Goal: Task Accomplishment & Management: Manage account settings

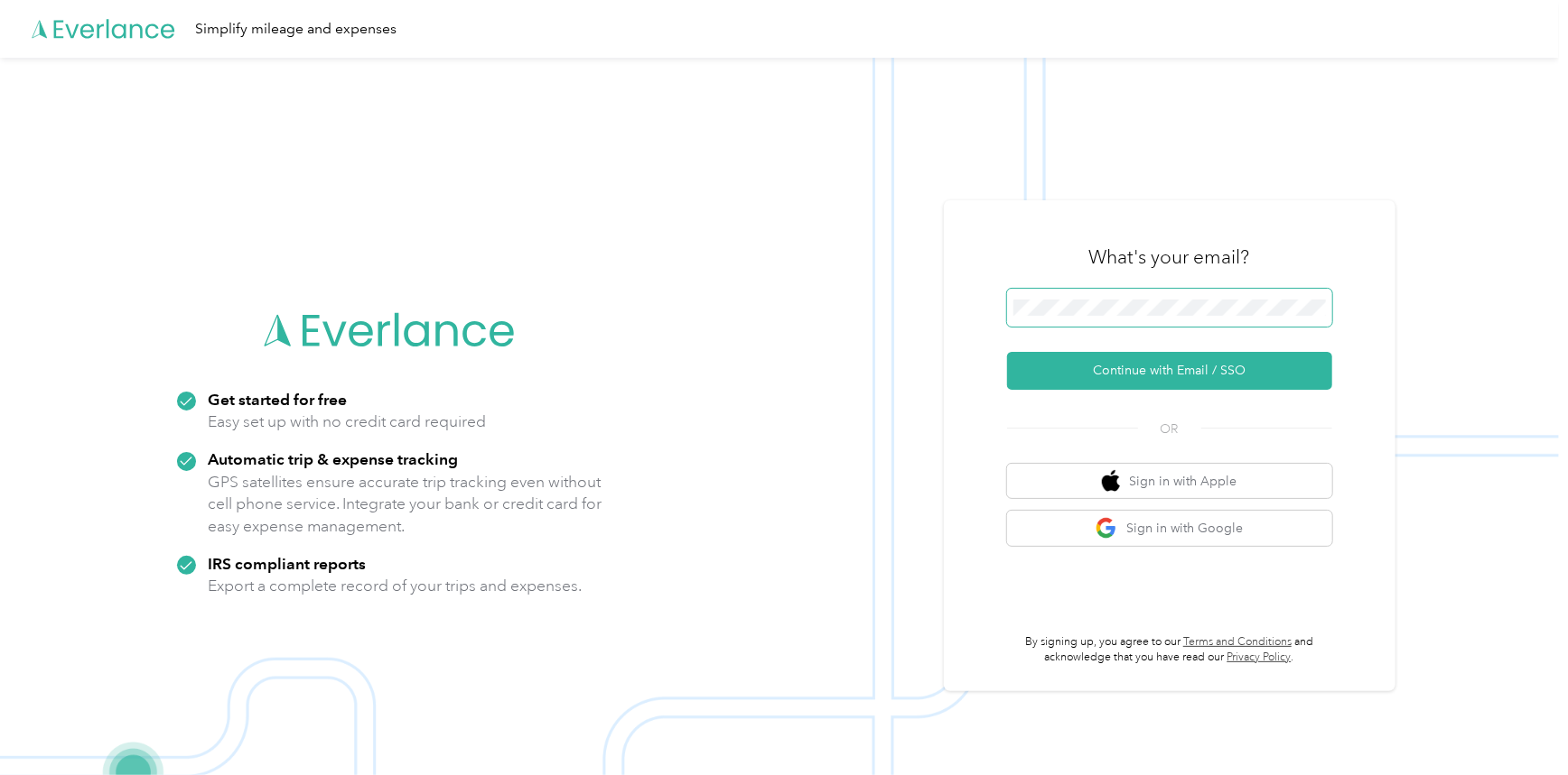
click at [1125, 298] on span at bounding box center [1169, 307] width 325 height 38
click at [1193, 372] on button "Continue with Email / SSO" at bounding box center [1169, 370] width 325 height 38
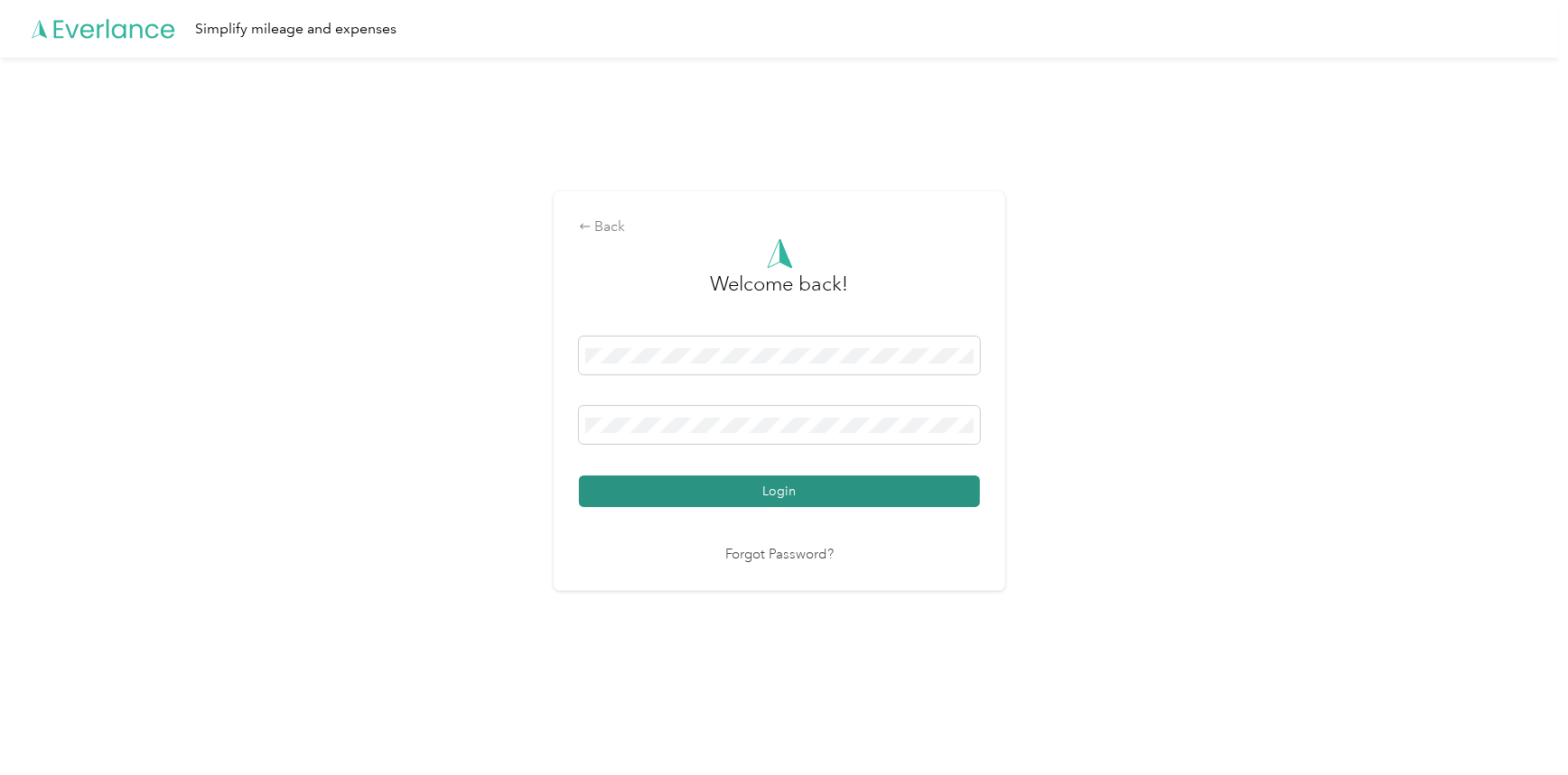
click at [881, 498] on button "Login" at bounding box center [779, 491] width 401 height 31
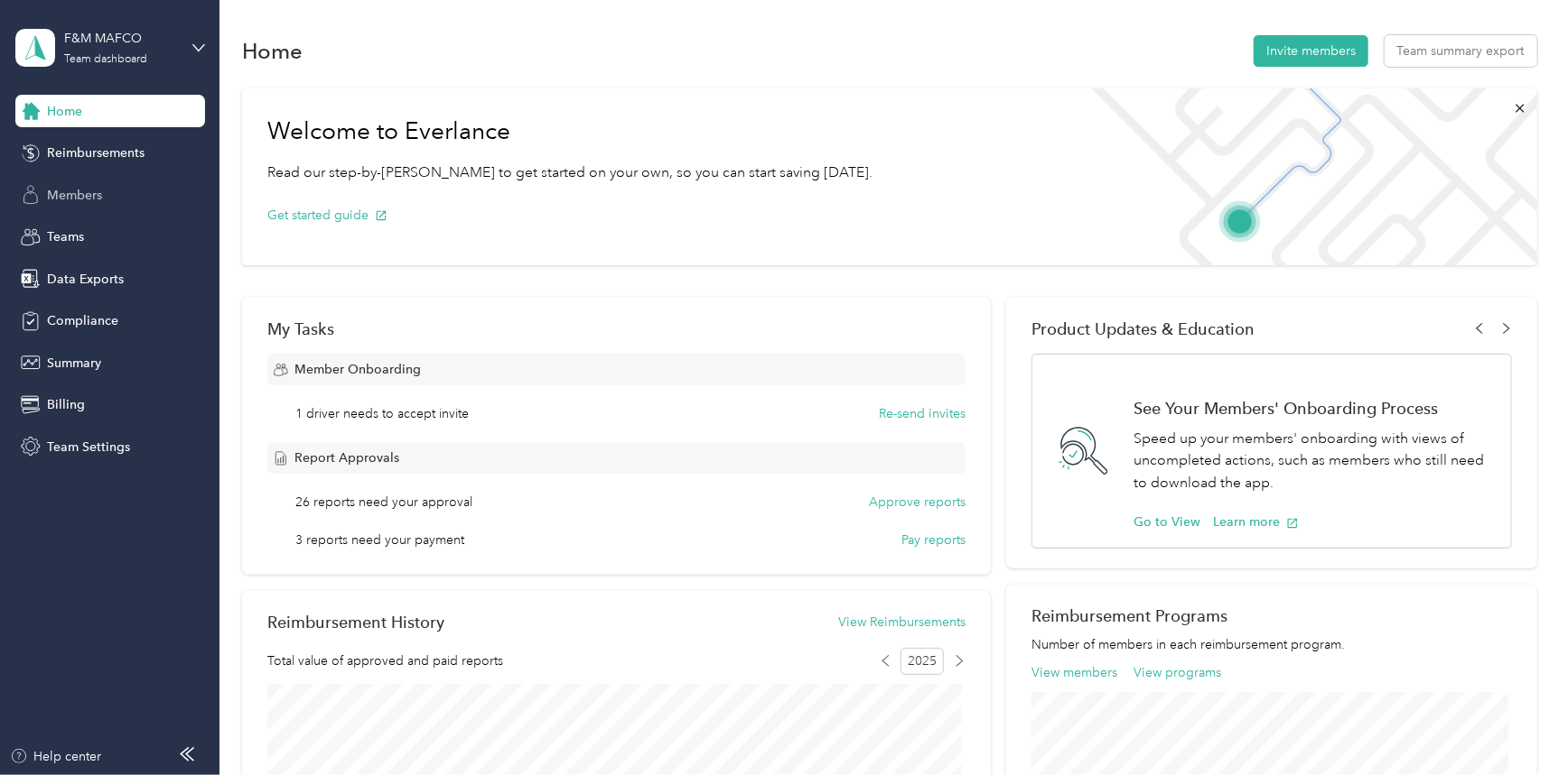
click at [73, 195] on span "Members" at bounding box center [75, 194] width 55 height 19
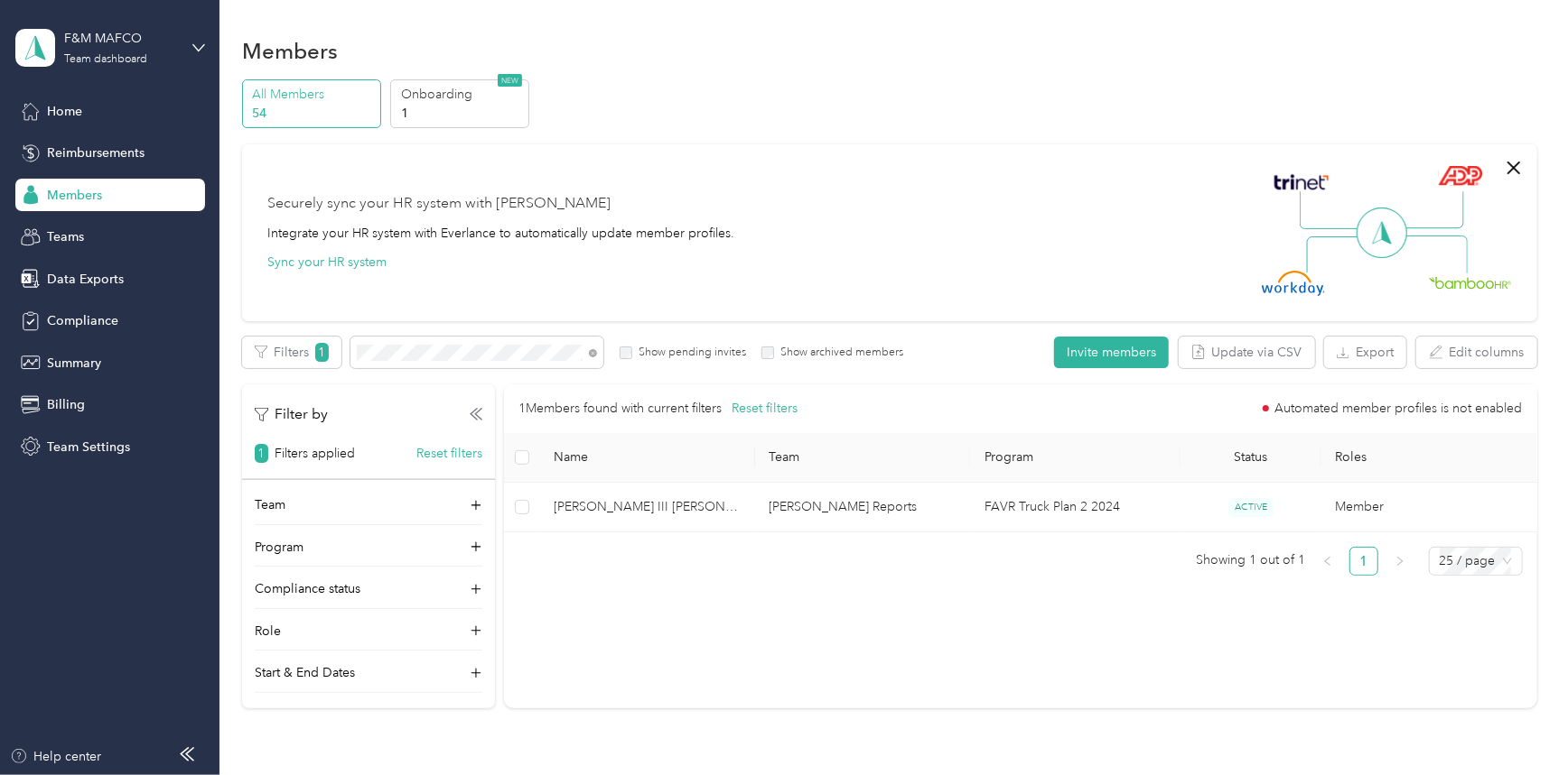
click at [77, 194] on span "Members" at bounding box center [75, 194] width 55 height 19
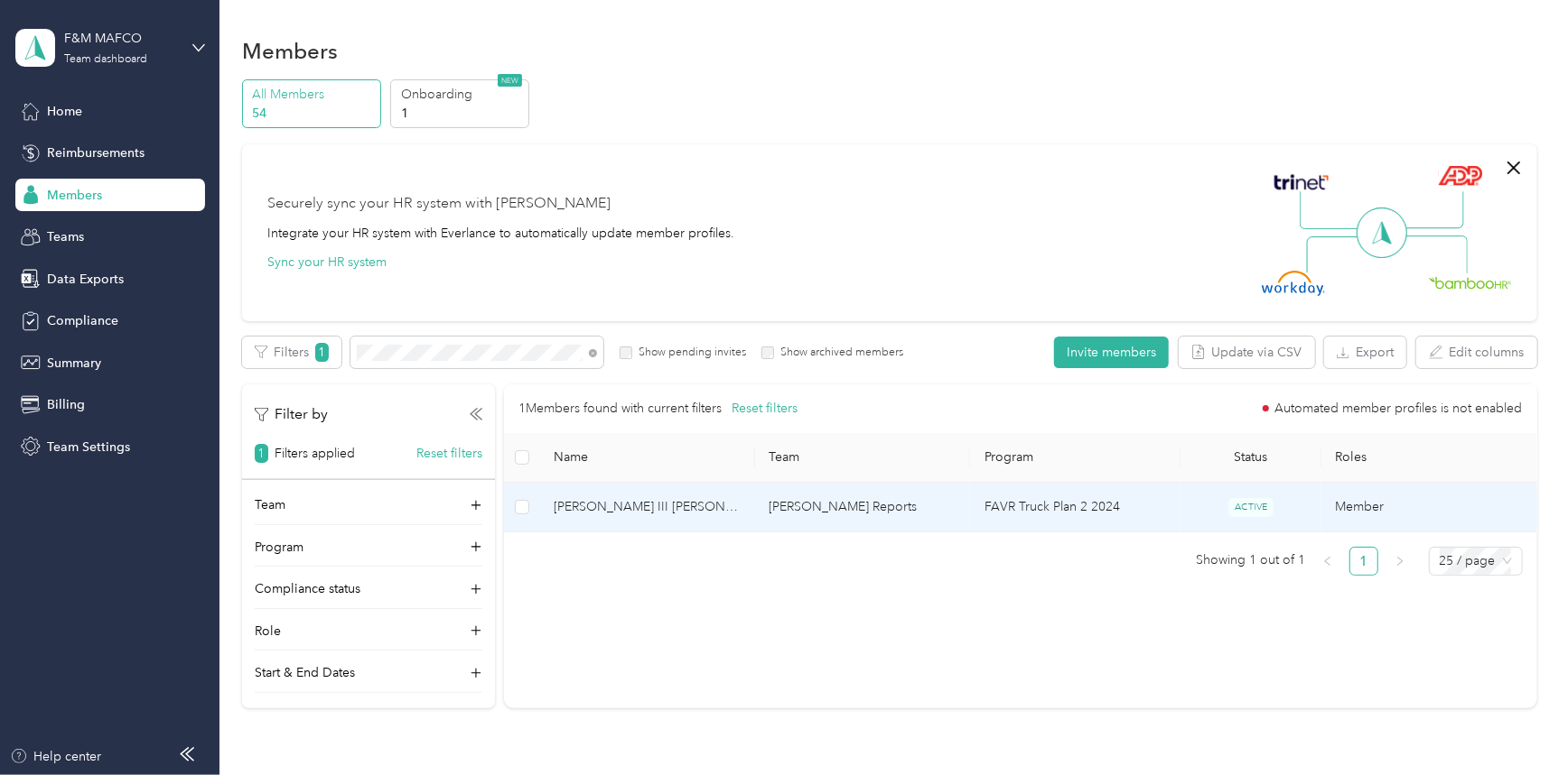
click at [640, 503] on span "[PERSON_NAME] III [PERSON_NAME]" at bounding box center [646, 507] width 187 height 20
click at [640, 775] on div "Drag to resize Click to close Loading member data" at bounding box center [779, 775] width 1558 height 0
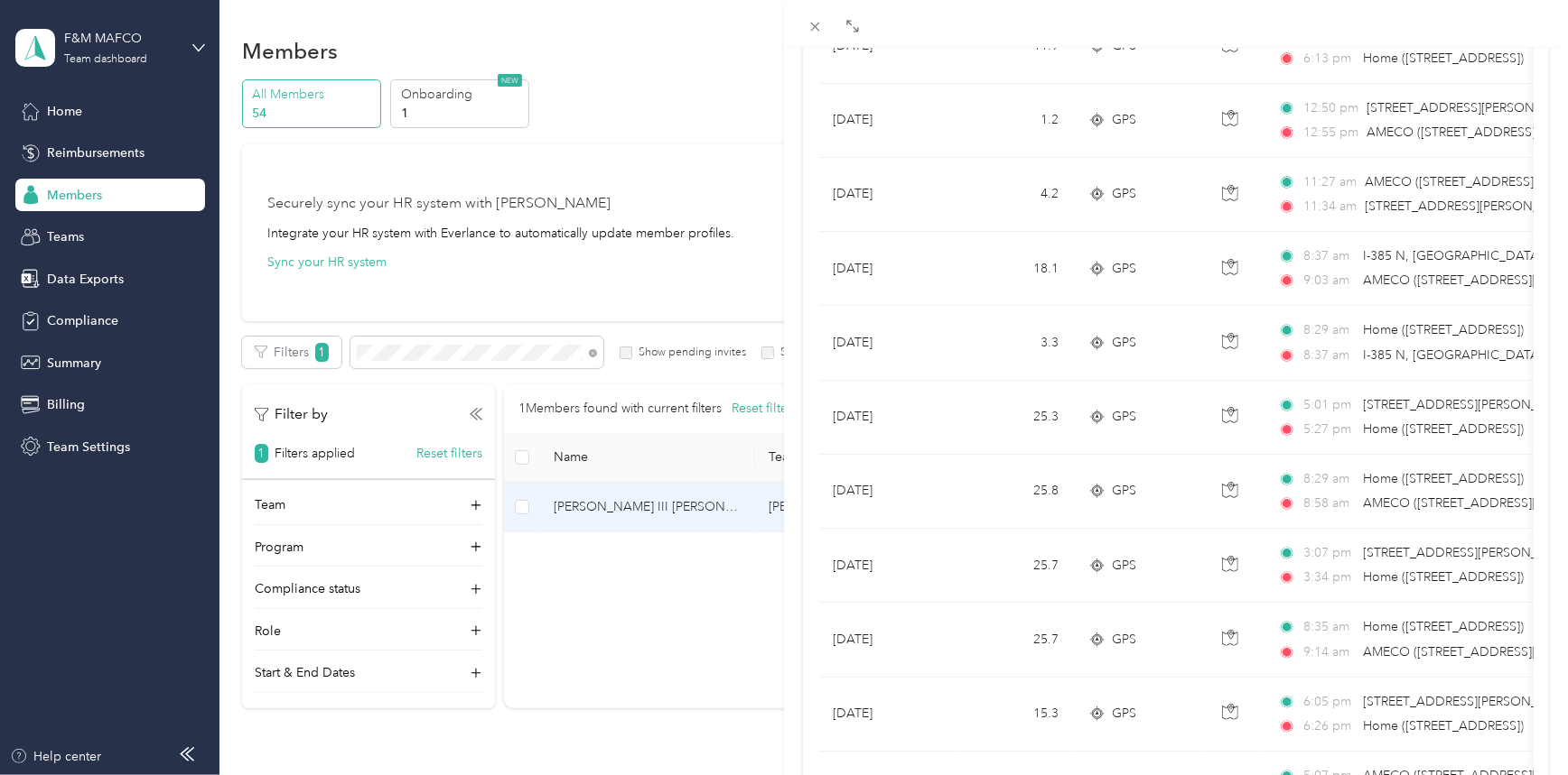
scroll to position [1529, 0]
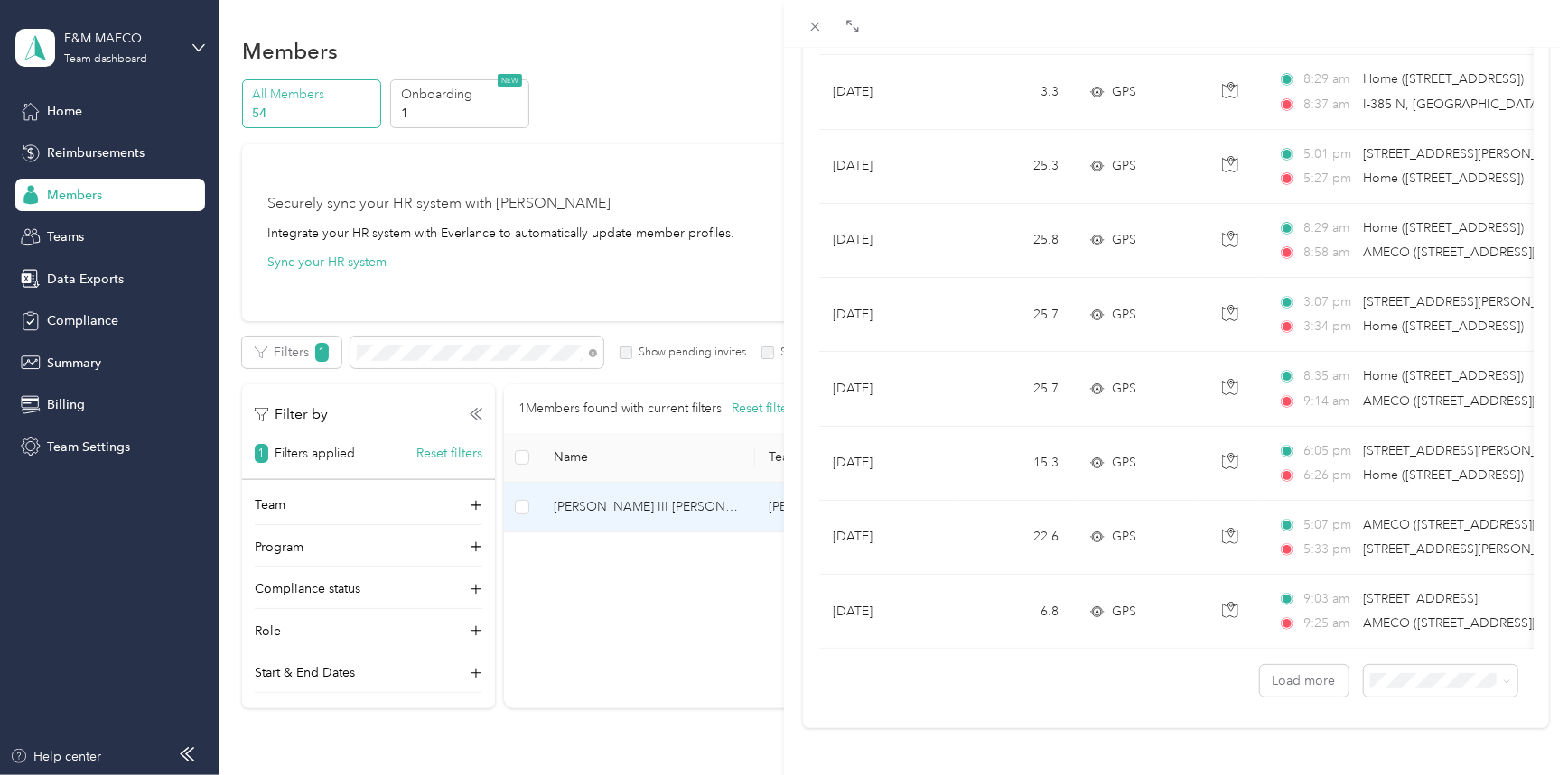
click at [1412, 636] on li "100 per load" at bounding box center [1427, 624] width 153 height 31
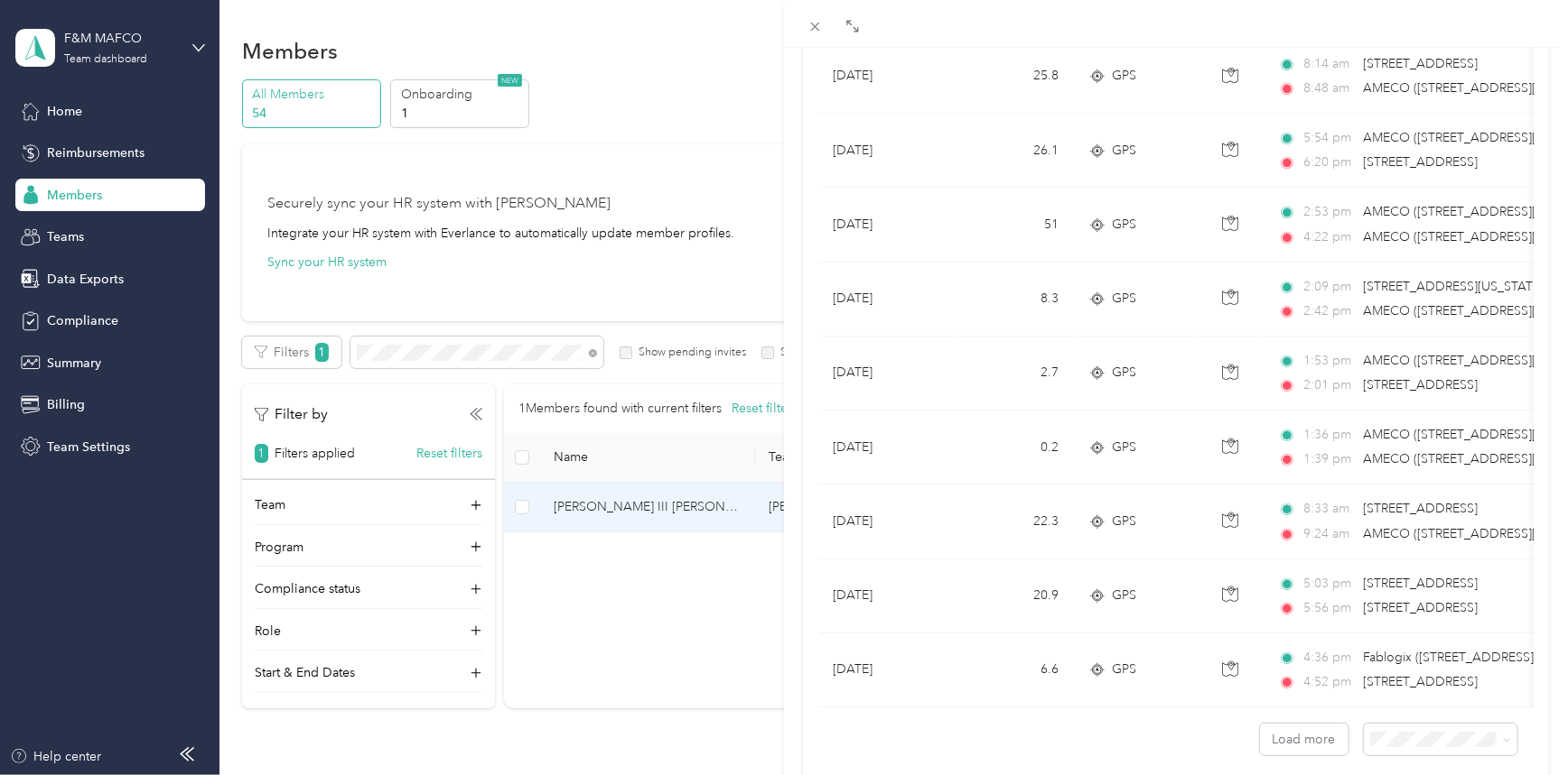
scroll to position [7091, 0]
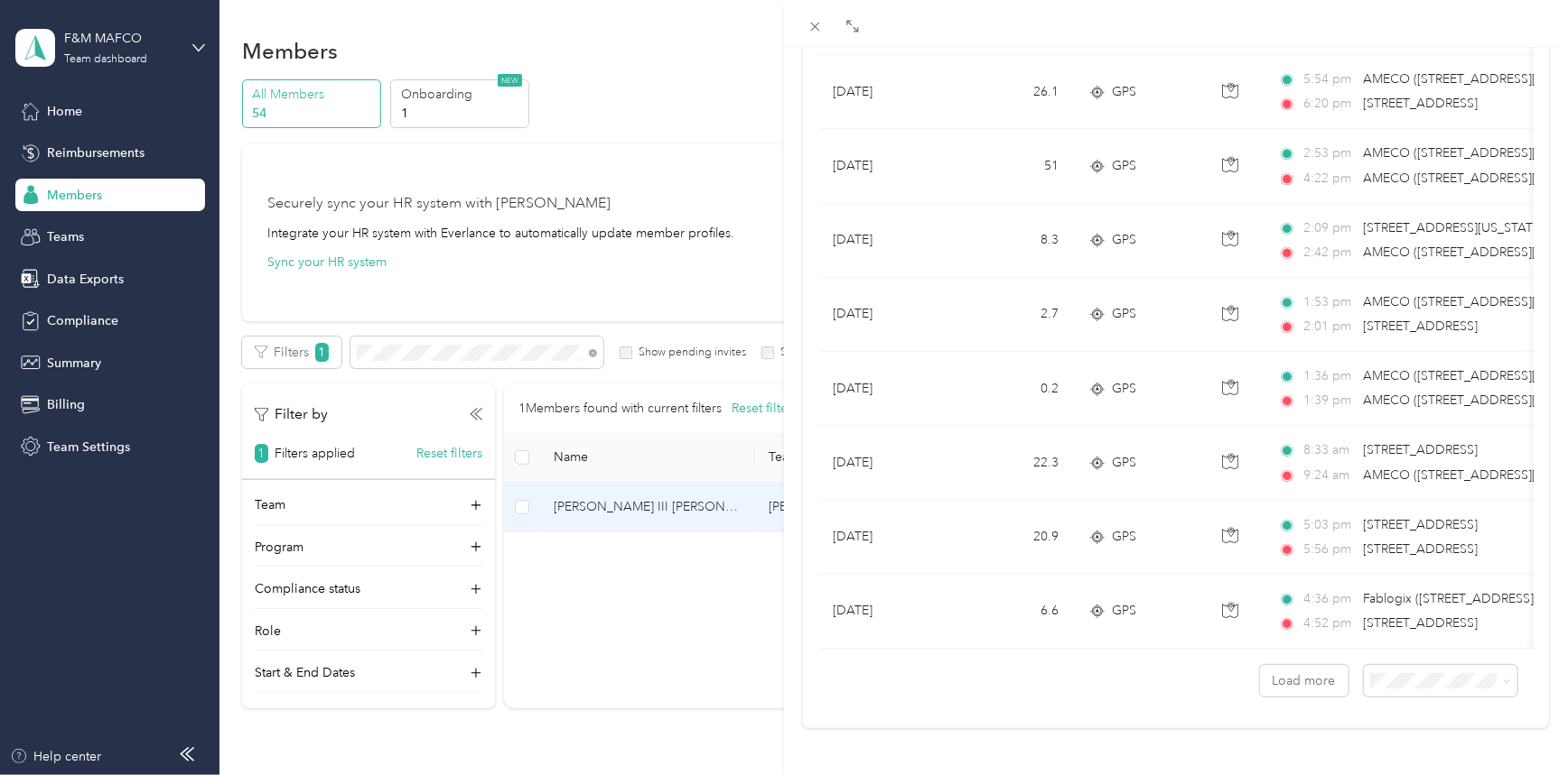
click at [1404, 599] on span "50 per load" at bounding box center [1396, 593] width 67 height 16
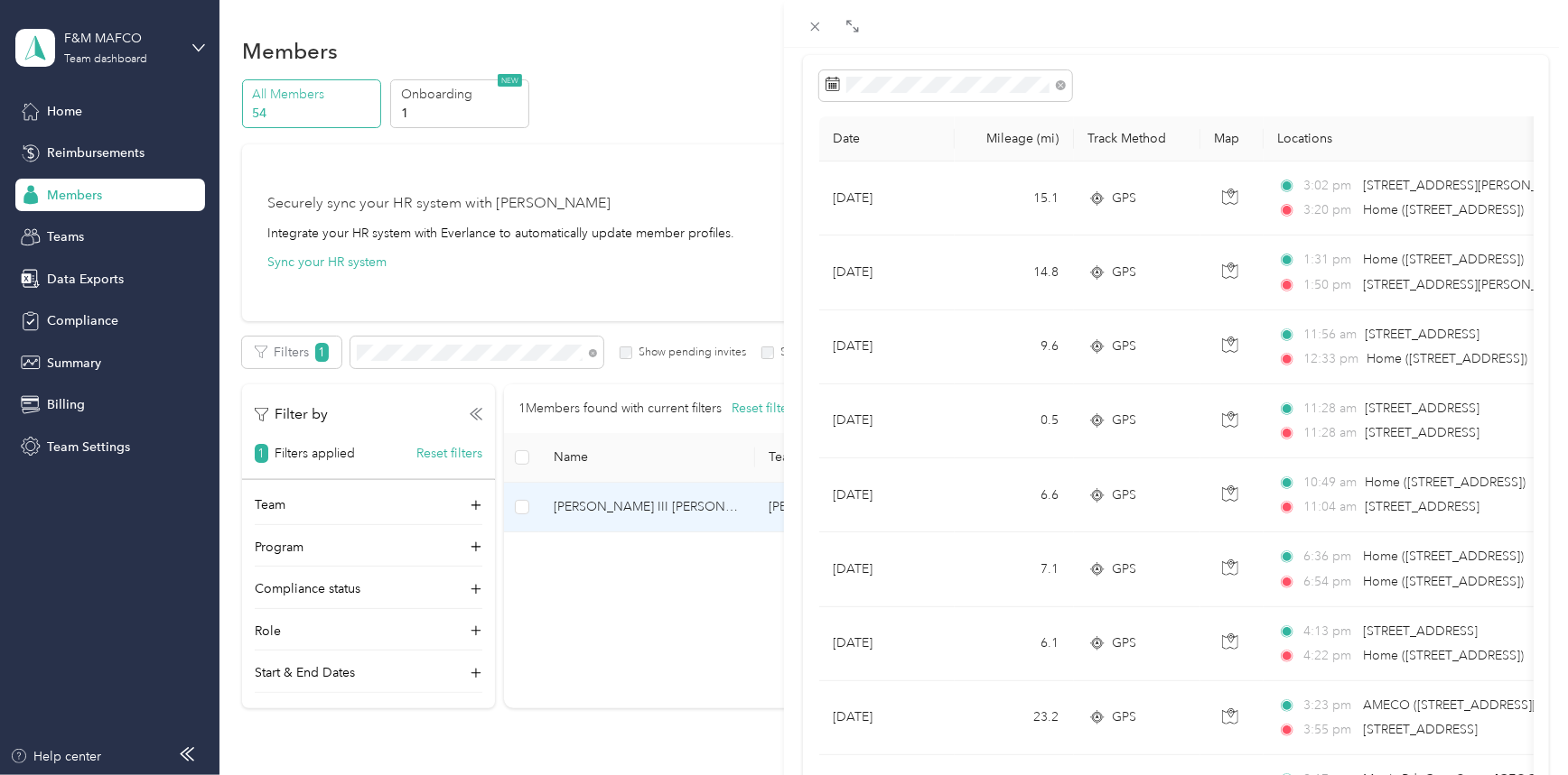
scroll to position [3384, 0]
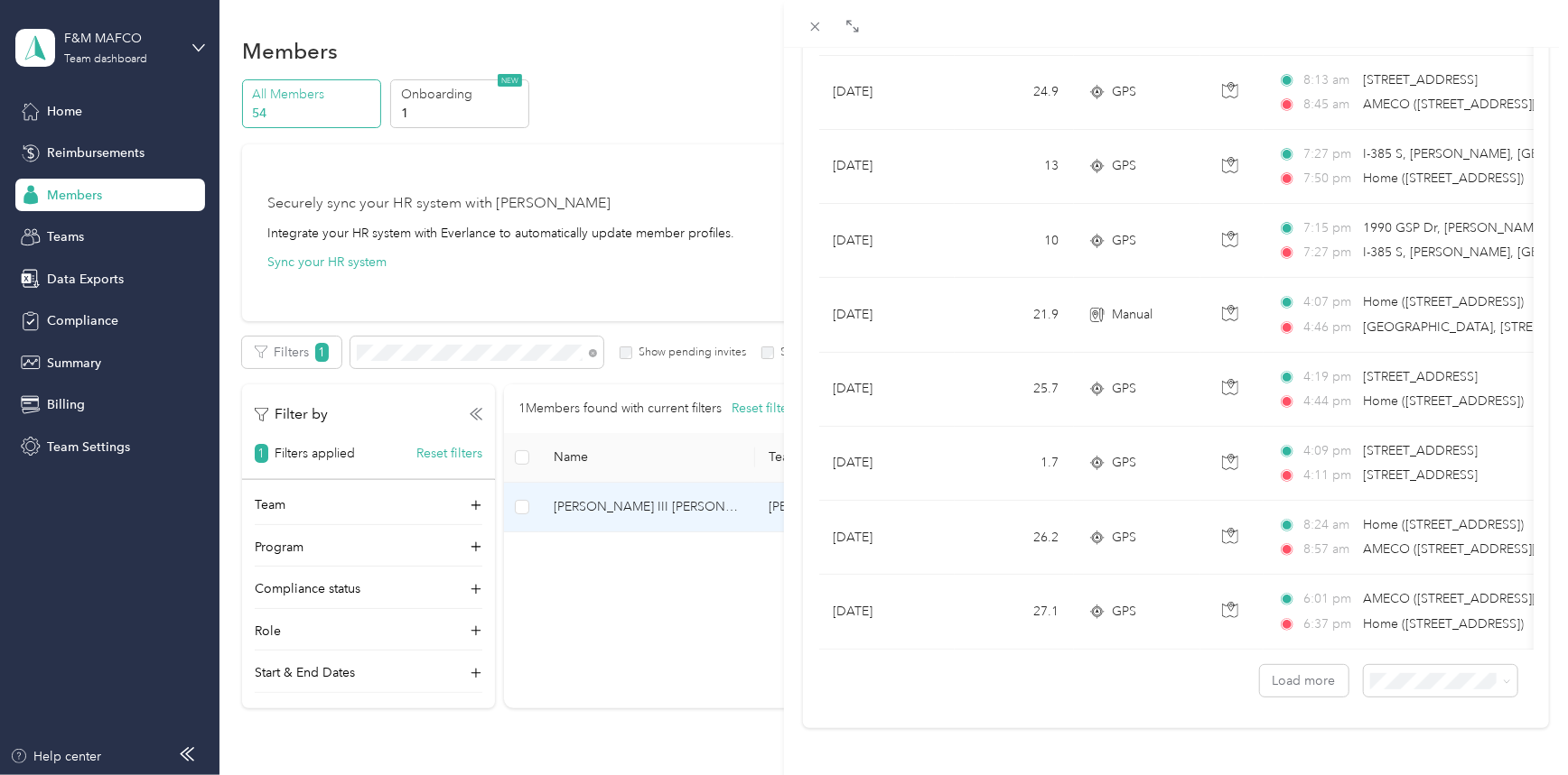
drag, startPoint x: 1538, startPoint y: 448, endPoint x: 1532, endPoint y: 378, distance: 70.3
click at [81, 194] on div "[PERSON_NAME] III [PERSON_NAME] Archive Trips Expenses Reports Member info Prog…" at bounding box center [784, 387] width 1568 height 775
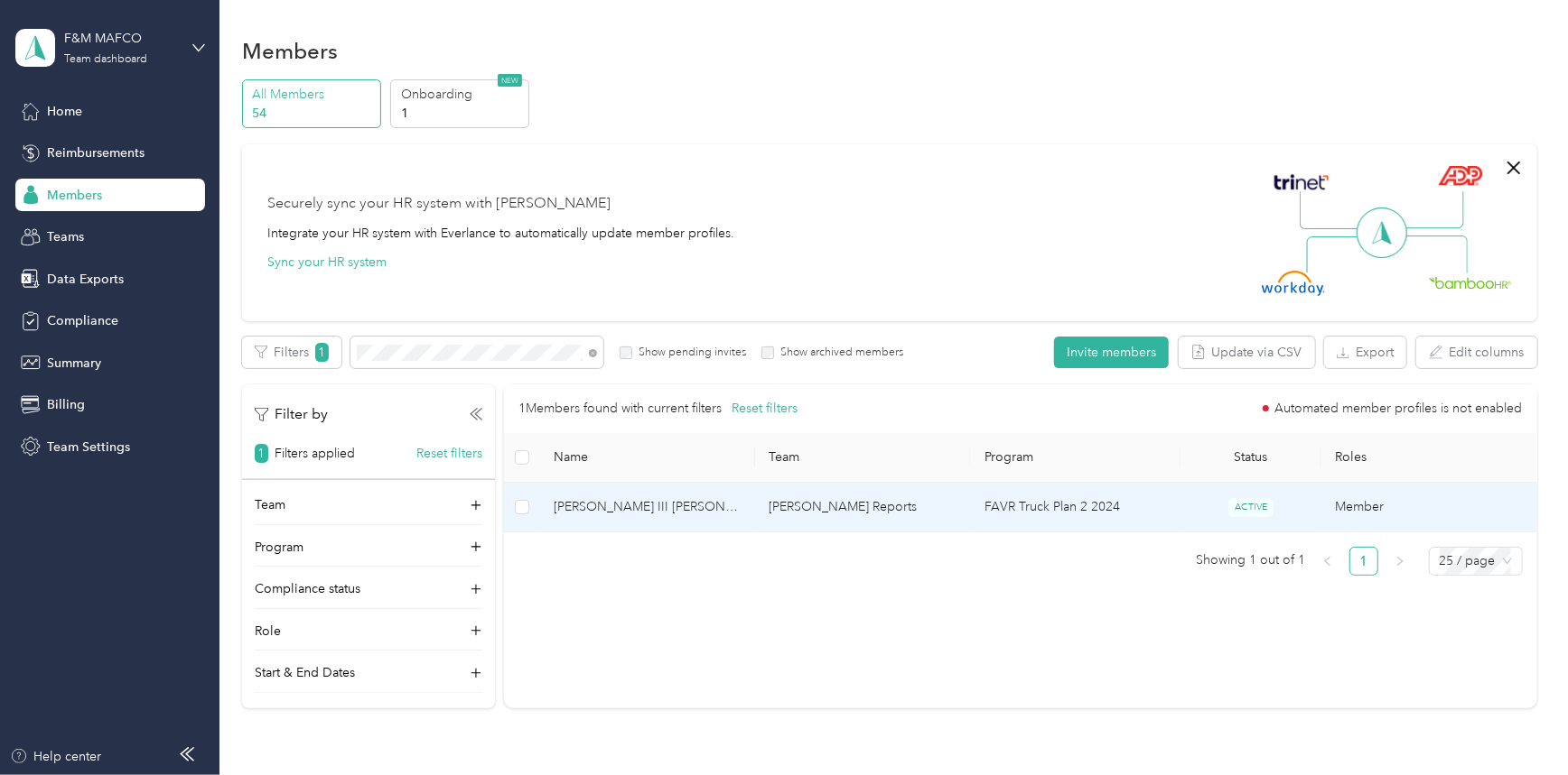
scroll to position [136, 0]
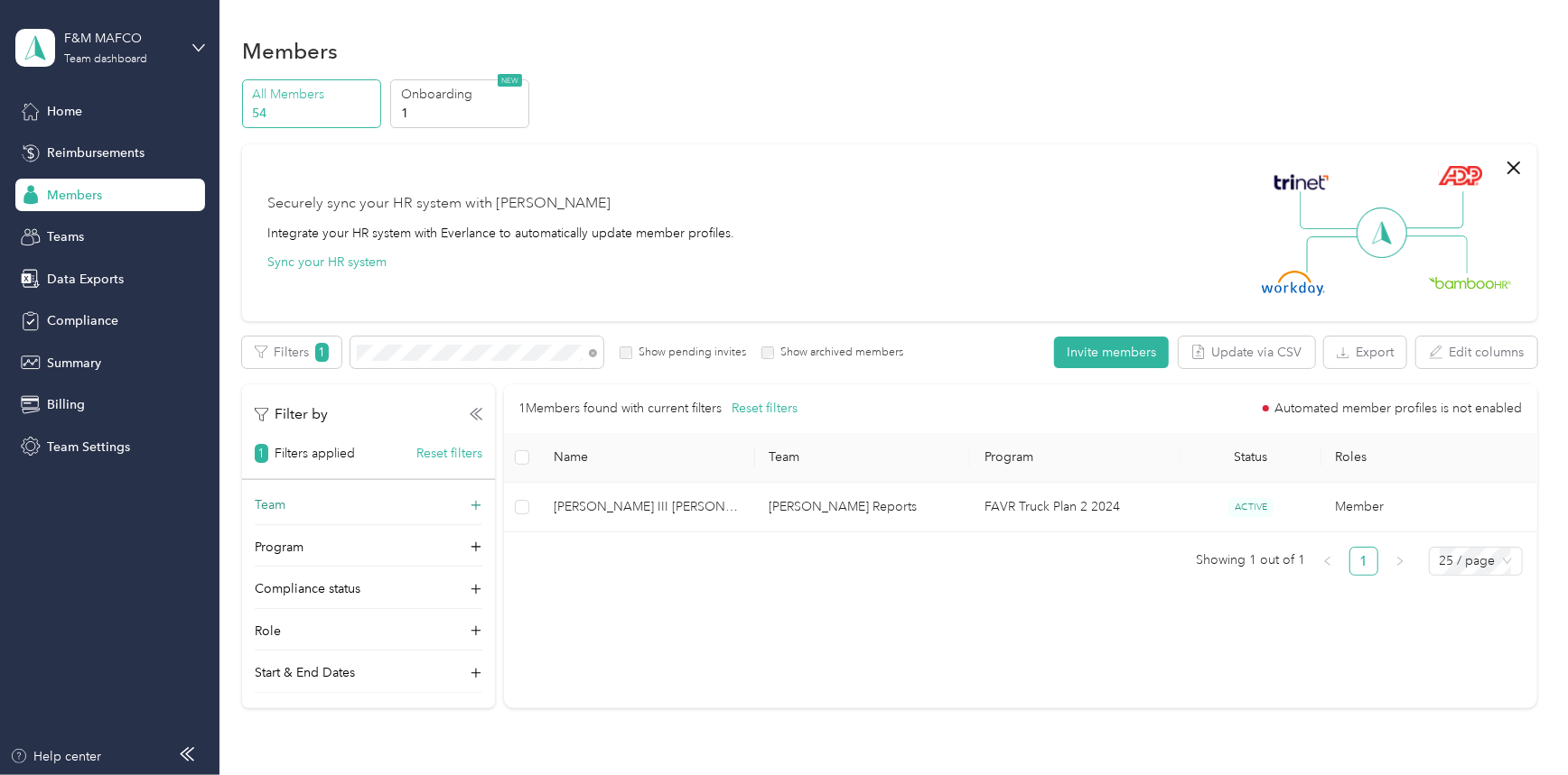
click at [276, 504] on p "Team" at bounding box center [269, 505] width 30 height 19
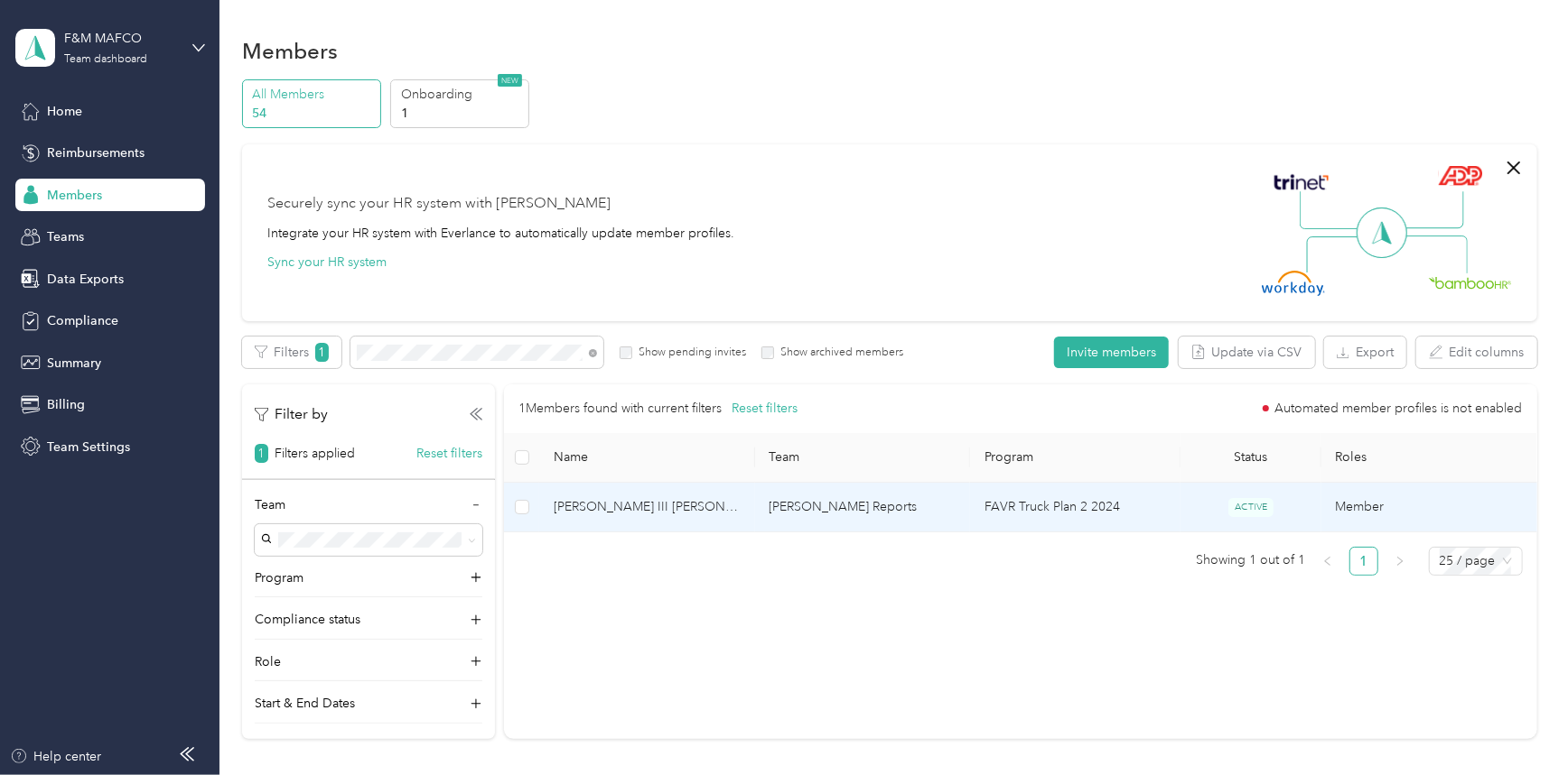
click at [565, 505] on span "[PERSON_NAME] III [PERSON_NAME]" at bounding box center [646, 507] width 187 height 20
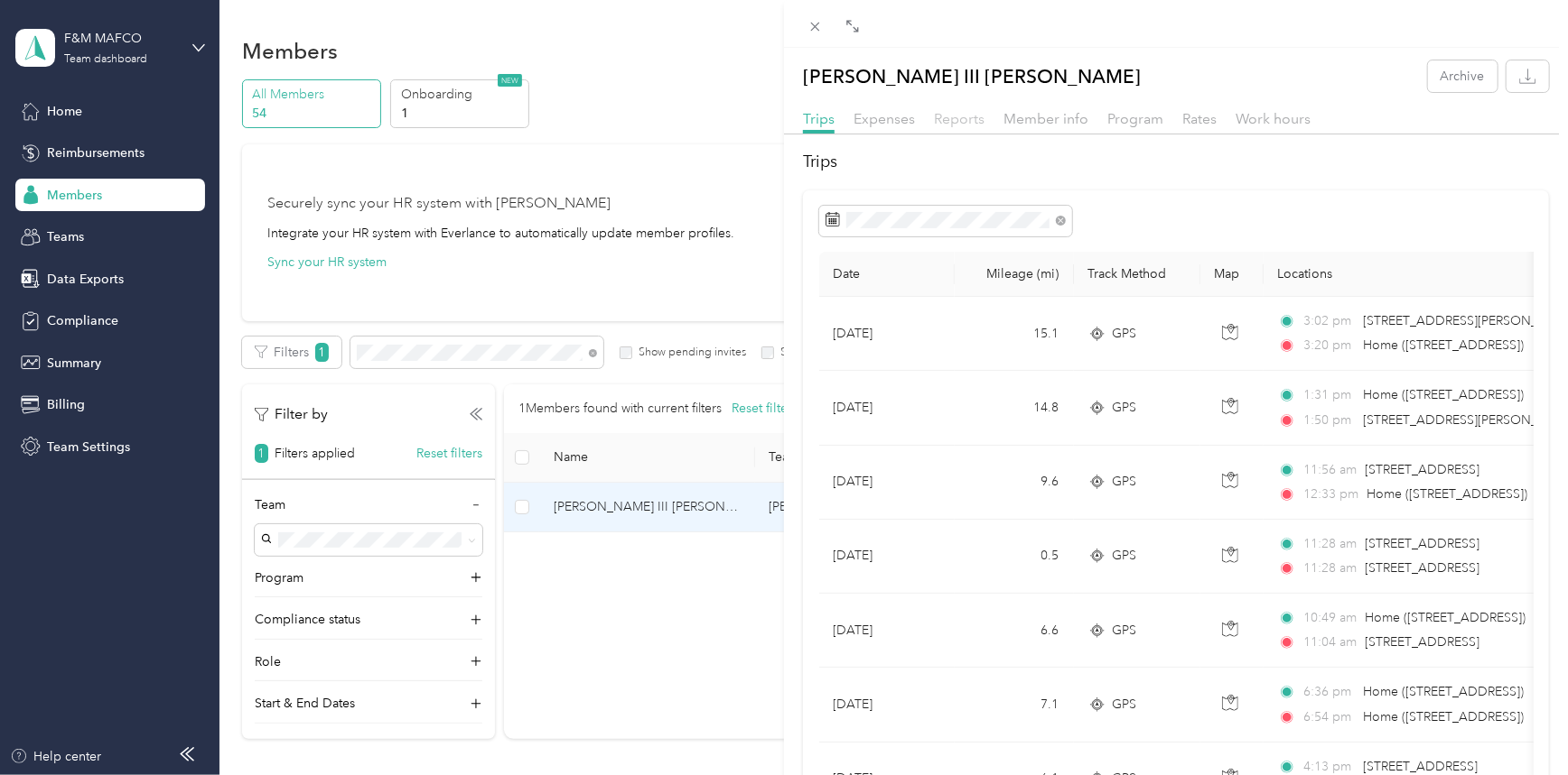
click at [969, 125] on span "Reports" at bounding box center [958, 118] width 50 height 17
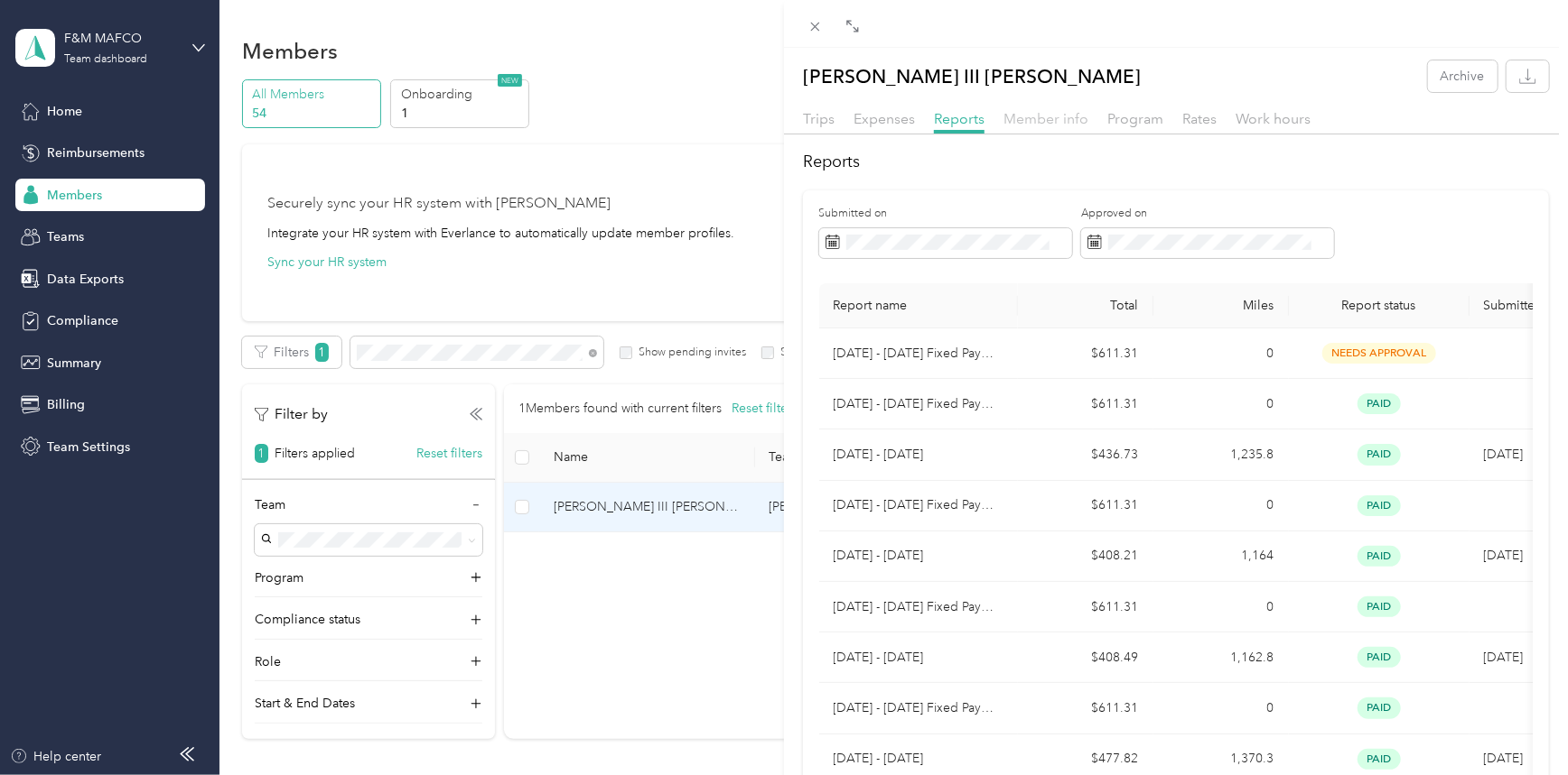
click at [1061, 115] on span "Member info" at bounding box center [1045, 118] width 84 height 17
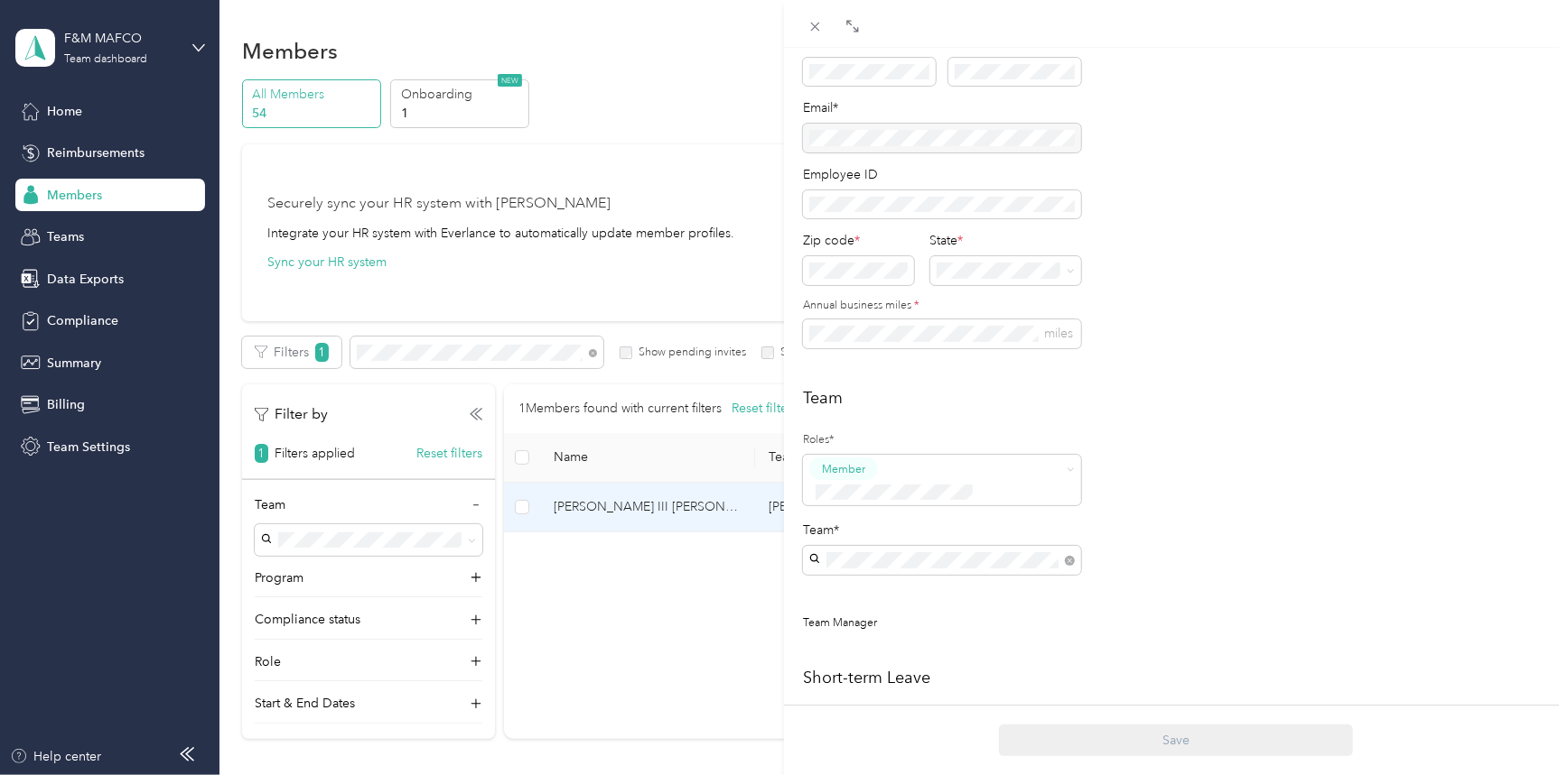
scroll to position [169, 0]
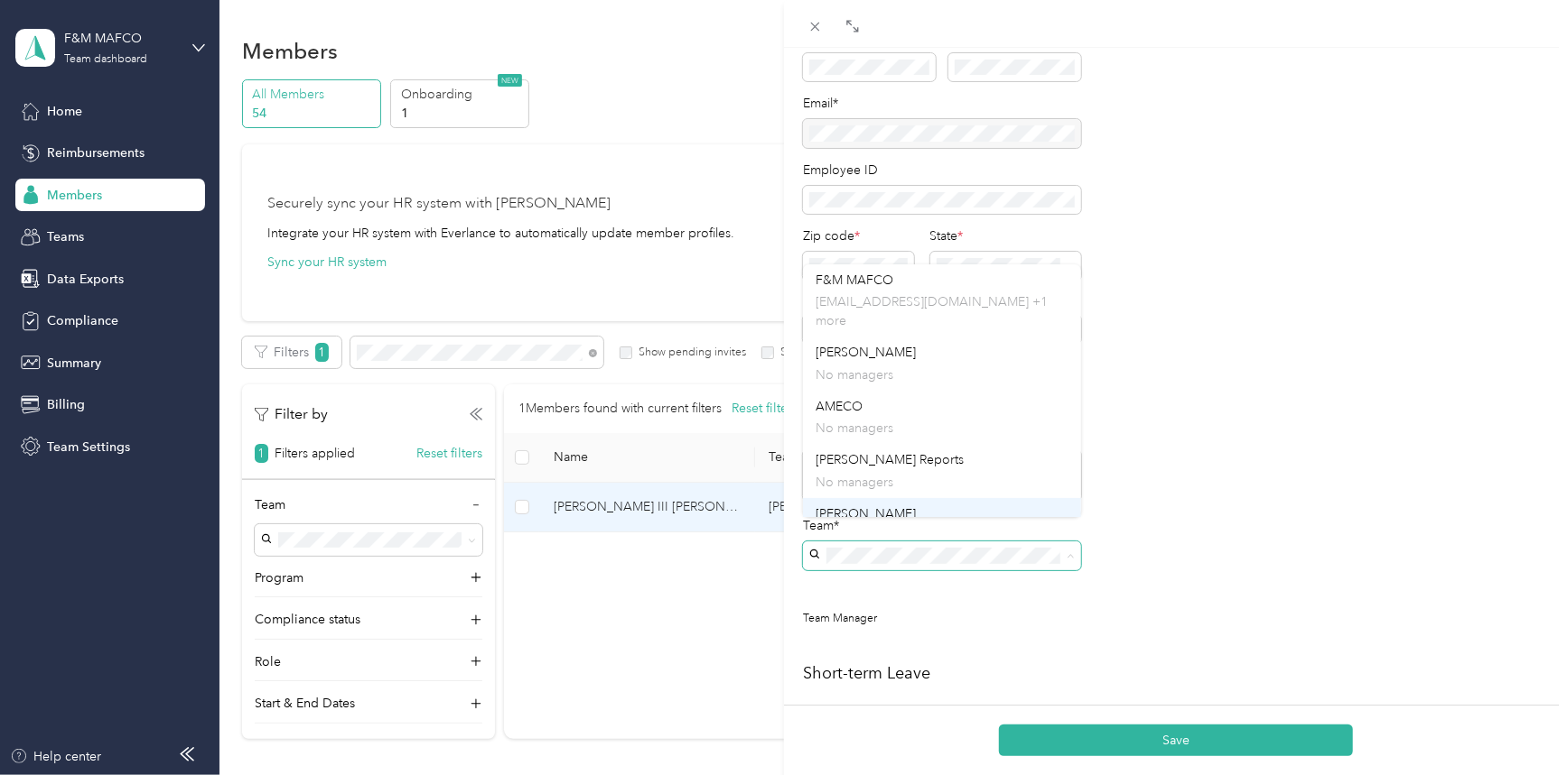
click at [864, 507] on span "[PERSON_NAME]" at bounding box center [866, 515] width 100 height 16
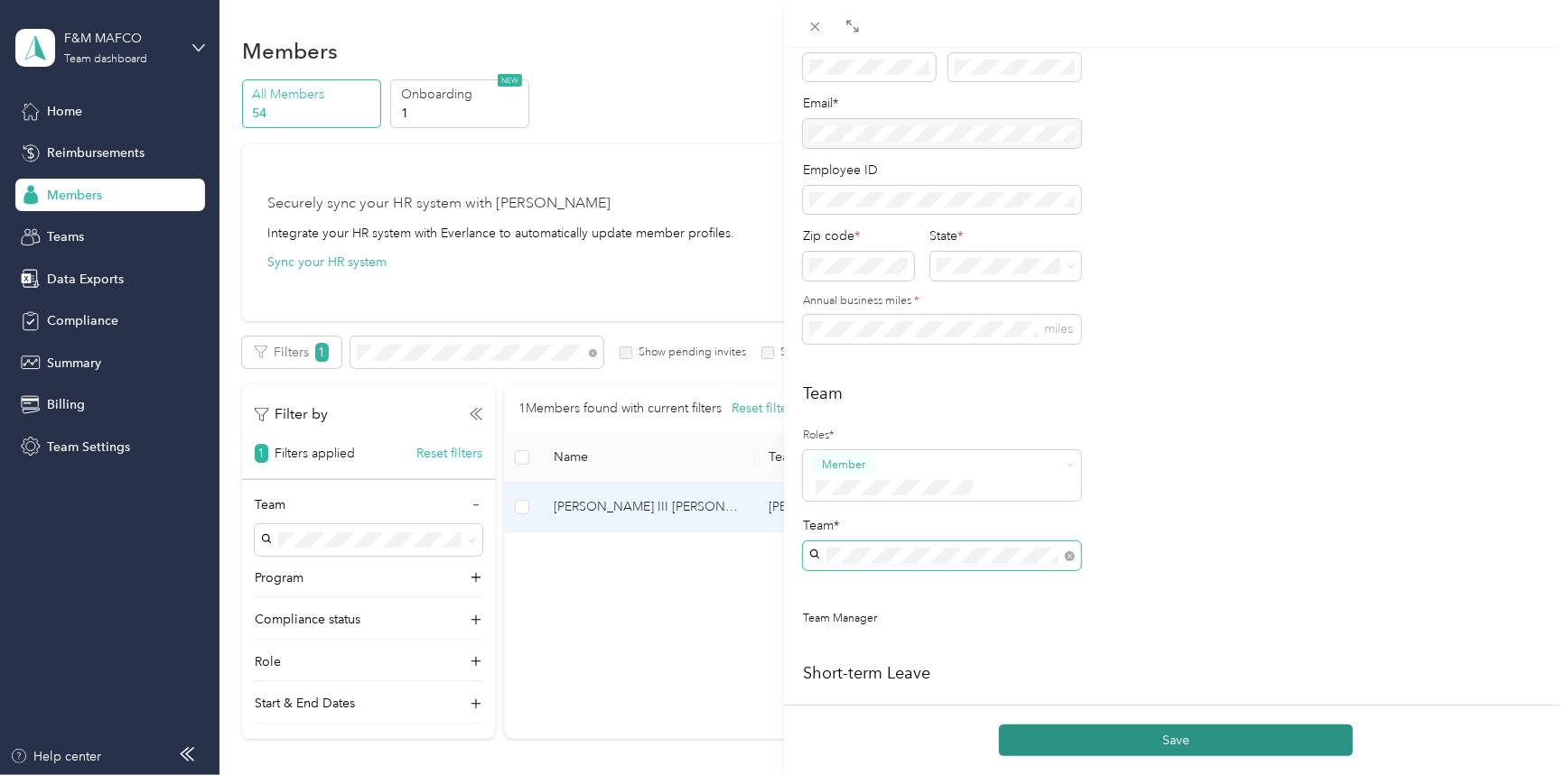
click at [1183, 737] on button "Save" at bounding box center [1176, 741] width 354 height 31
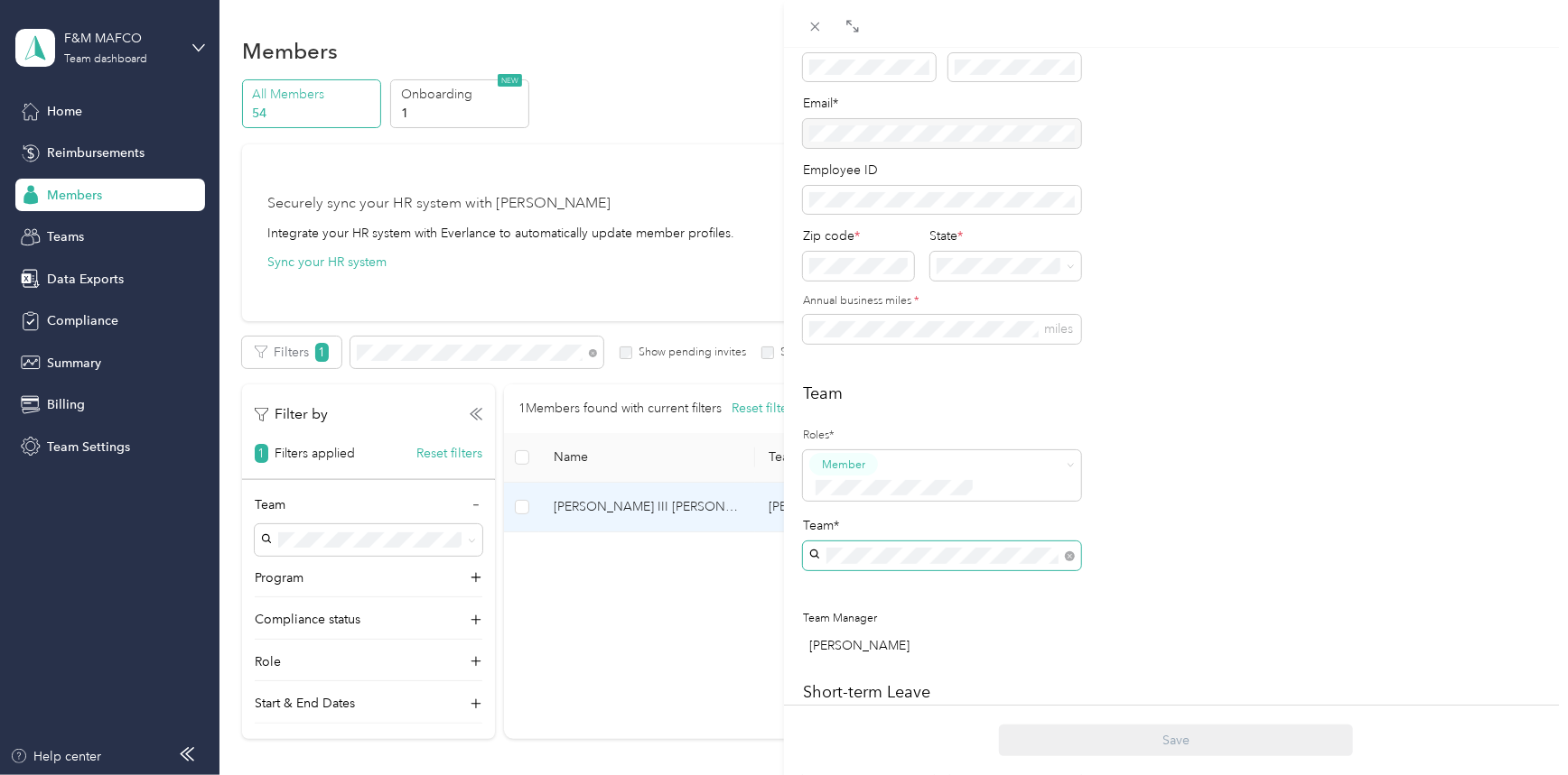
click at [90, 193] on div "[PERSON_NAME] III [PERSON_NAME] Archive Trips Expenses Reports Member info Prog…" at bounding box center [784, 387] width 1568 height 775
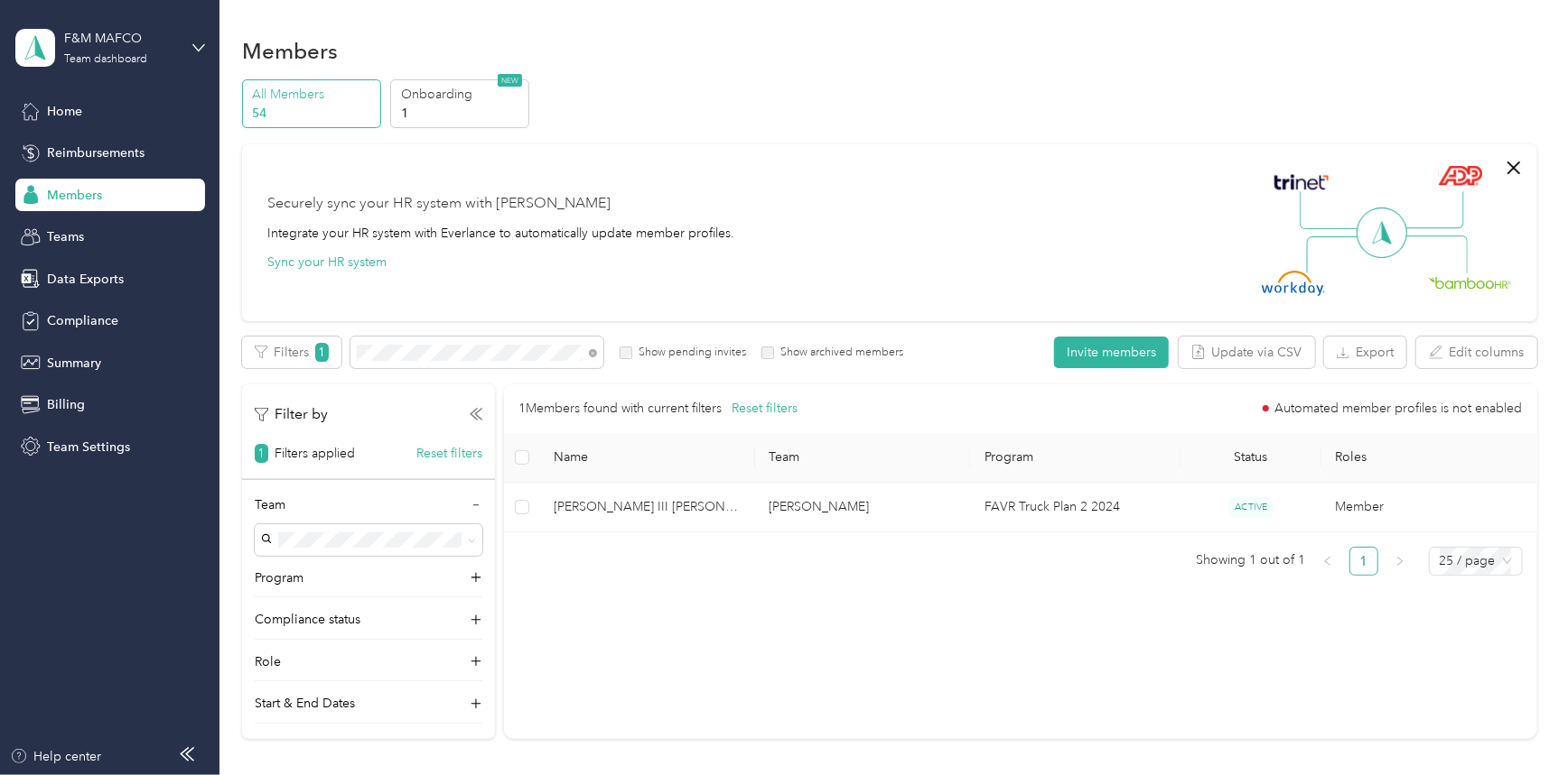
click at [61, 193] on span "Members" at bounding box center [75, 194] width 55 height 19
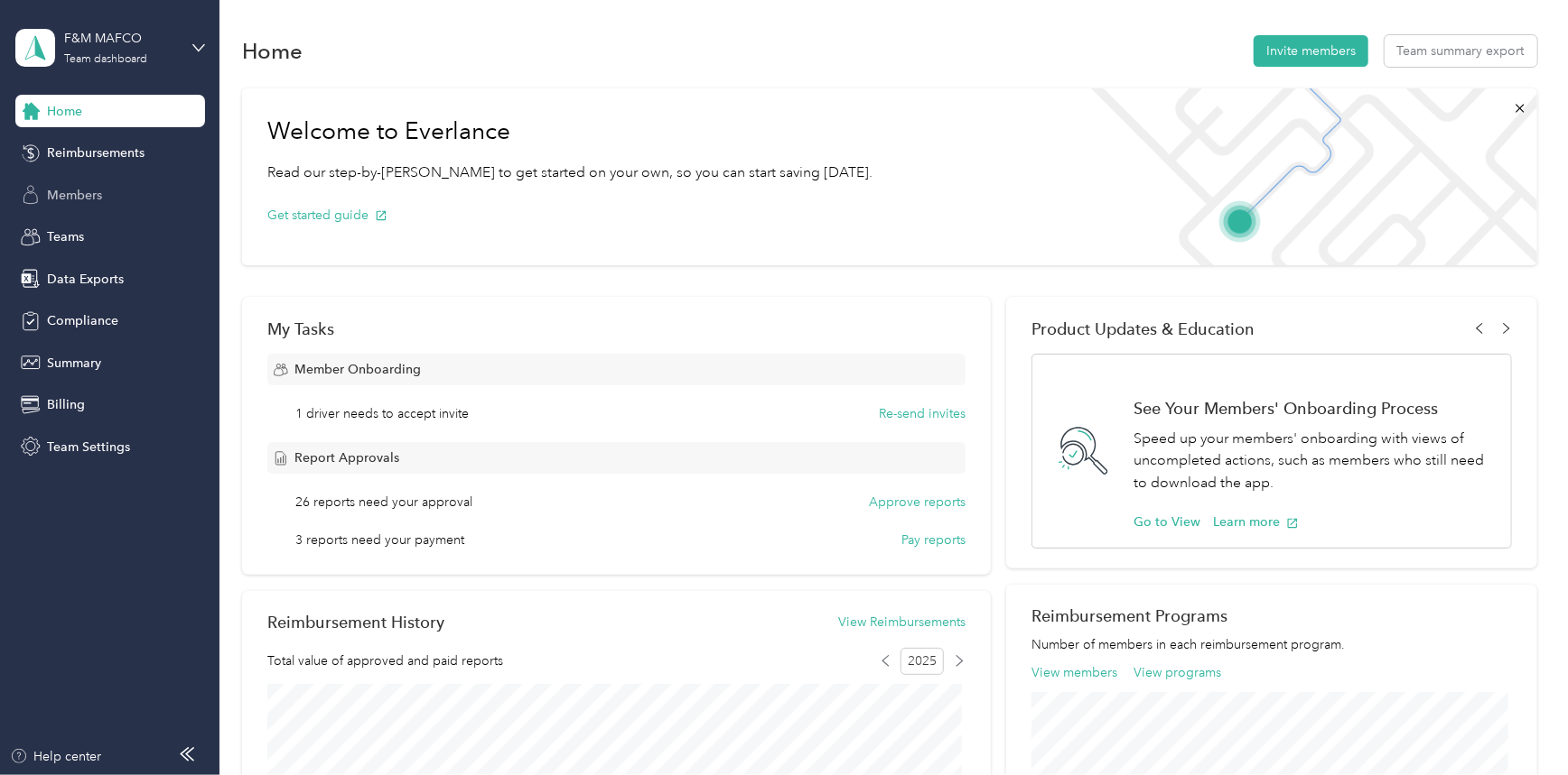
click at [91, 192] on span "Members" at bounding box center [75, 194] width 55 height 19
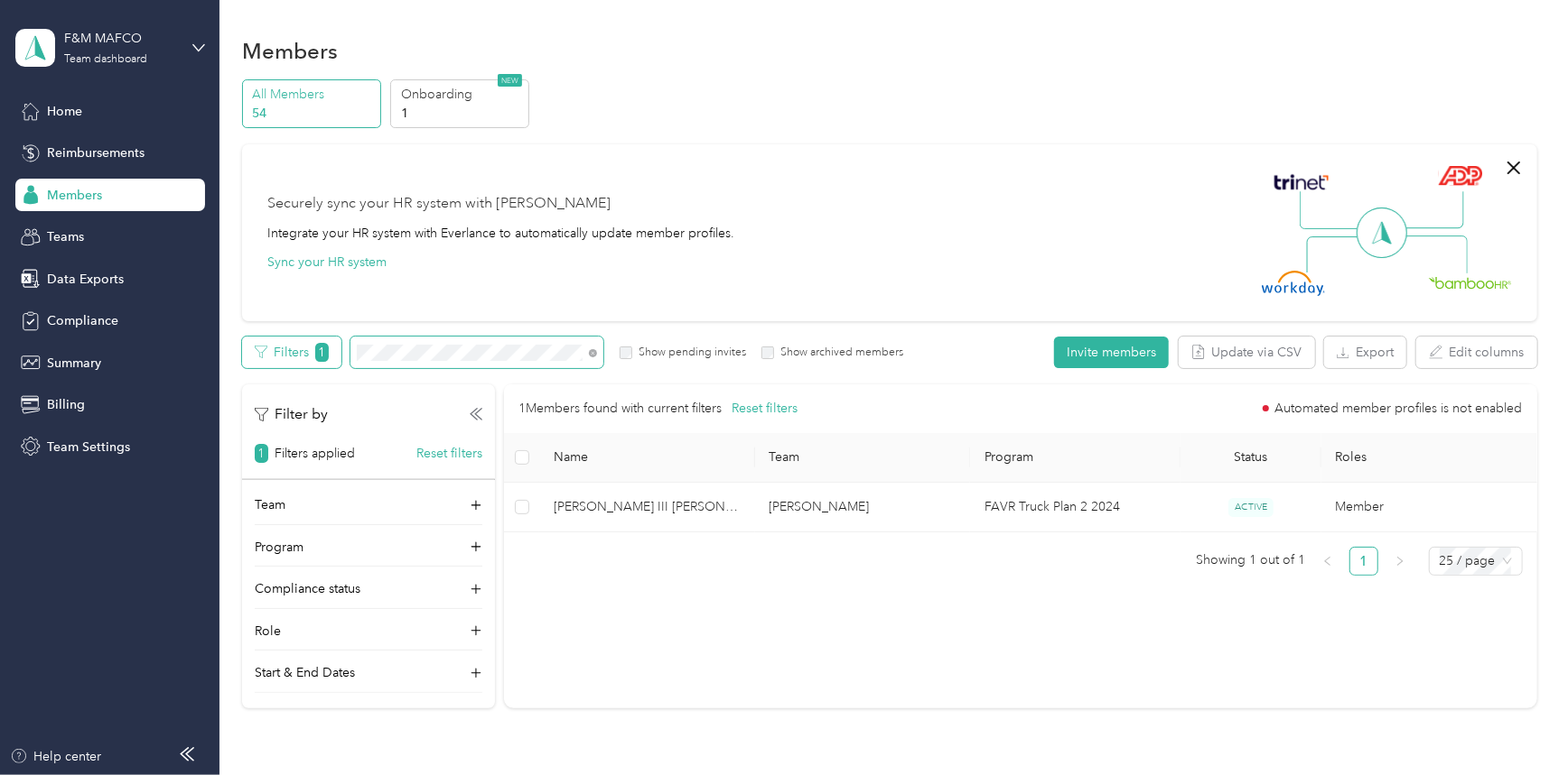
click at [285, 352] on div "Filters 1 Show pending invites Show archived members" at bounding box center [572, 353] width 661 height 31
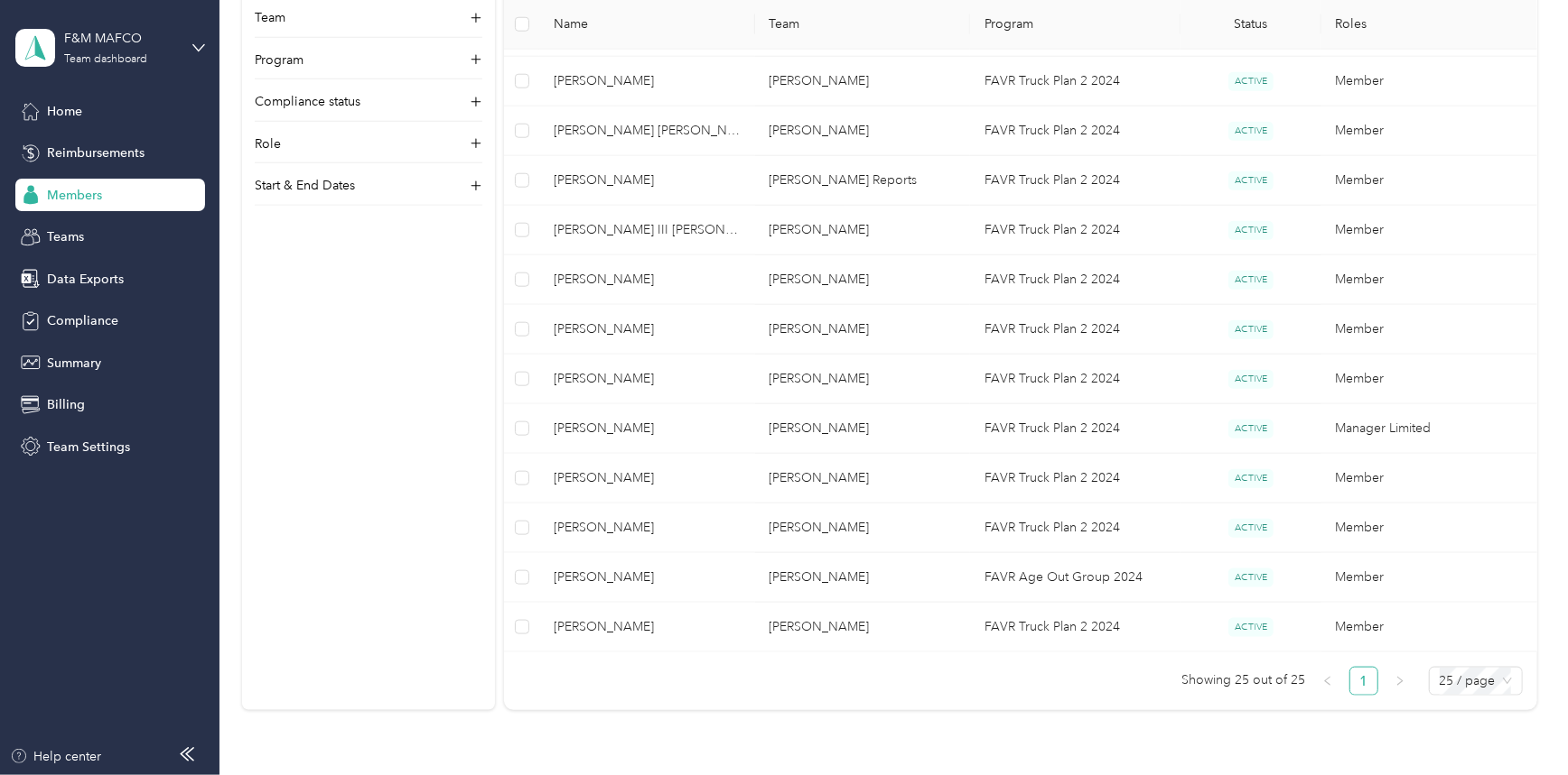
scroll to position [1070, 0]
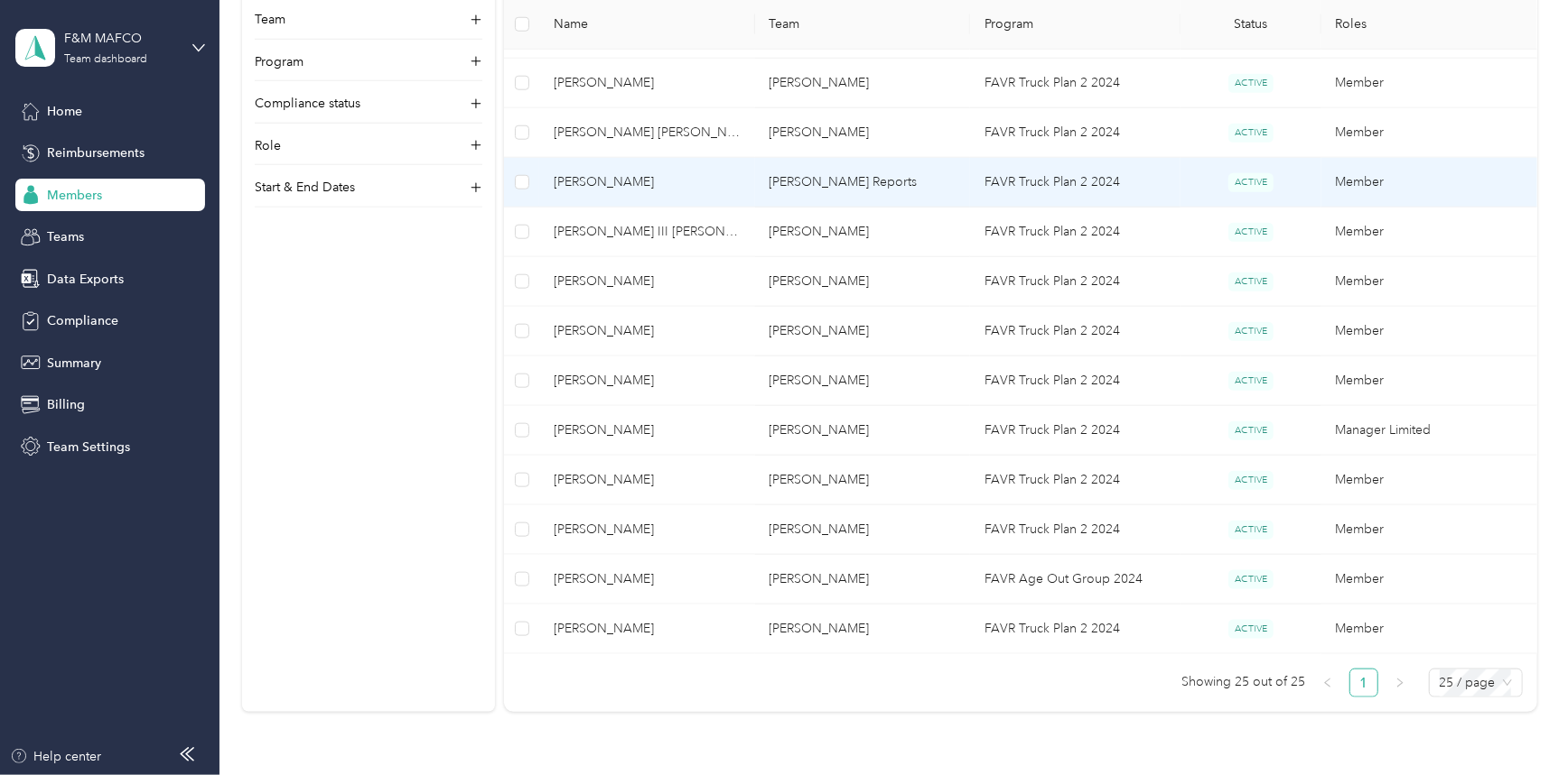
click at [590, 173] on span "[PERSON_NAME]" at bounding box center [646, 183] width 187 height 20
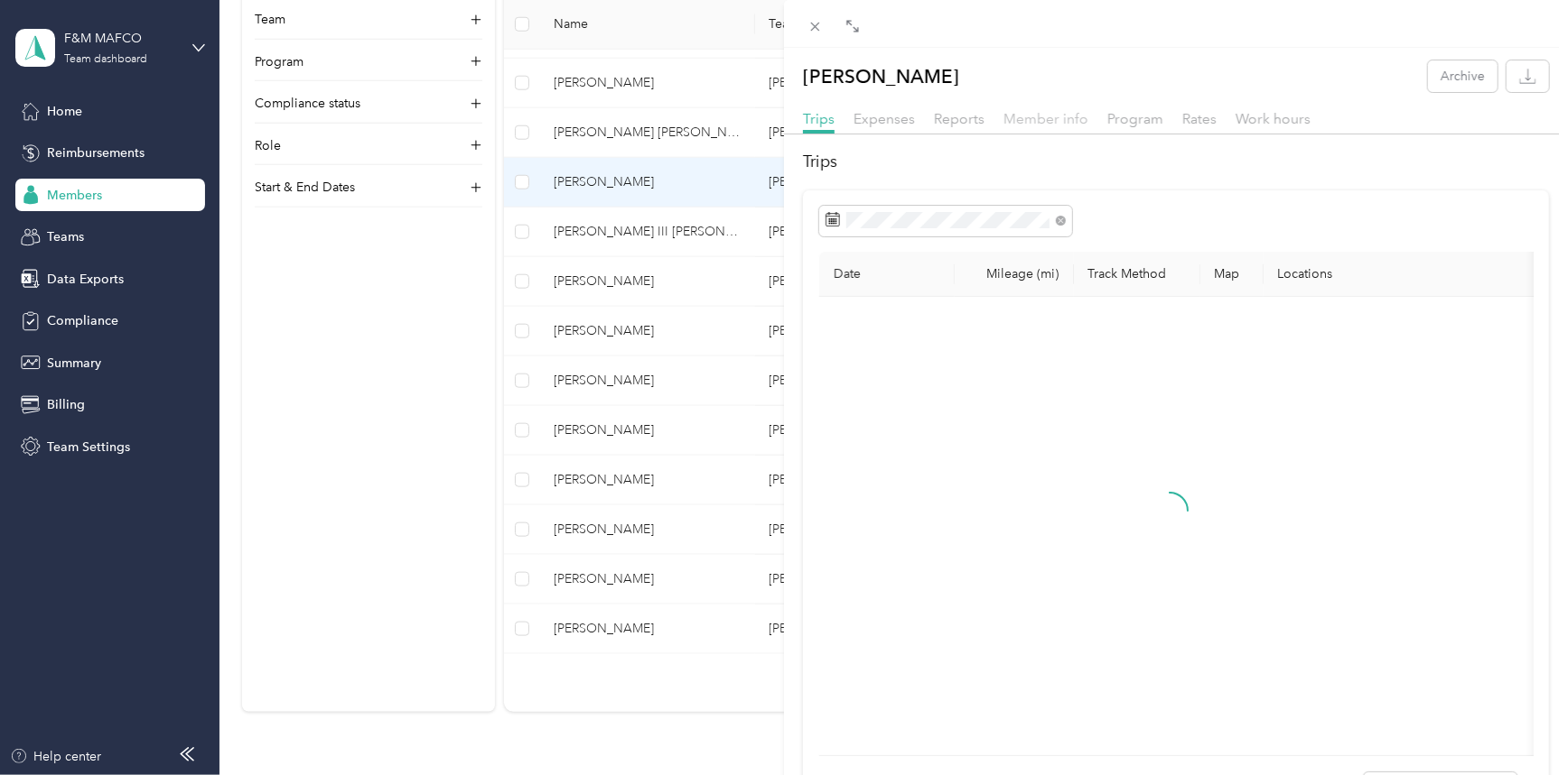
click at [1047, 118] on span "Member info" at bounding box center [1045, 118] width 84 height 17
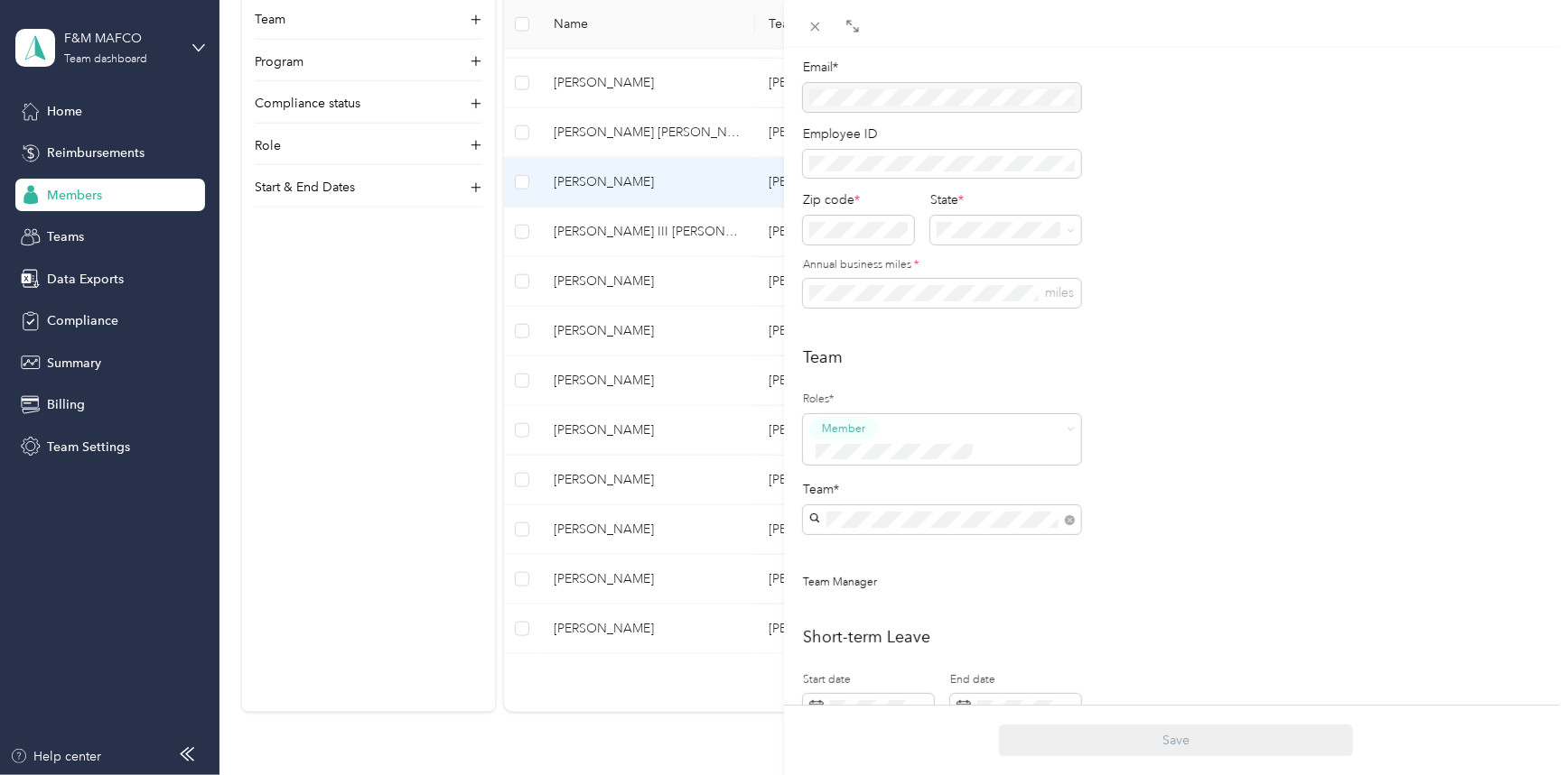
scroll to position [223, 0]
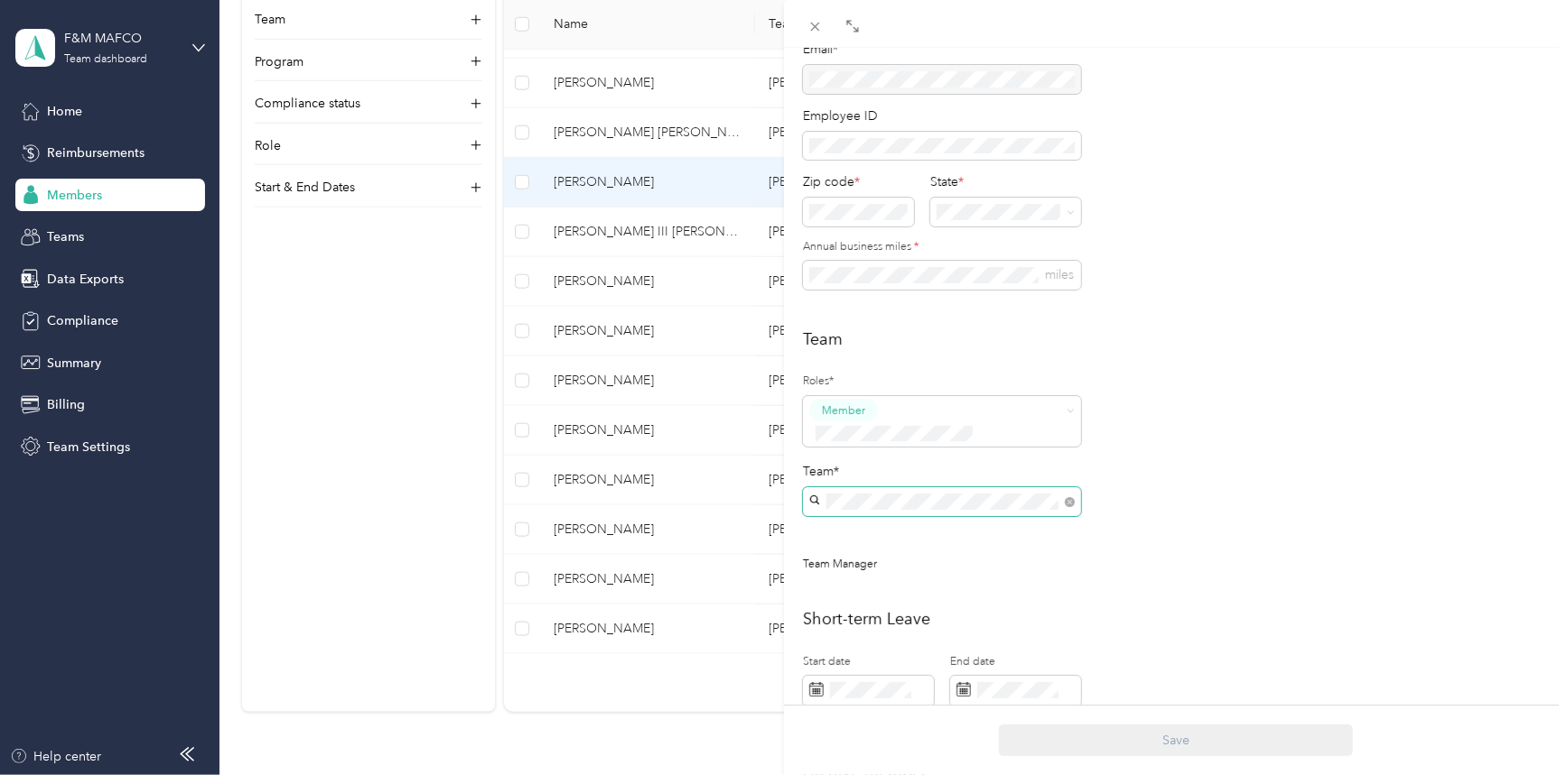
click at [1075, 496] on span at bounding box center [1066, 502] width 17 height 13
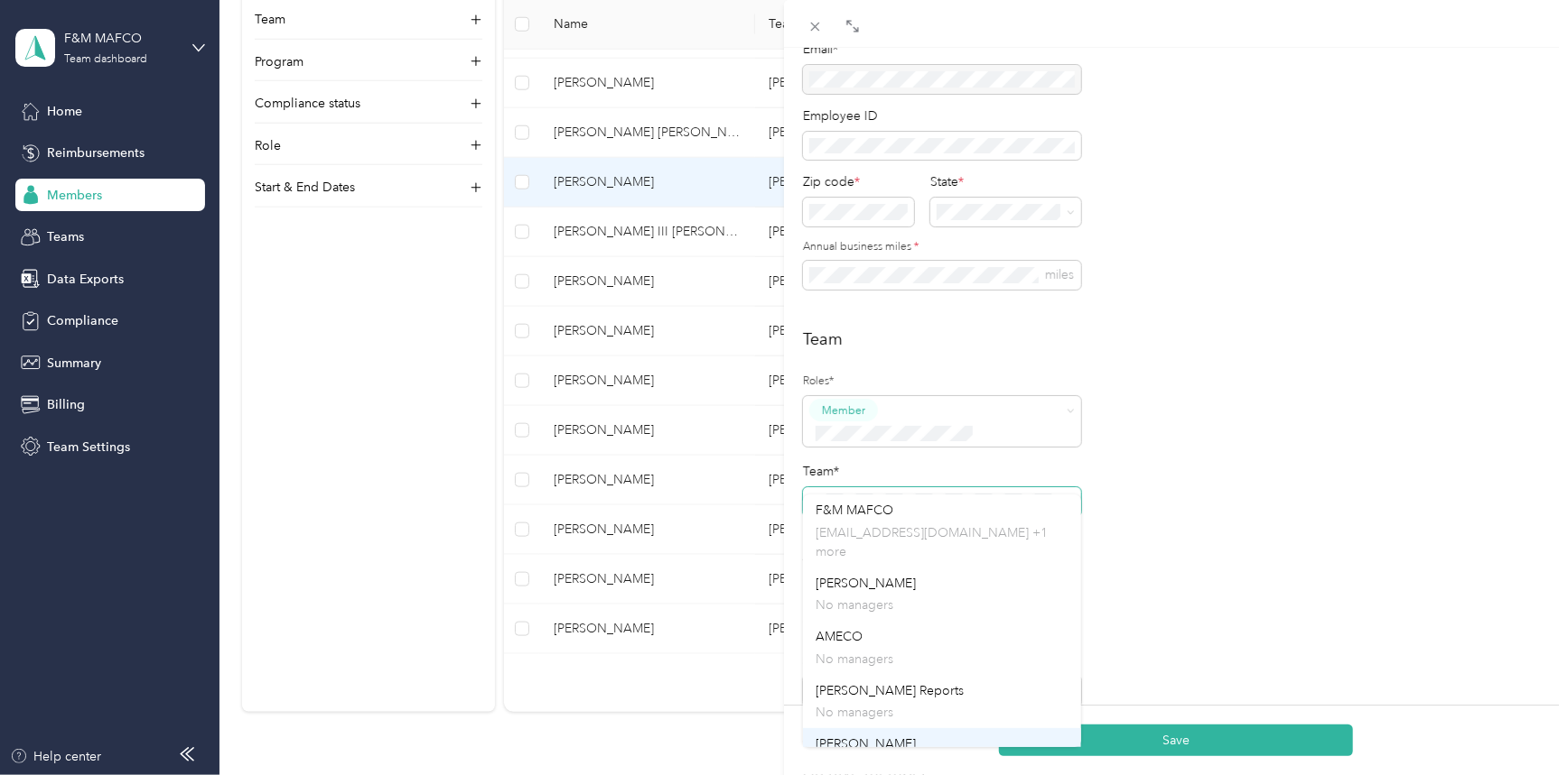
click at [847, 737] on span "[PERSON_NAME]" at bounding box center [866, 745] width 100 height 16
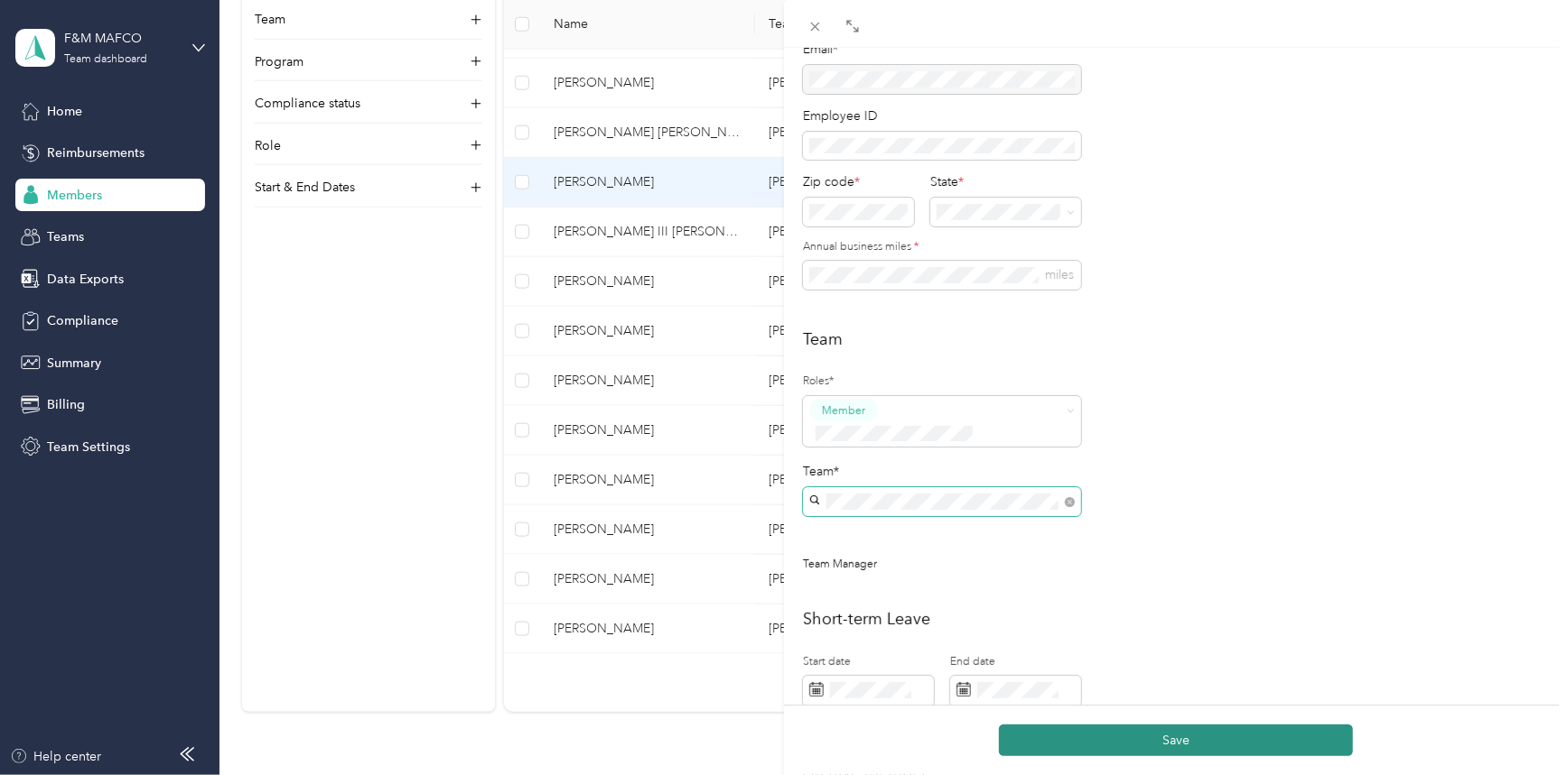
click at [1231, 737] on button "Save" at bounding box center [1176, 741] width 354 height 31
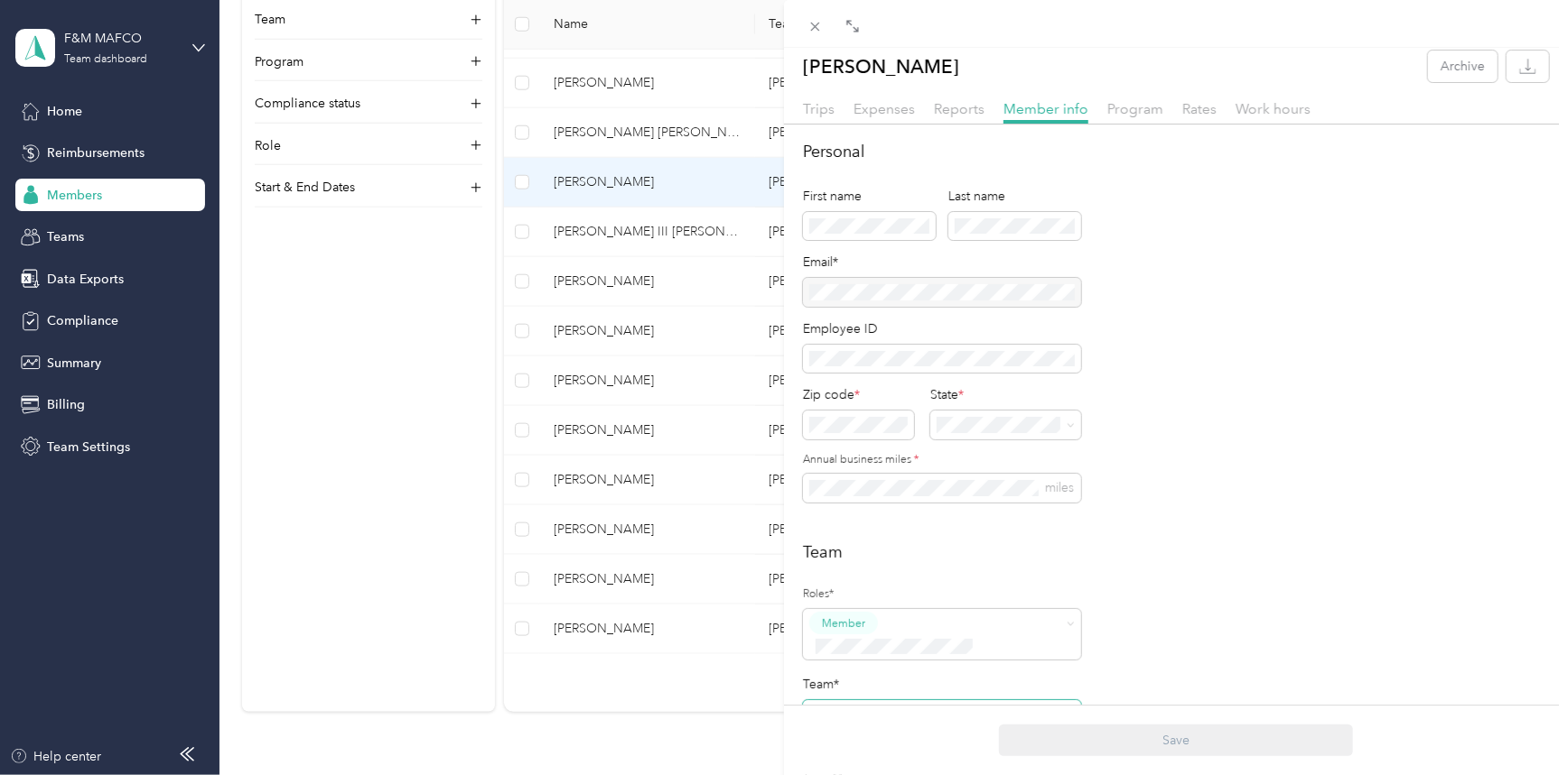
scroll to position [0, 0]
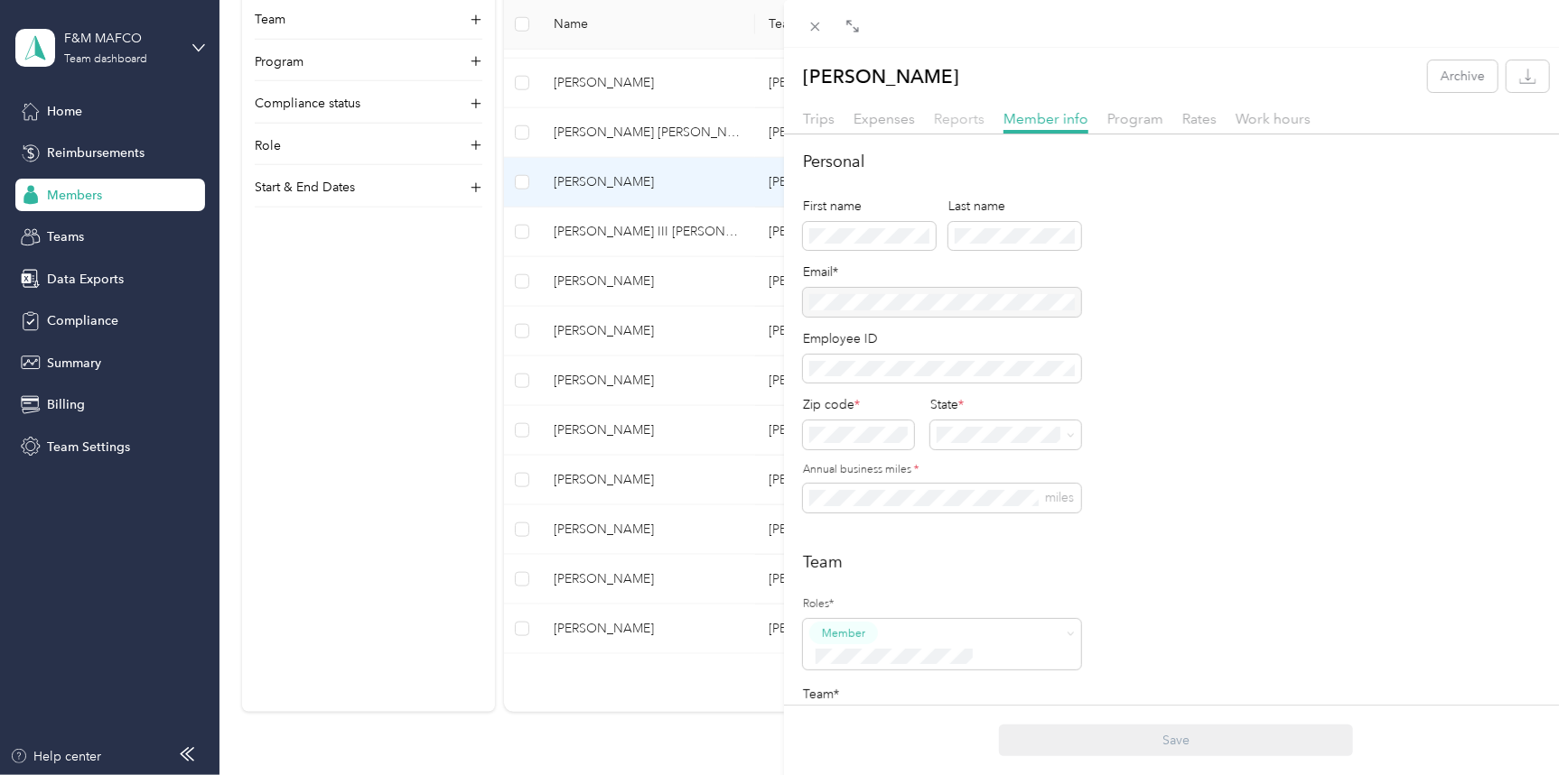
click at [957, 117] on span "Reports" at bounding box center [958, 118] width 50 height 17
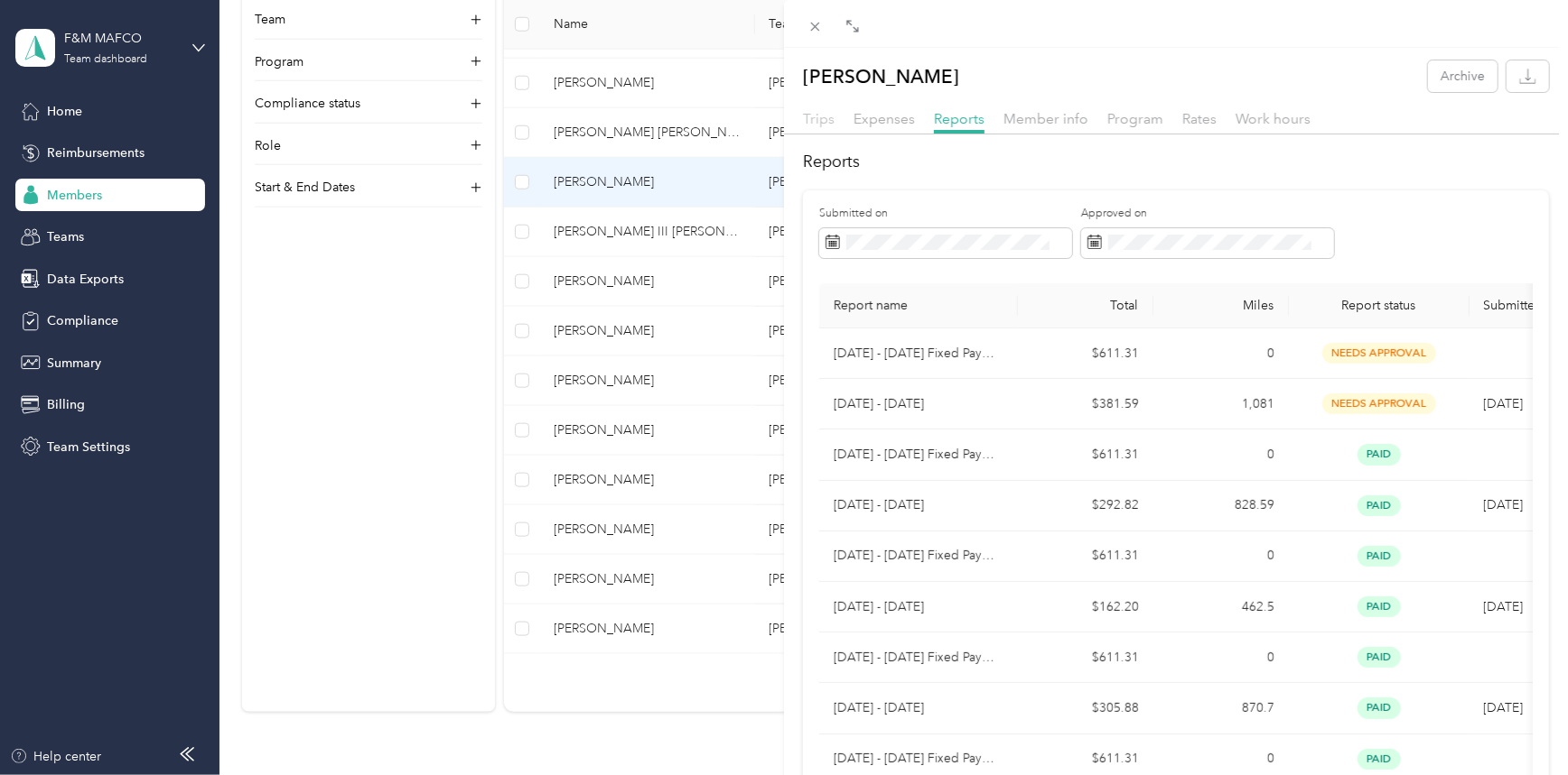
click at [821, 120] on span "Trips" at bounding box center [818, 118] width 31 height 17
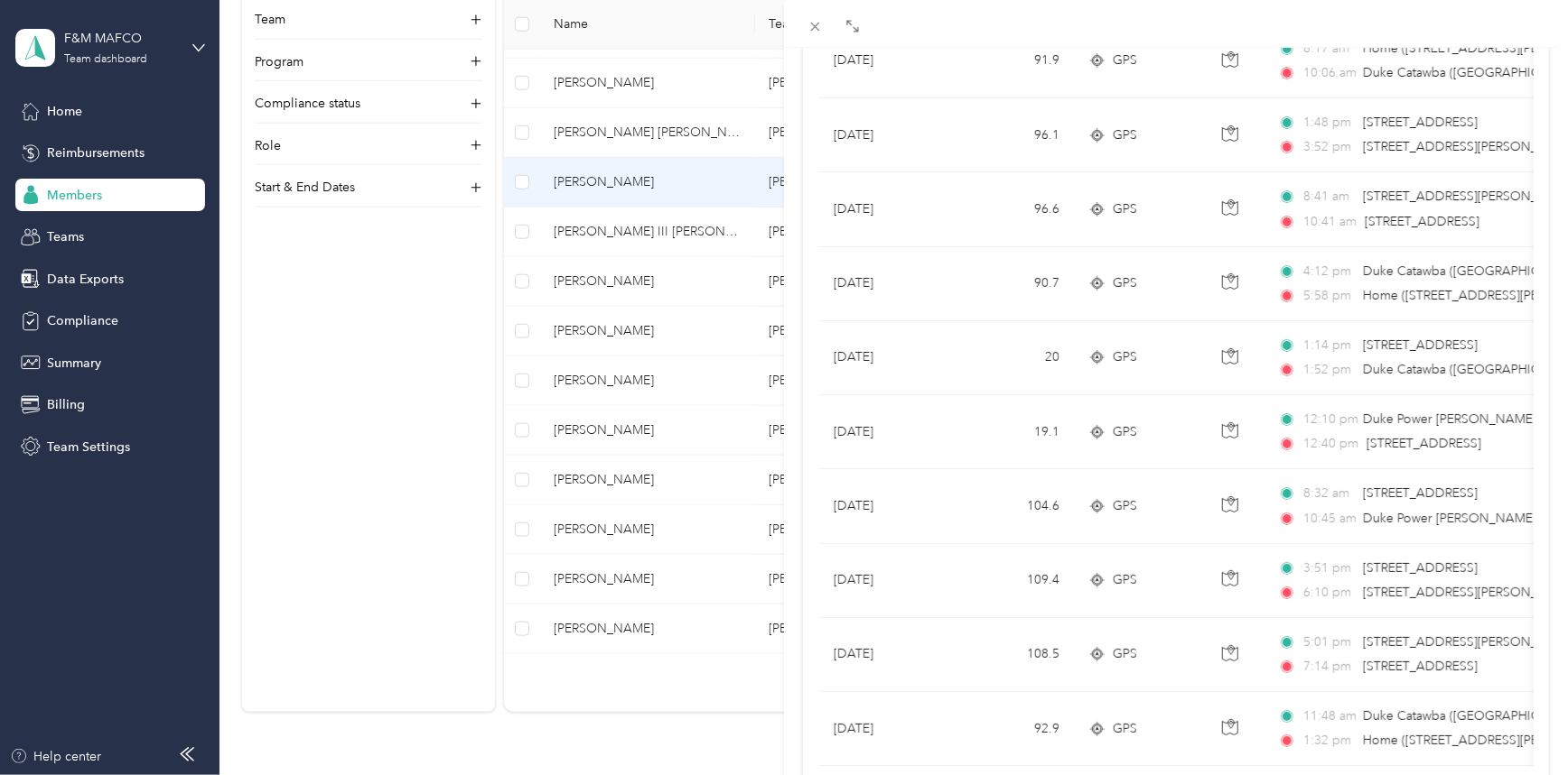
scroll to position [1529, 0]
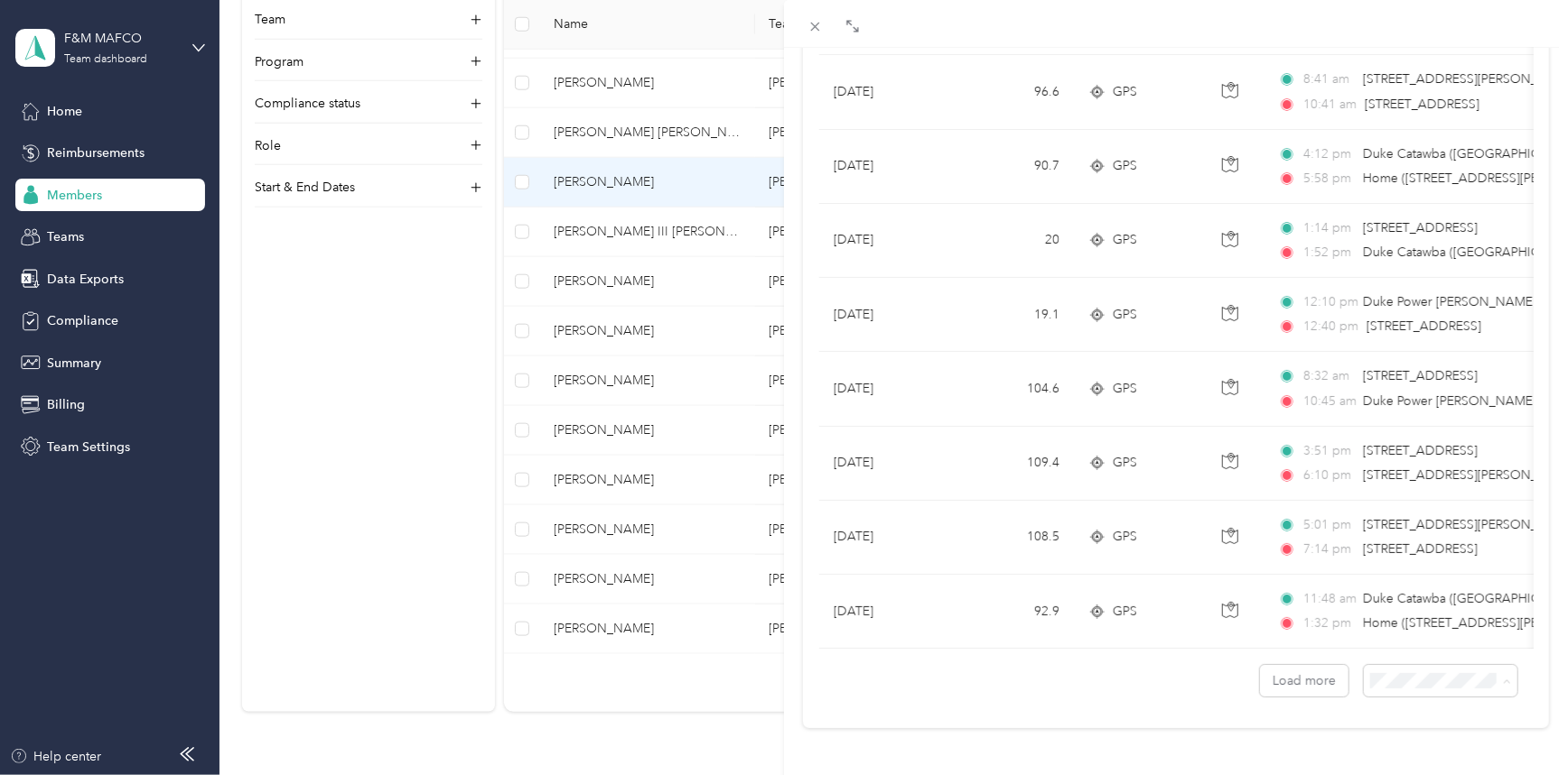
click at [1413, 600] on div "50 per load" at bounding box center [1427, 602] width 129 height 19
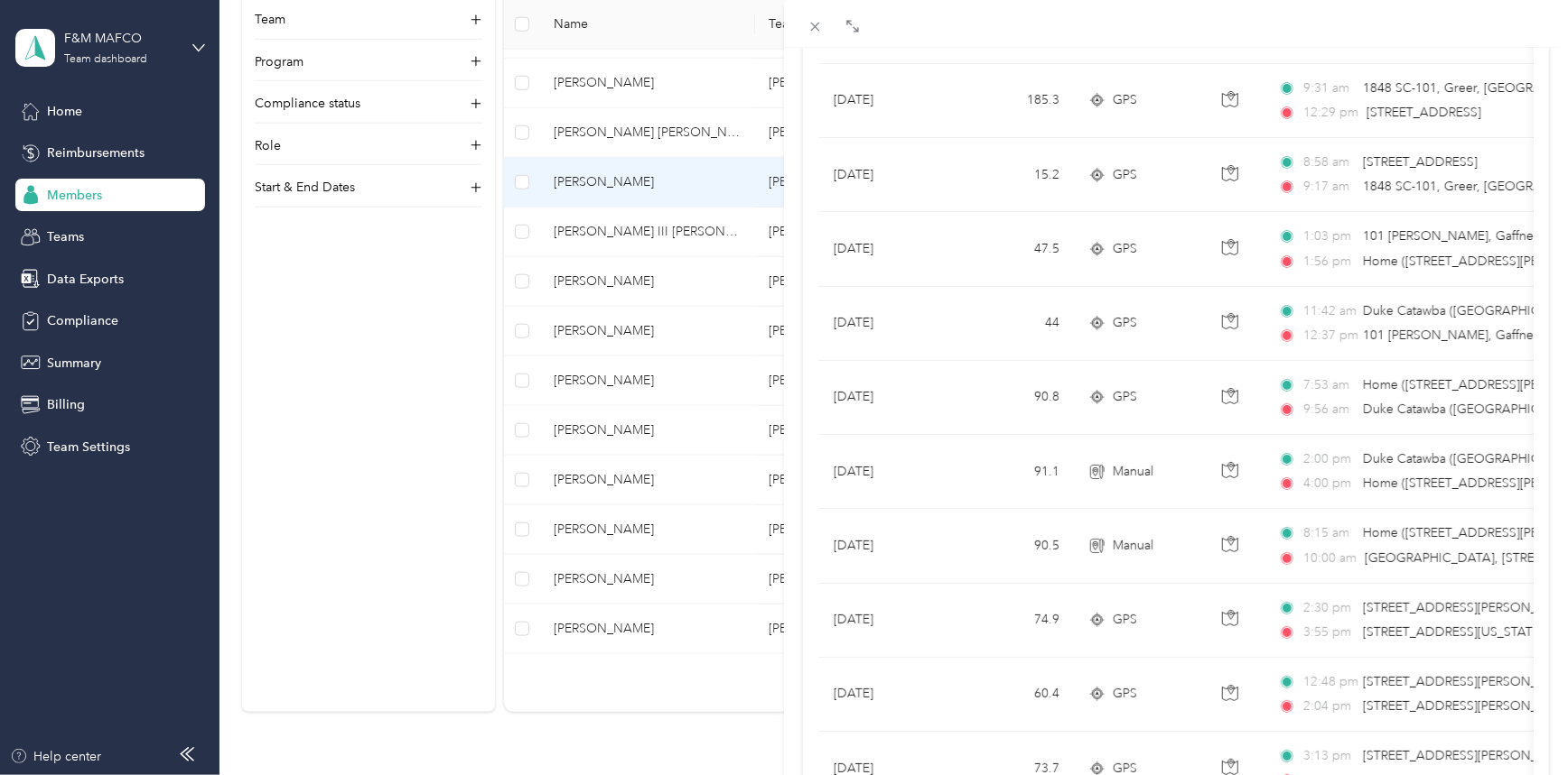
scroll to position [3384, 0]
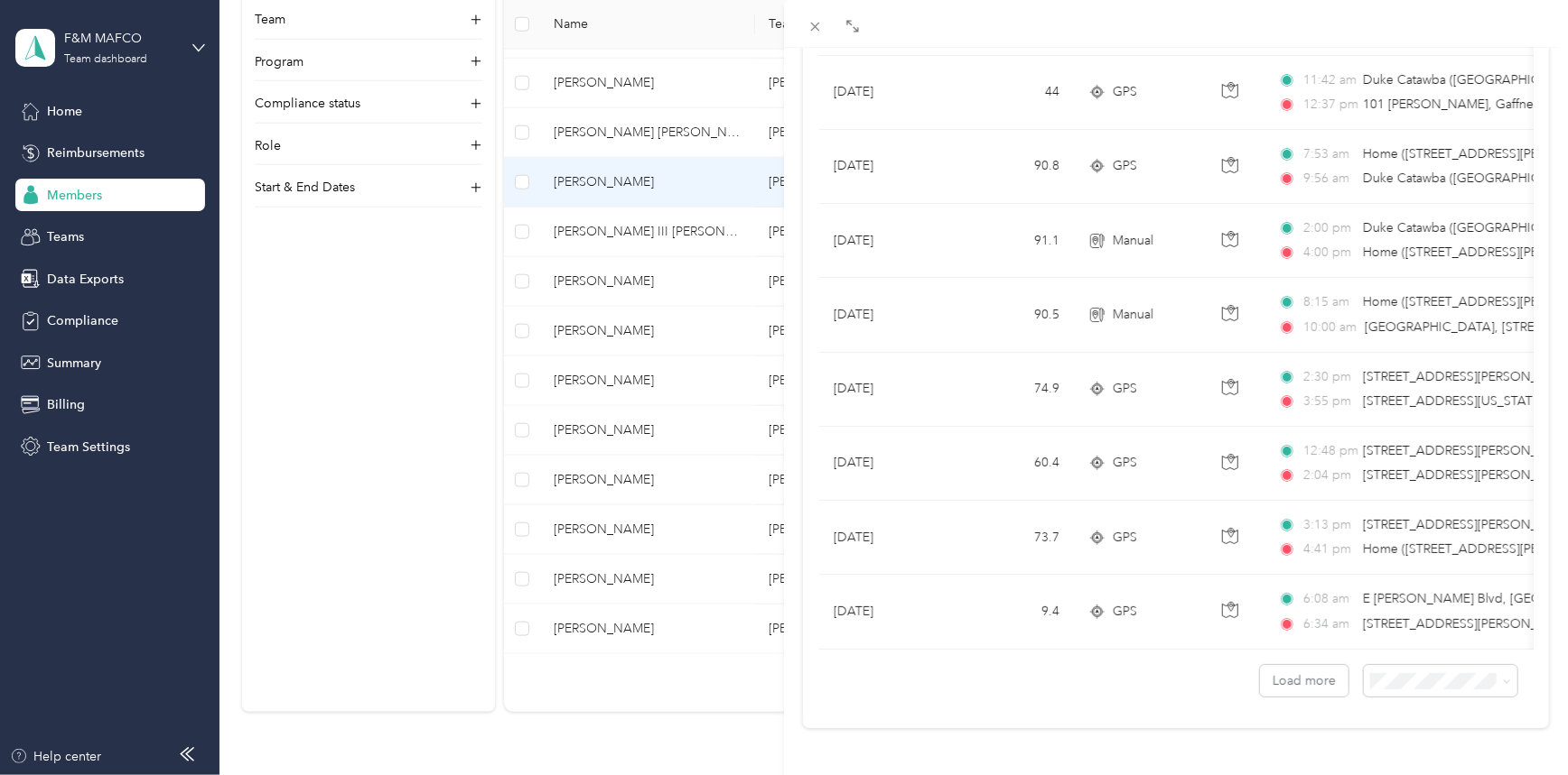
click at [1401, 628] on span "100 per load" at bounding box center [1399, 633] width 74 height 16
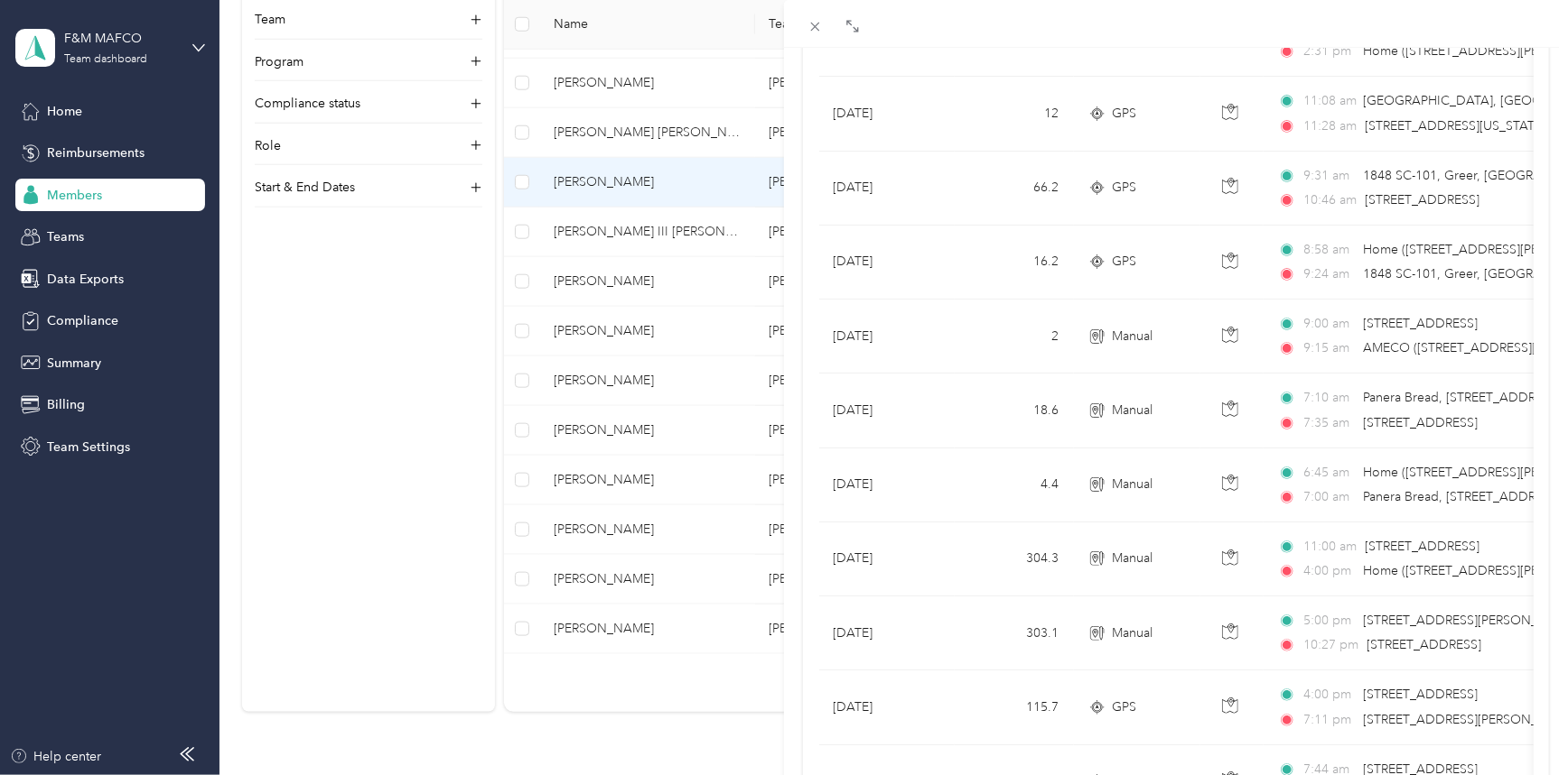
scroll to position [4644, 0]
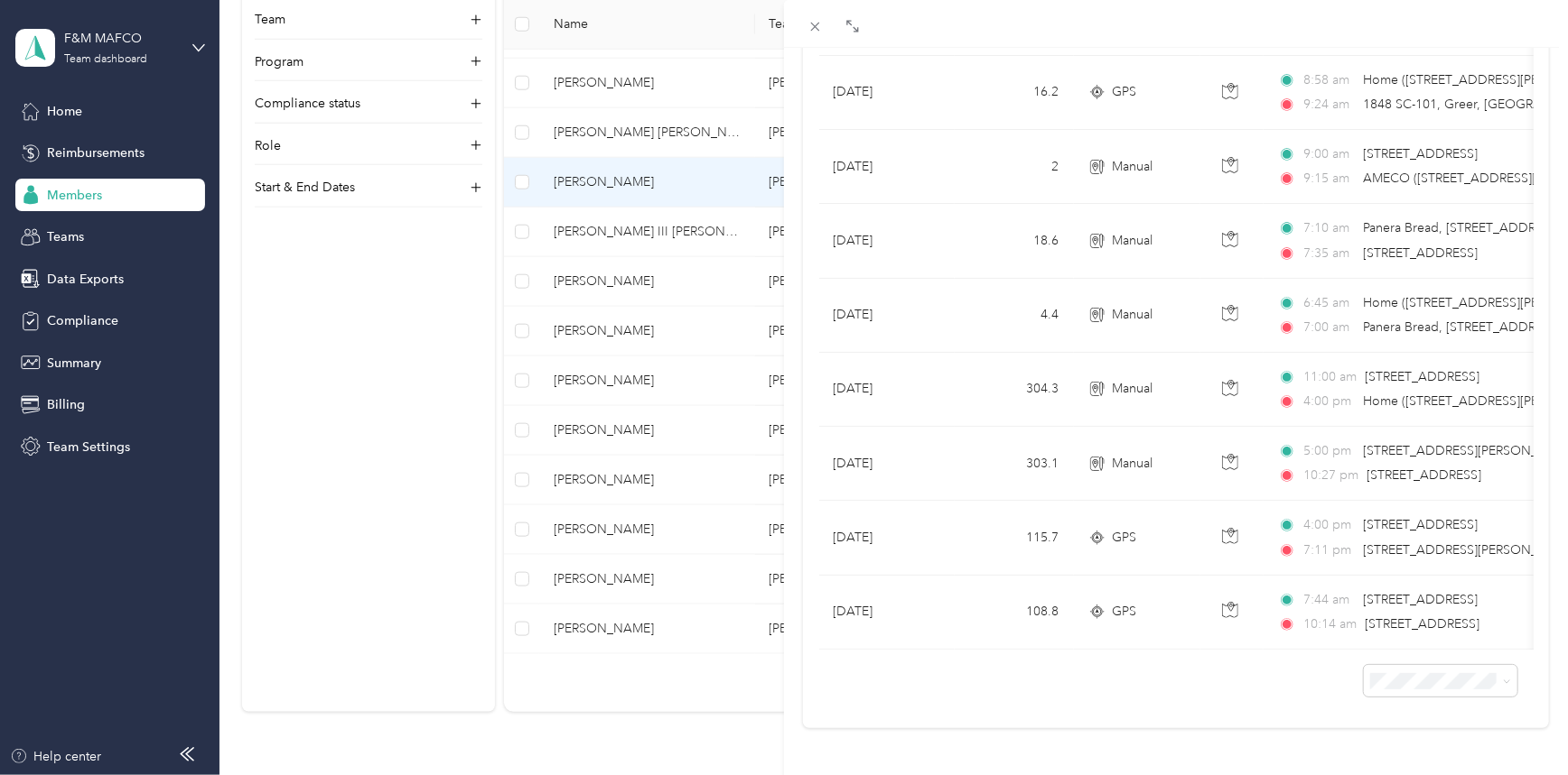
click at [1416, 567] on span "25 per load" at bounding box center [1396, 572] width 67 height 16
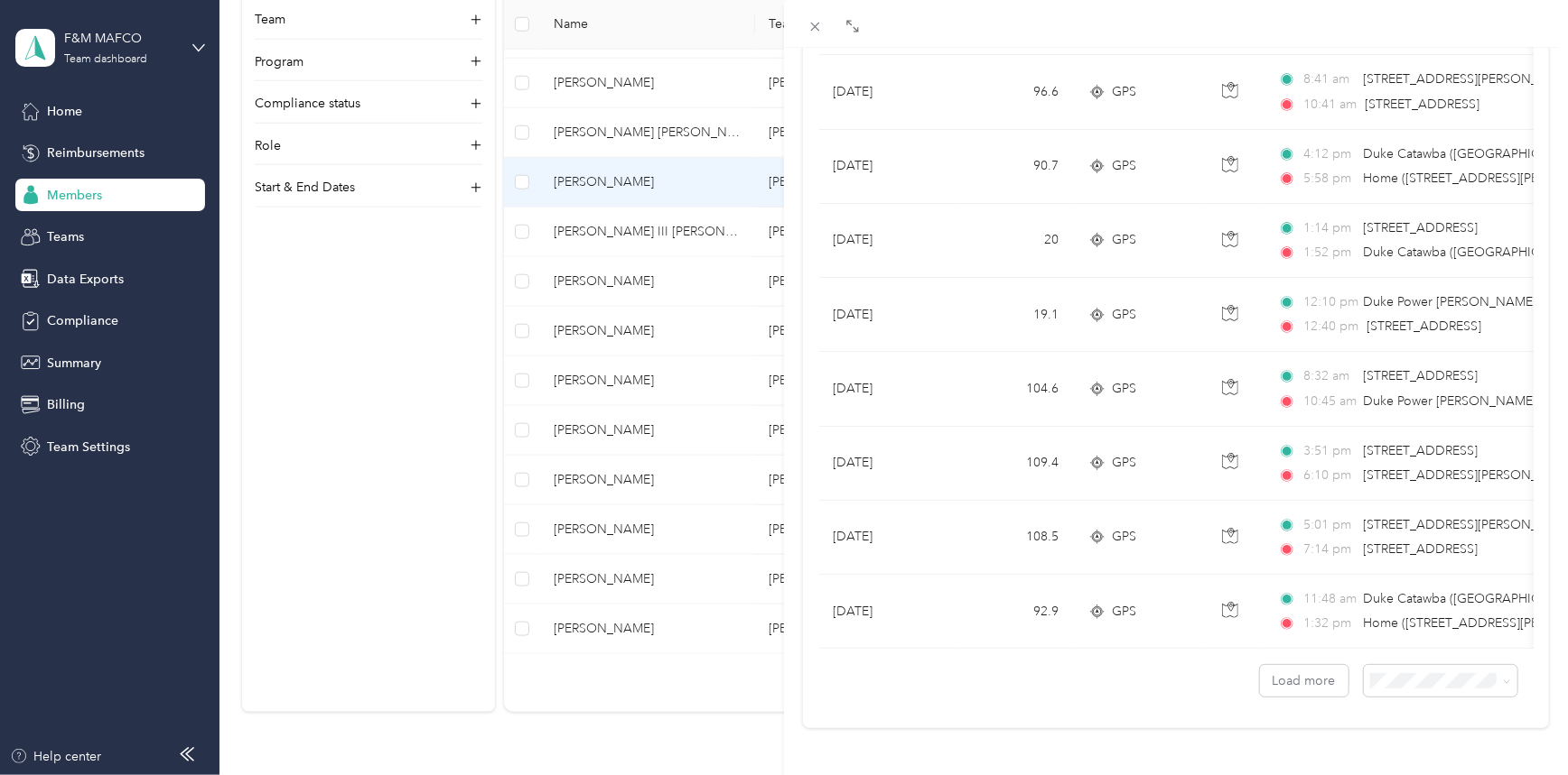
scroll to position [1529, 0]
click at [1421, 632] on div "100 per load" at bounding box center [1427, 628] width 129 height 19
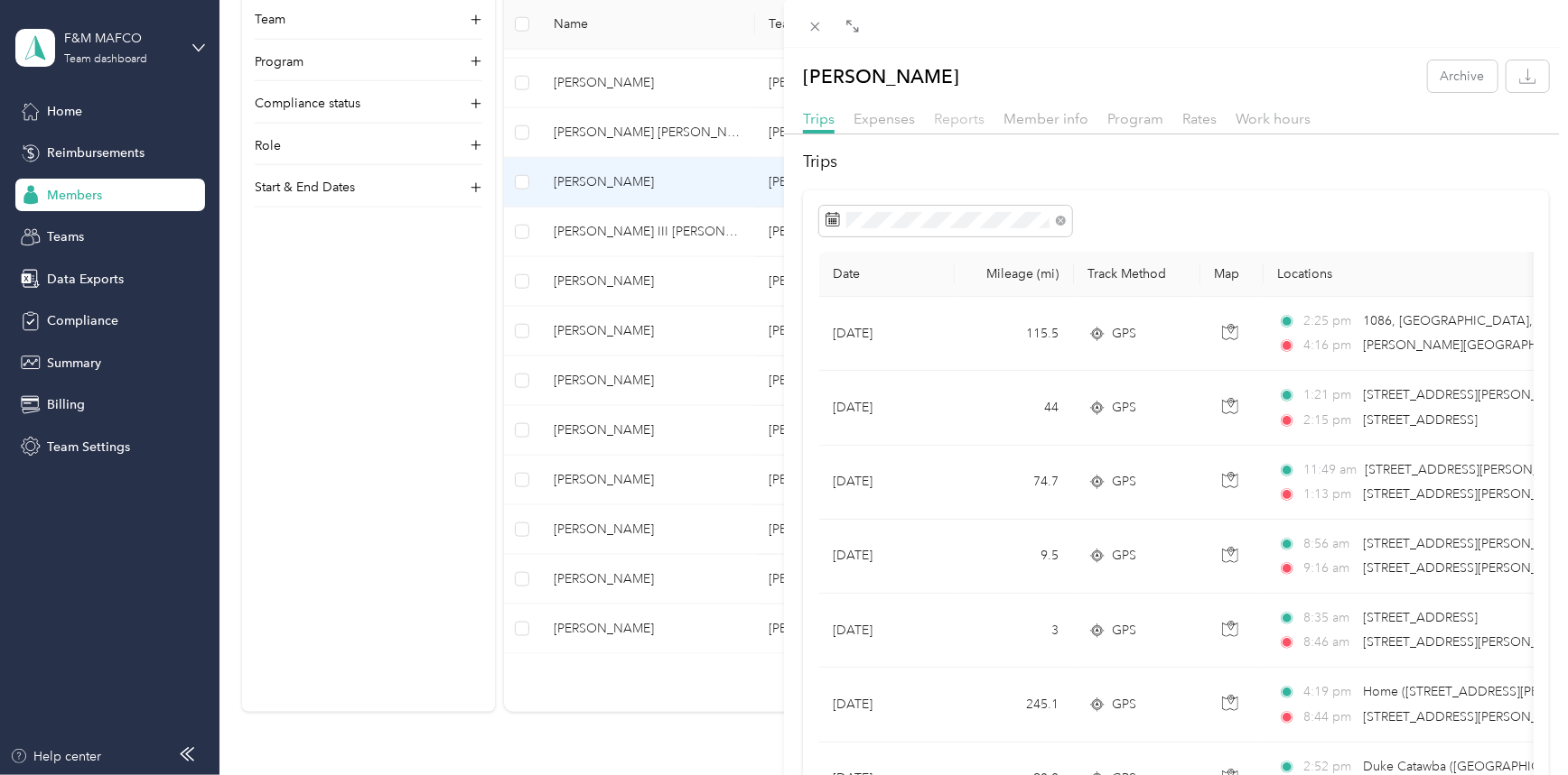
click at [961, 119] on span "Reports" at bounding box center [958, 118] width 50 height 17
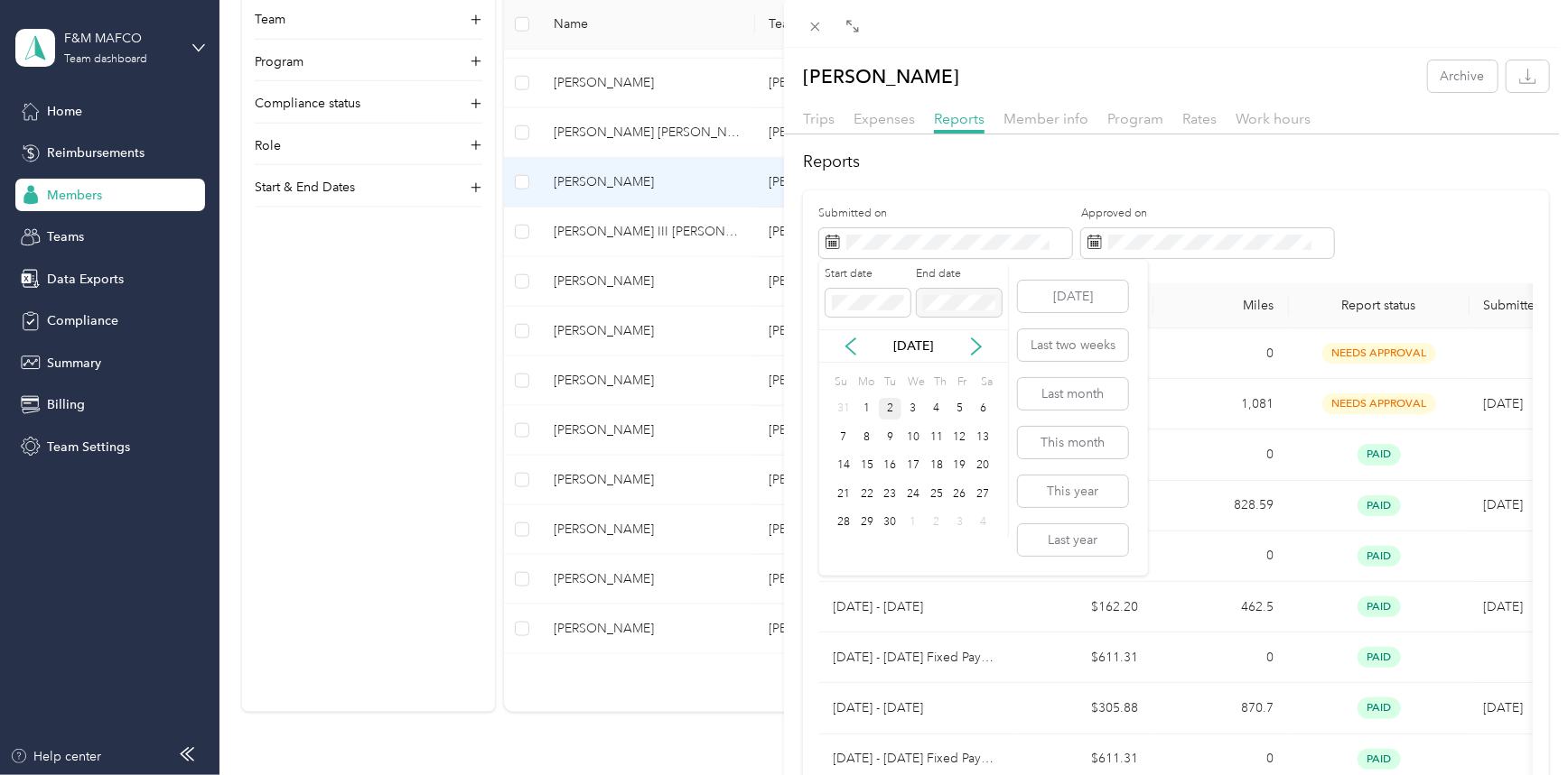
click at [888, 409] on div "2" at bounding box center [890, 409] width 24 height 23
click at [1110, 290] on button "[DATE]" at bounding box center [1073, 297] width 110 height 31
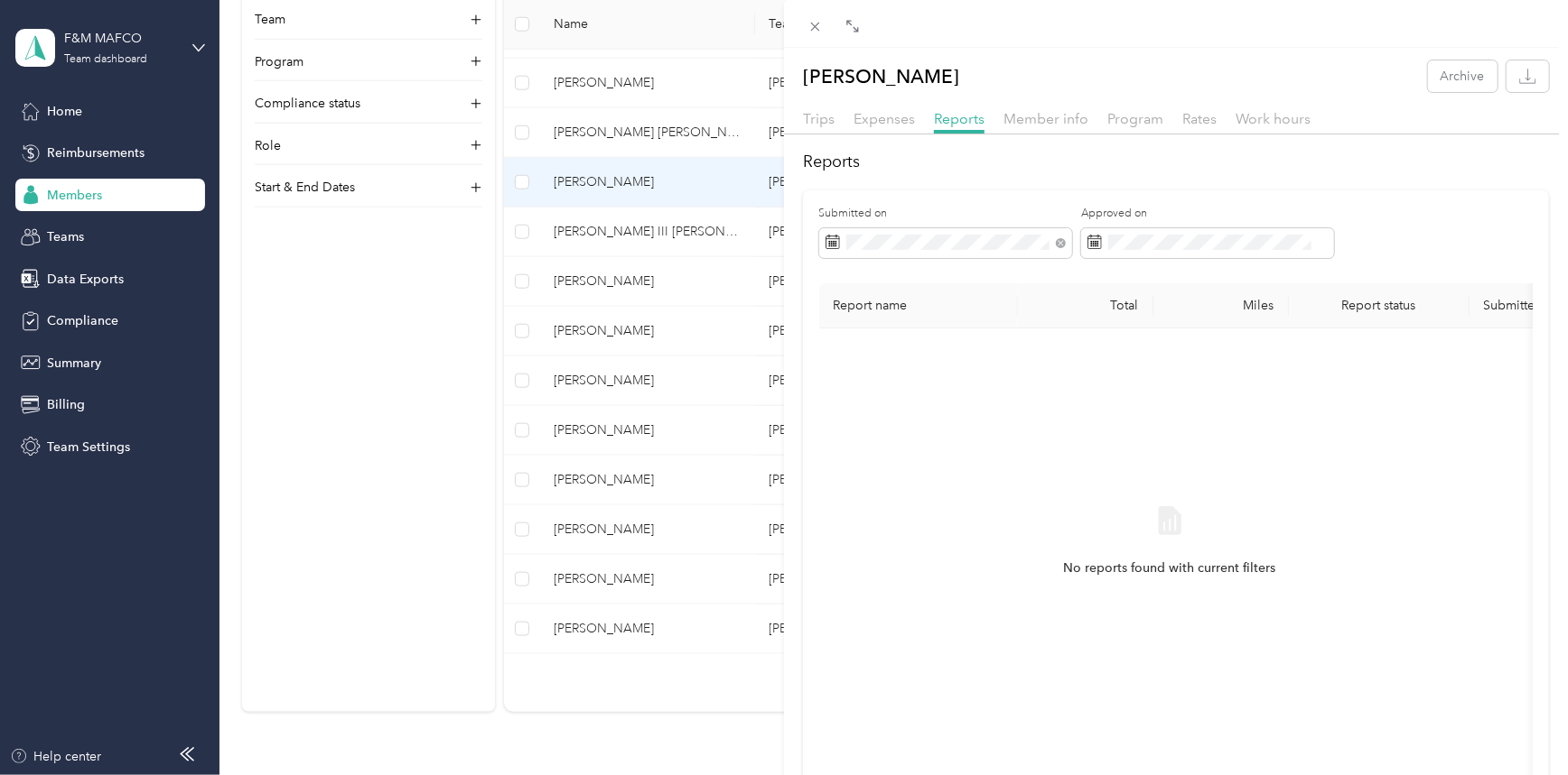
click at [1052, 354] on div "No reports found with current filters" at bounding box center [1169, 557] width 672 height 429
drag, startPoint x: 1019, startPoint y: 231, endPoint x: 945, endPoint y: 230, distance: 74.0
click at [945, 230] on span at bounding box center [945, 244] width 252 height 30
click at [829, 239] on icon at bounding box center [832, 239] width 14 height 0
click at [831, 241] on icon at bounding box center [832, 242] width 15 height 15
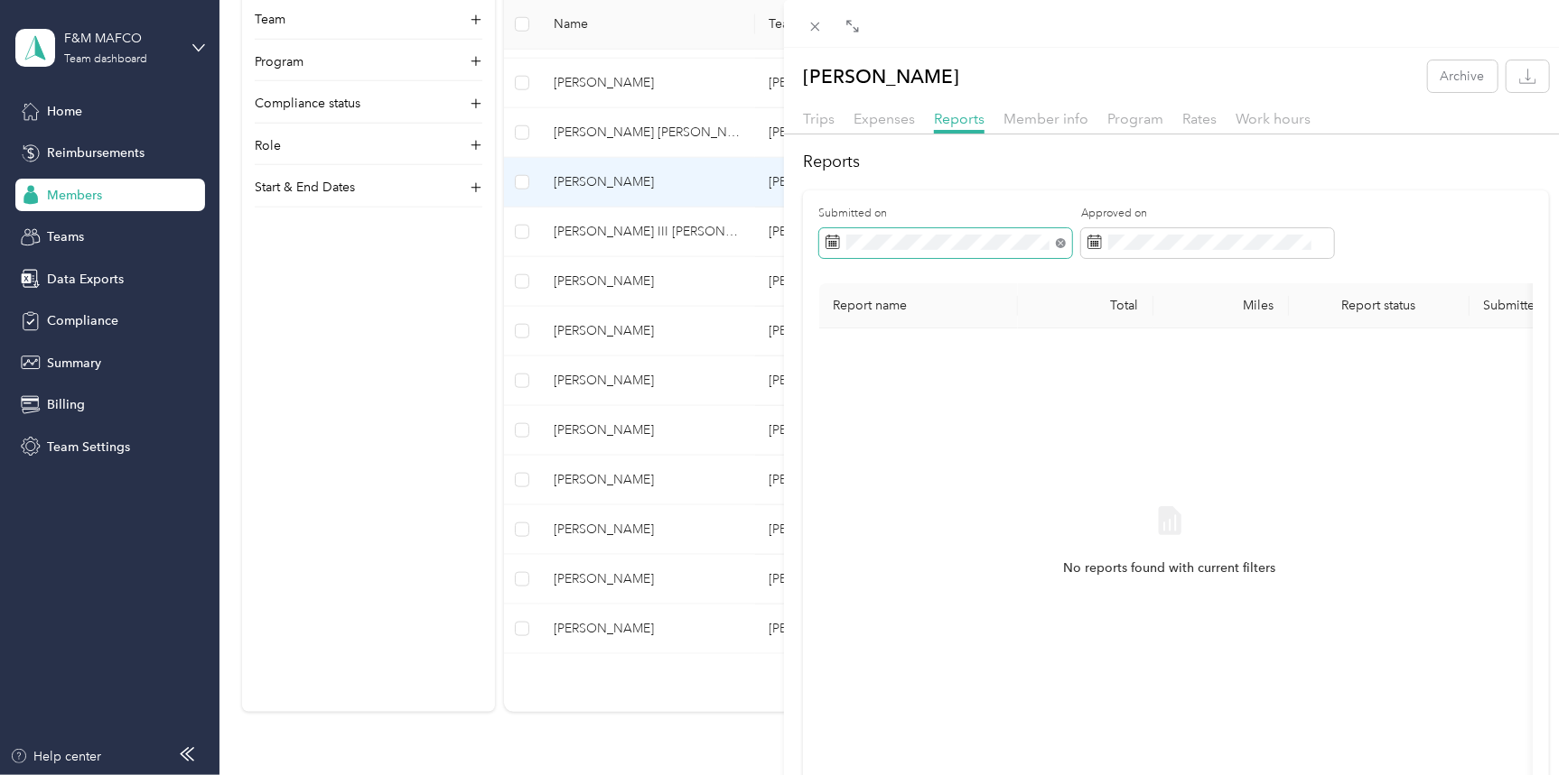
click at [1060, 243] on icon at bounding box center [1060, 243] width 6 height 6
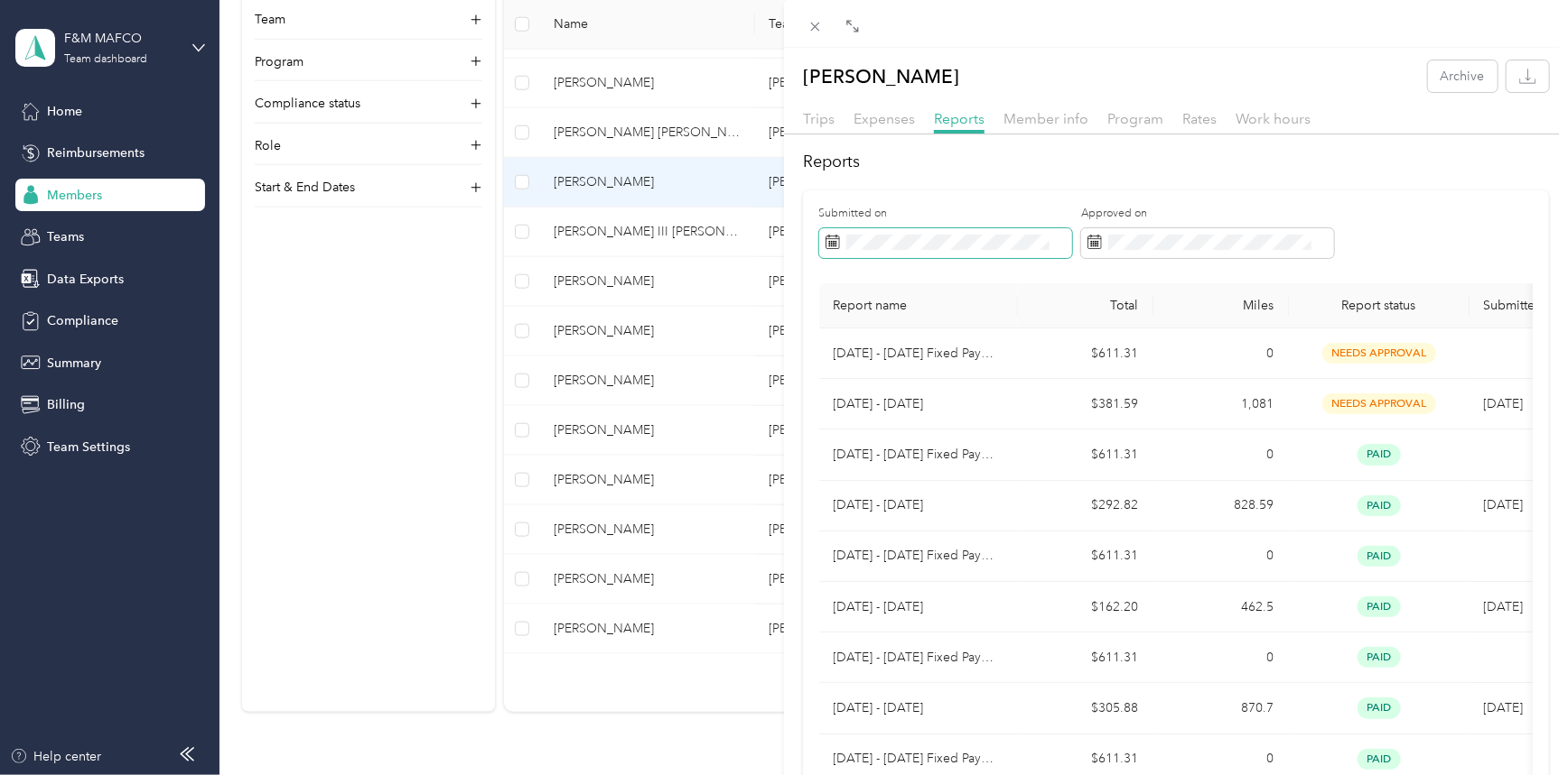
click at [837, 243] on icon at bounding box center [832, 242] width 15 height 15
click at [833, 239] on icon at bounding box center [832, 239] width 14 height 0
click at [1520, 78] on icon "button" at bounding box center [1527, 76] width 17 height 17
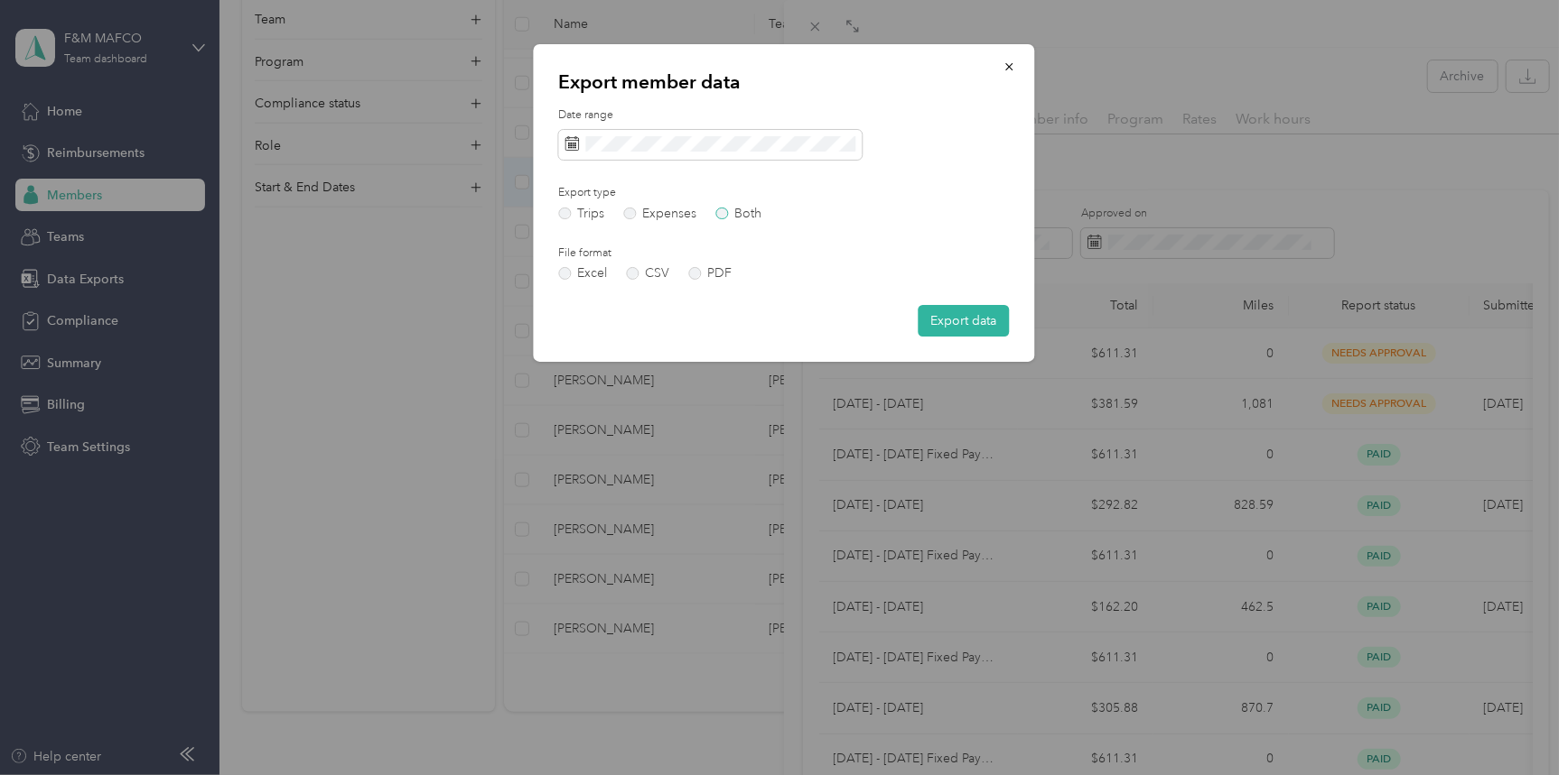
click at [721, 214] on label "Both" at bounding box center [738, 213] width 46 height 13
click at [1011, 64] on icon "button" at bounding box center [1008, 66] width 7 height 7
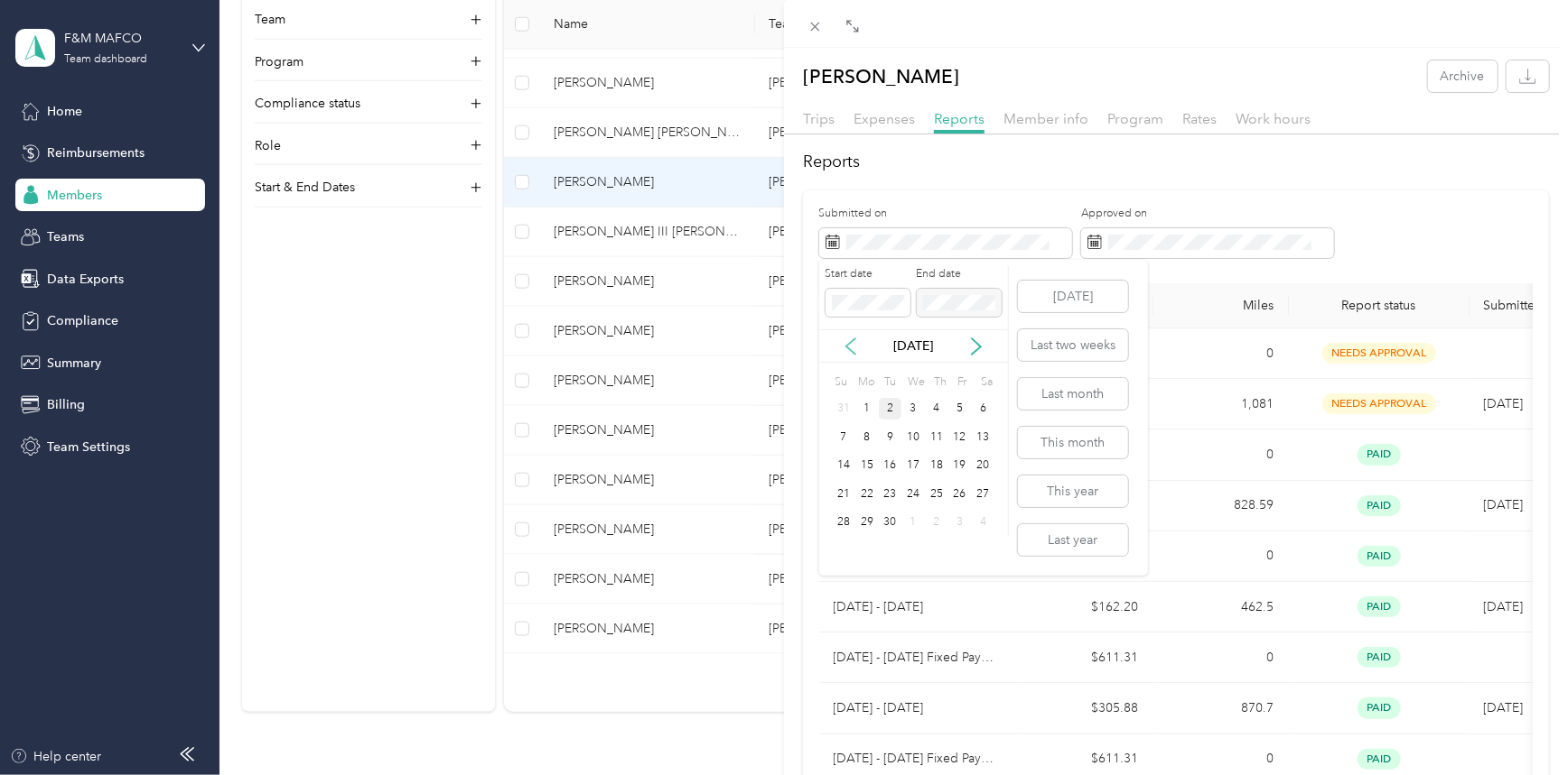
click at [848, 341] on icon at bounding box center [851, 347] width 18 height 18
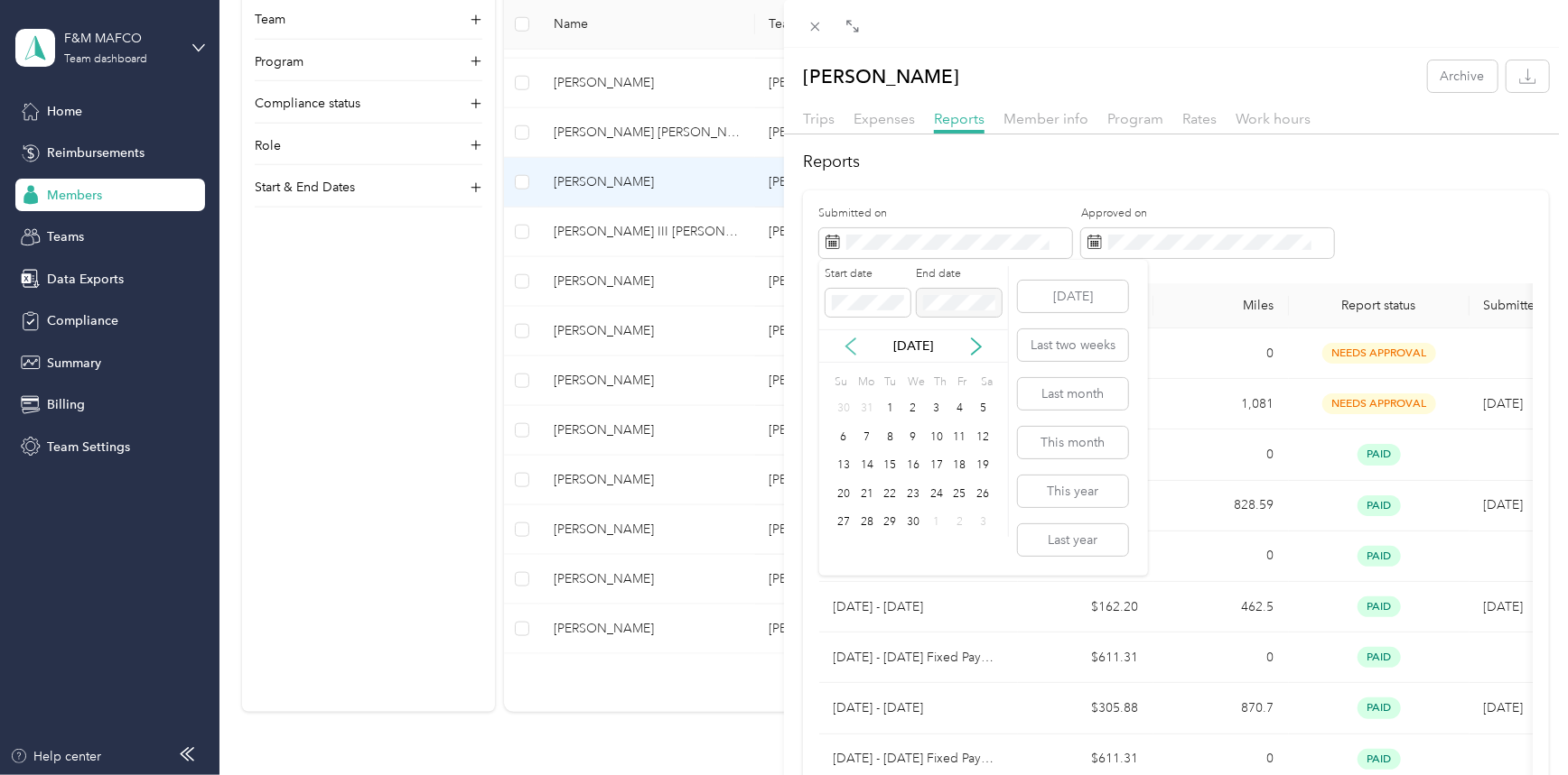
click at [848, 341] on icon at bounding box center [851, 347] width 18 height 18
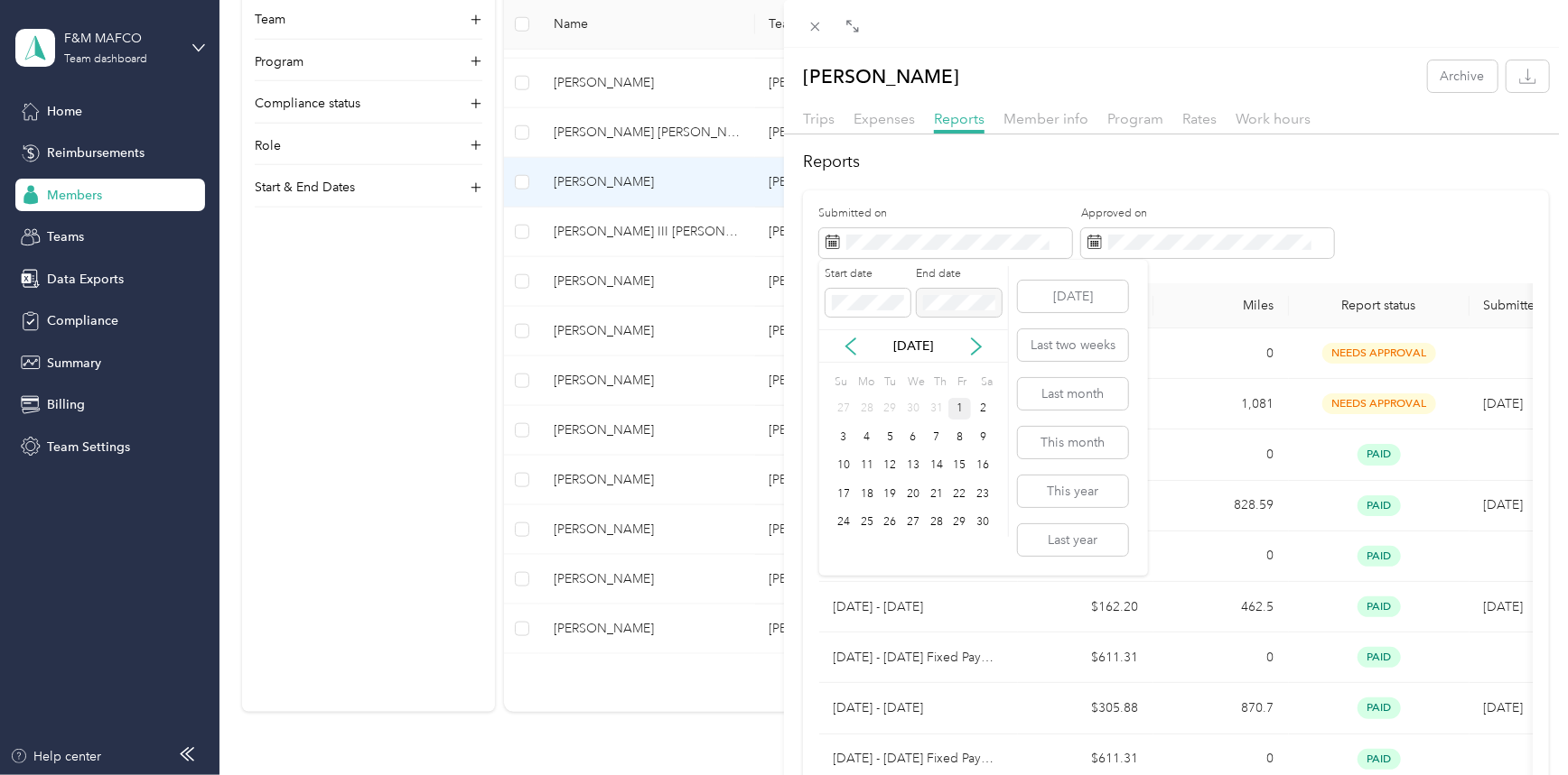
click at [957, 409] on div "1" at bounding box center [960, 409] width 24 height 23
click at [1104, 301] on button "[DATE]" at bounding box center [1073, 297] width 110 height 31
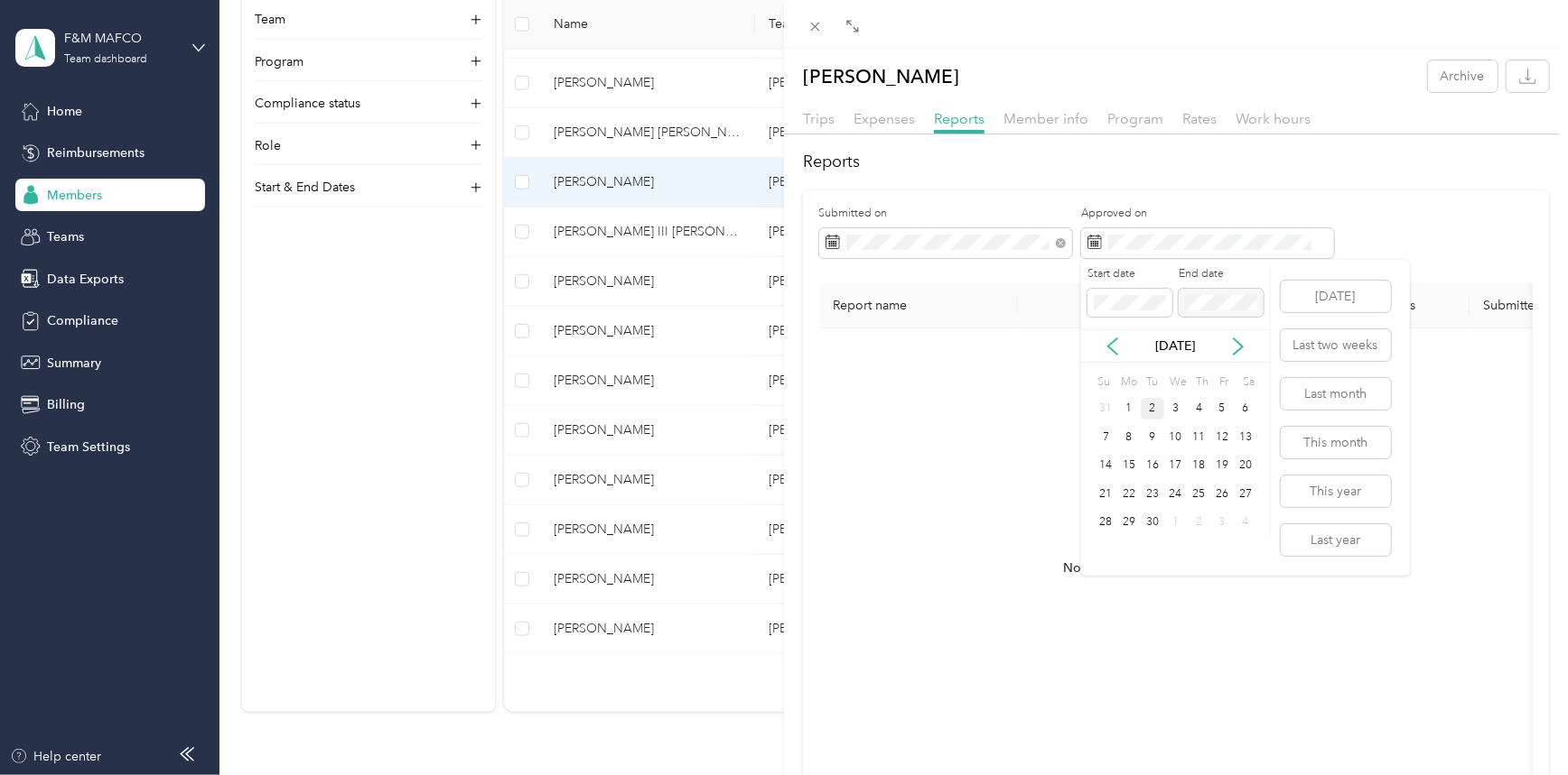
click at [1158, 408] on div "2" at bounding box center [1152, 409] width 24 height 23
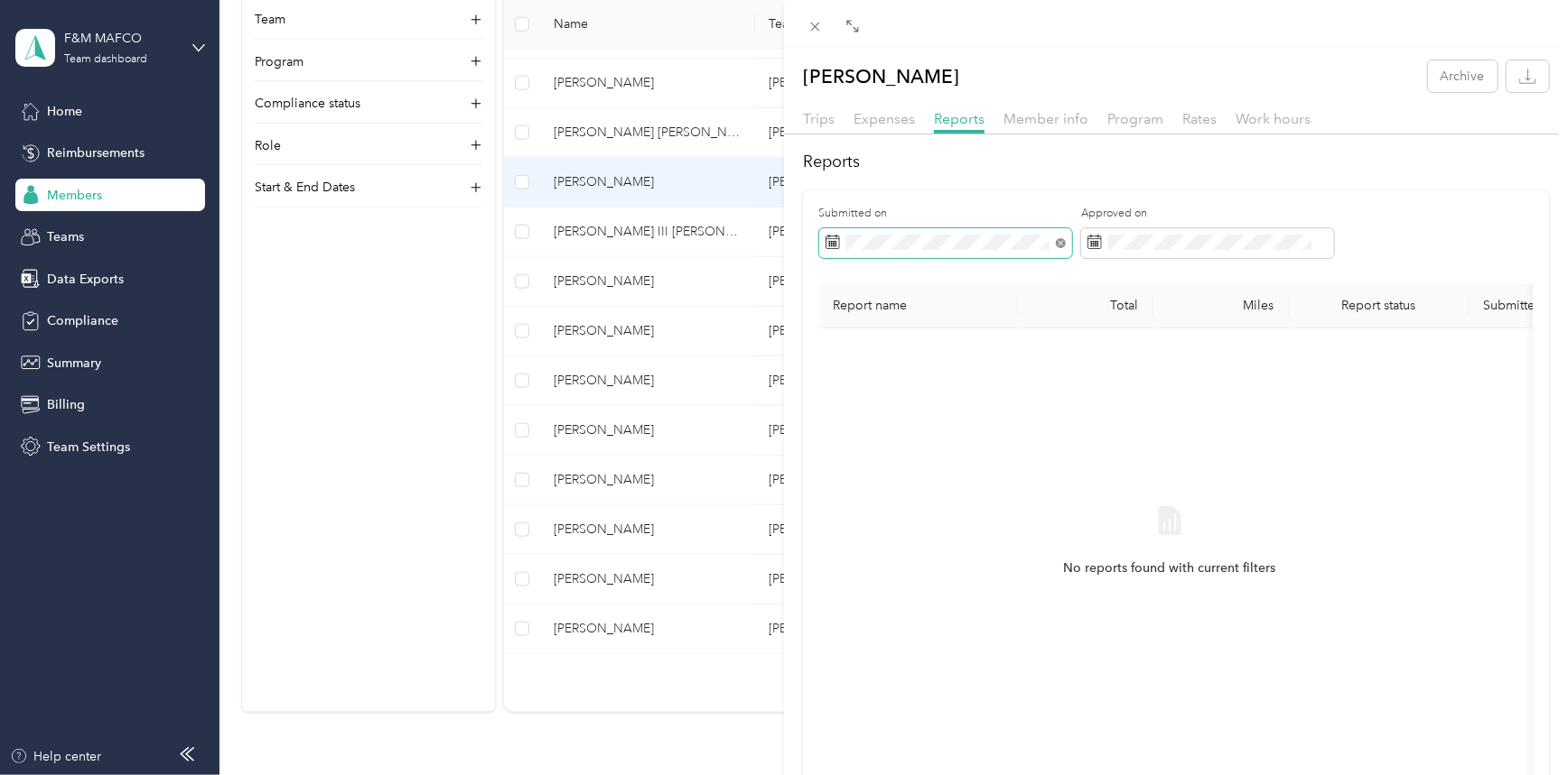
click at [1057, 242] on icon at bounding box center [1060, 244] width 10 height 10
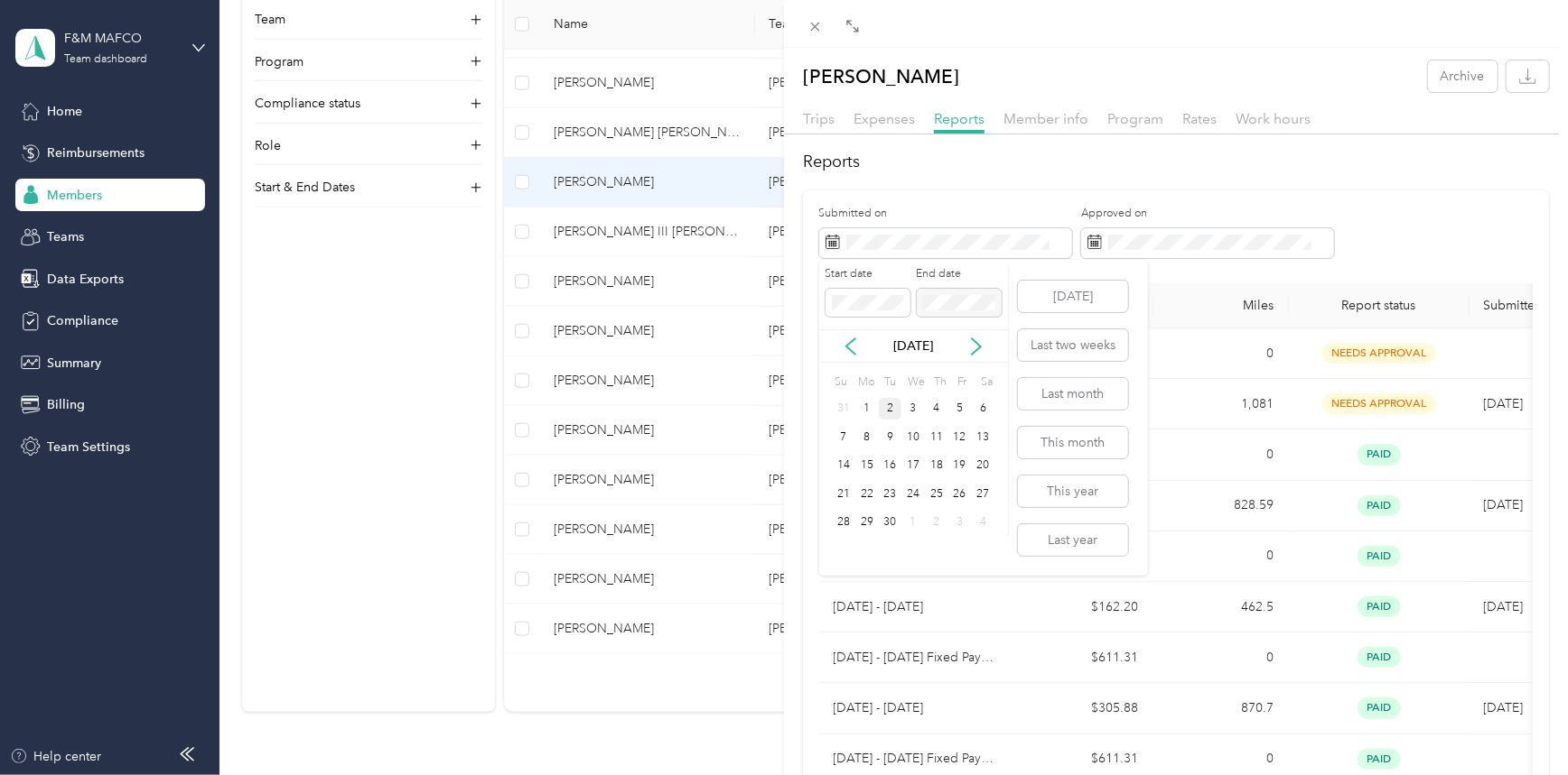
click at [939, 303] on div at bounding box center [959, 303] width 84 height 28
click at [942, 305] on div at bounding box center [959, 303] width 84 height 28
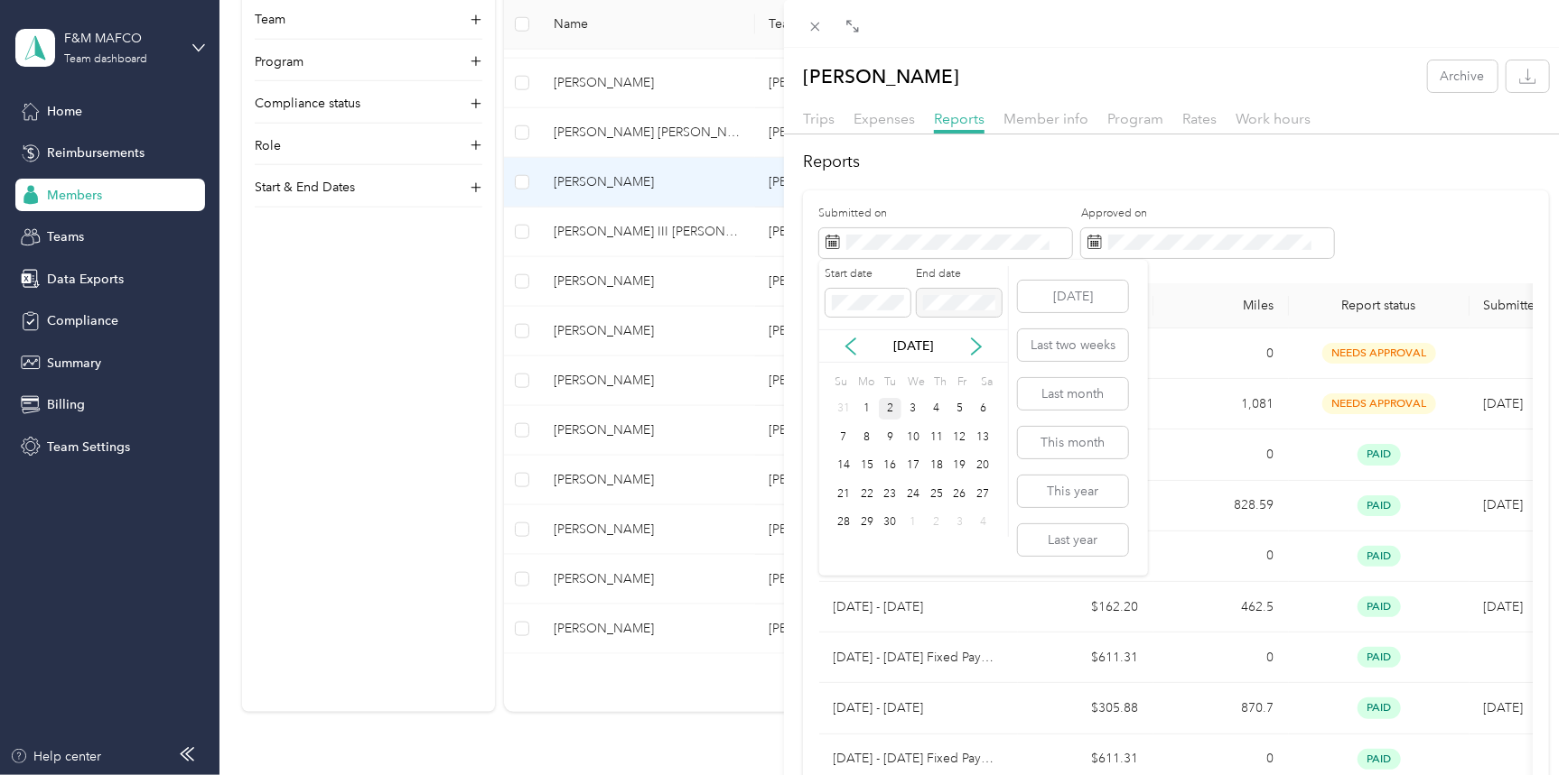
click at [942, 305] on div at bounding box center [959, 303] width 84 height 28
click at [890, 409] on div "2" at bounding box center [890, 409] width 24 height 23
click at [844, 342] on icon at bounding box center [851, 347] width 18 height 18
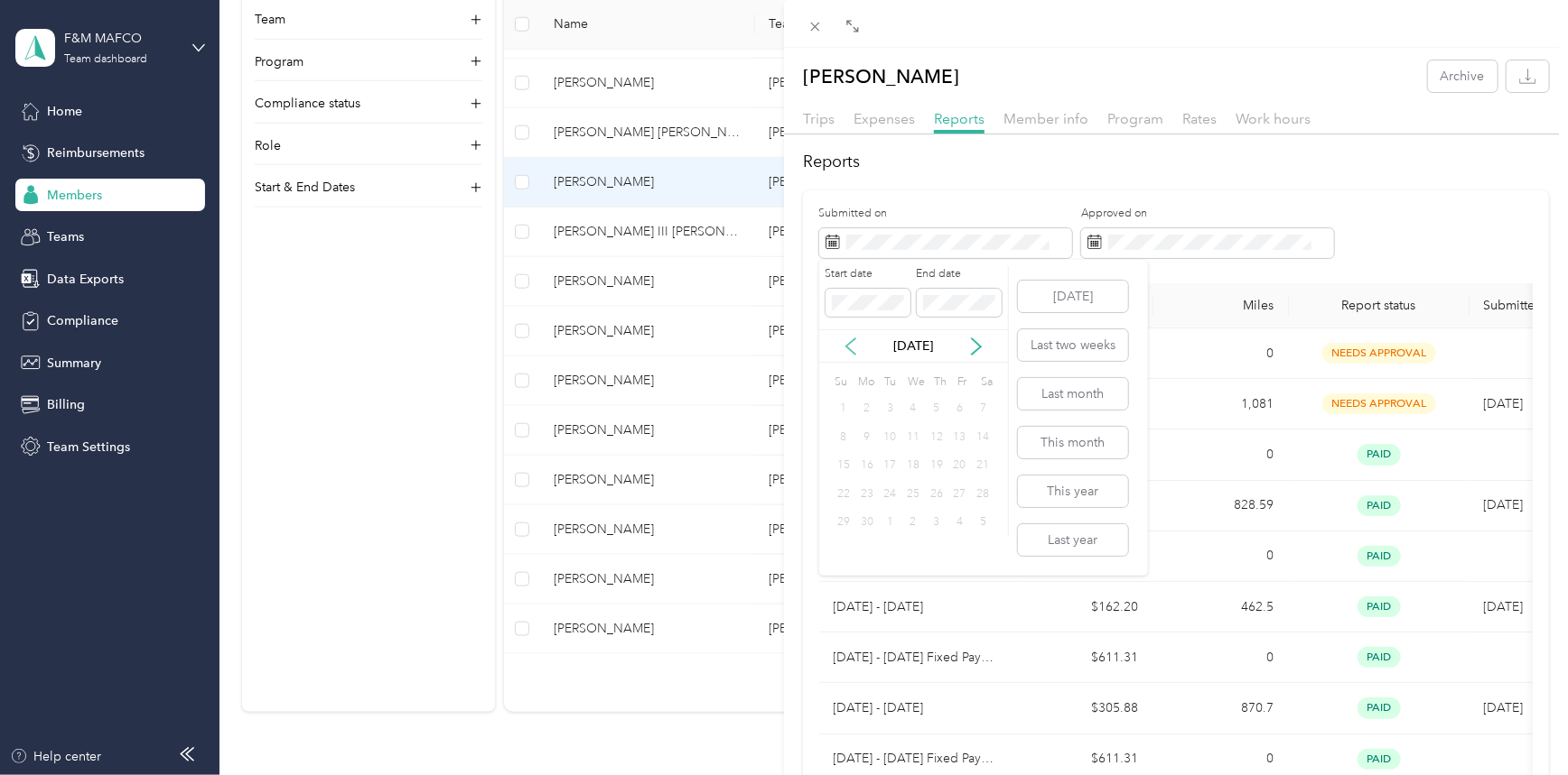
click at [844, 342] on icon at bounding box center [851, 347] width 18 height 18
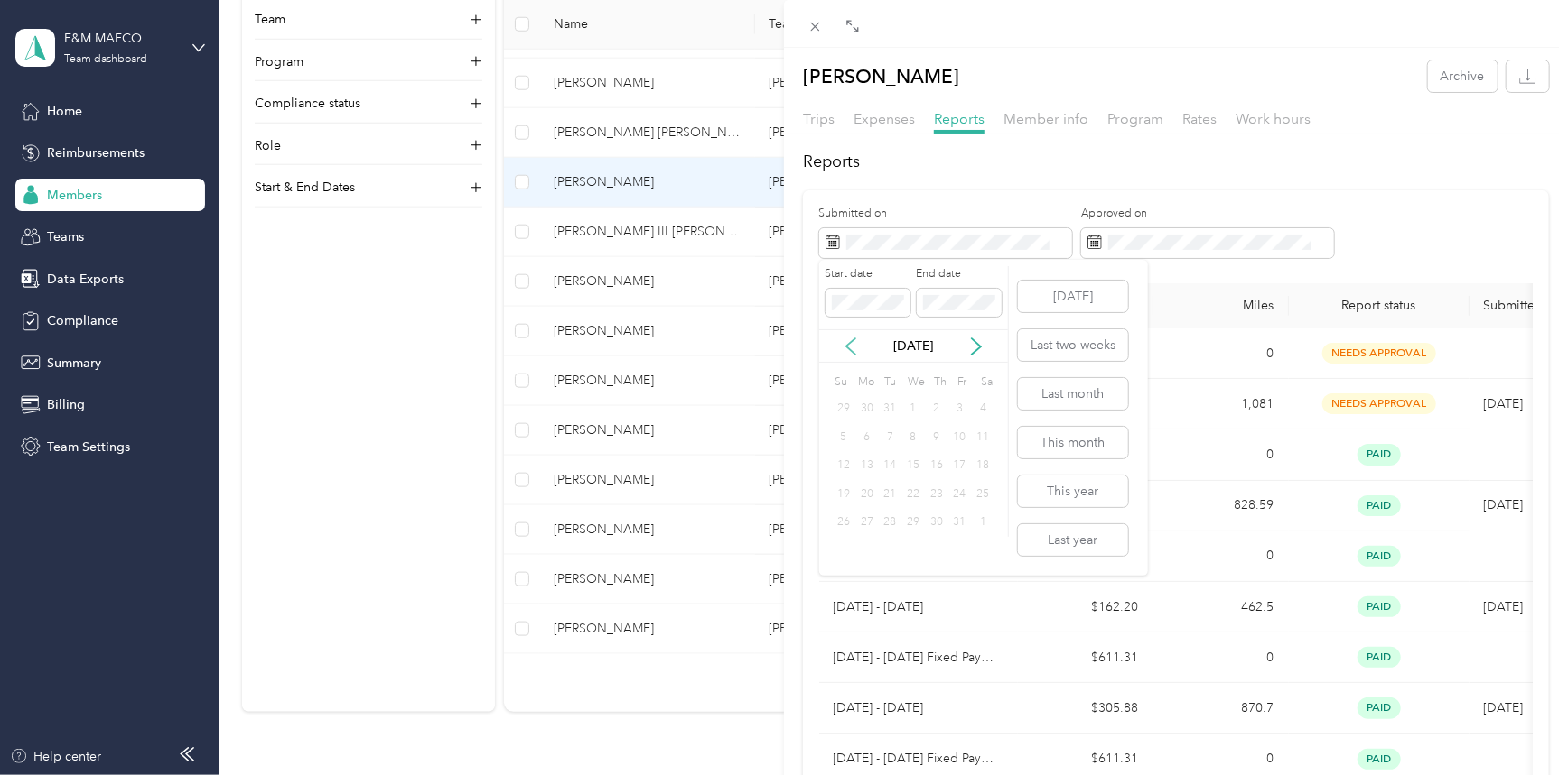
click at [844, 342] on icon at bounding box center [851, 347] width 18 height 18
click at [911, 301] on div "Start date End date" at bounding box center [914, 298] width 189 height 63
click at [961, 409] on div "1" at bounding box center [960, 409] width 24 height 23
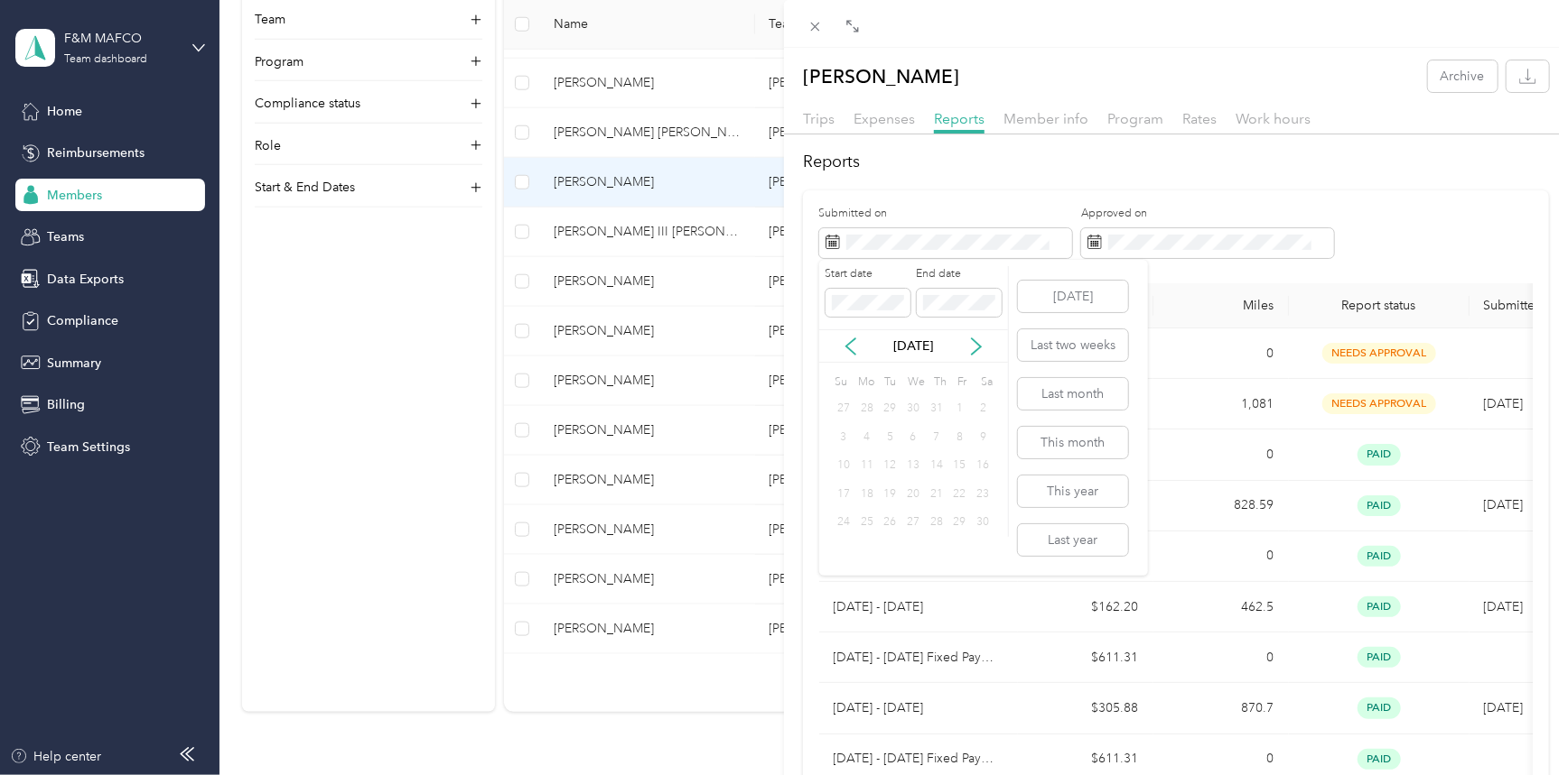
click at [961, 408] on div "1" at bounding box center [960, 409] width 24 height 23
click at [1078, 496] on button "This year" at bounding box center [1073, 491] width 110 height 31
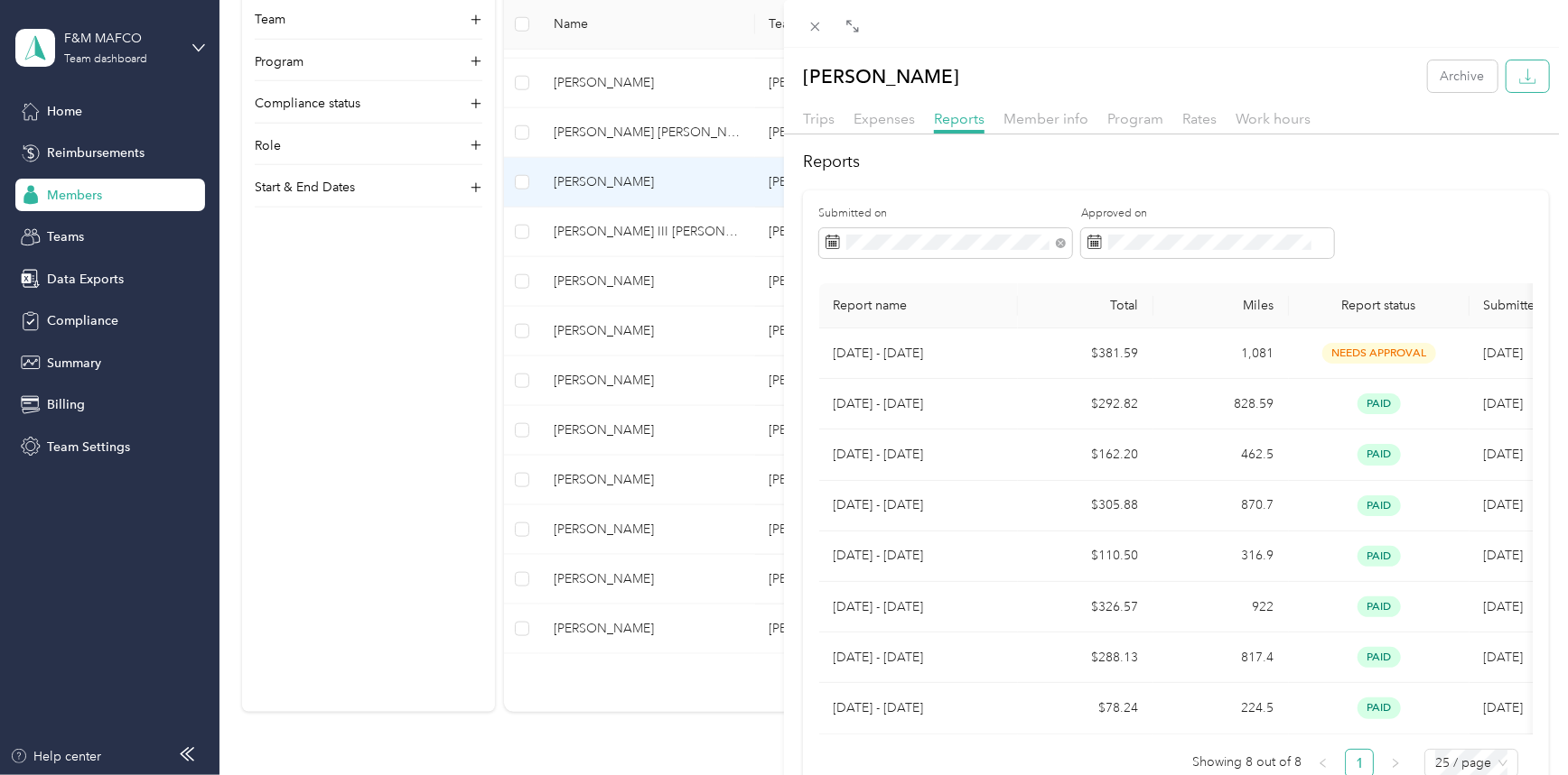
click at [1519, 72] on icon "button" at bounding box center [1527, 76] width 17 height 17
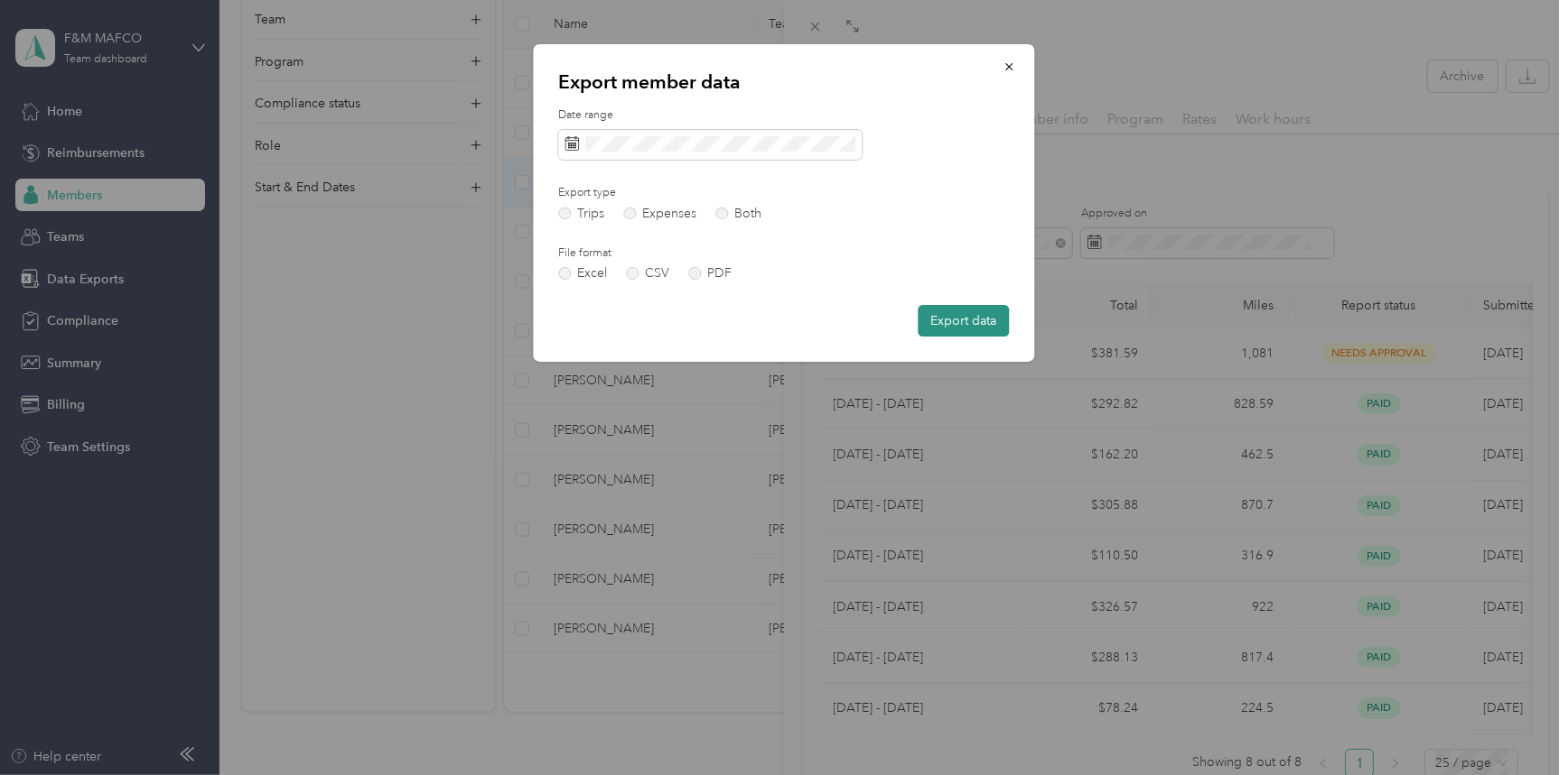
click at [976, 315] on button "Export data" at bounding box center [964, 321] width 91 height 31
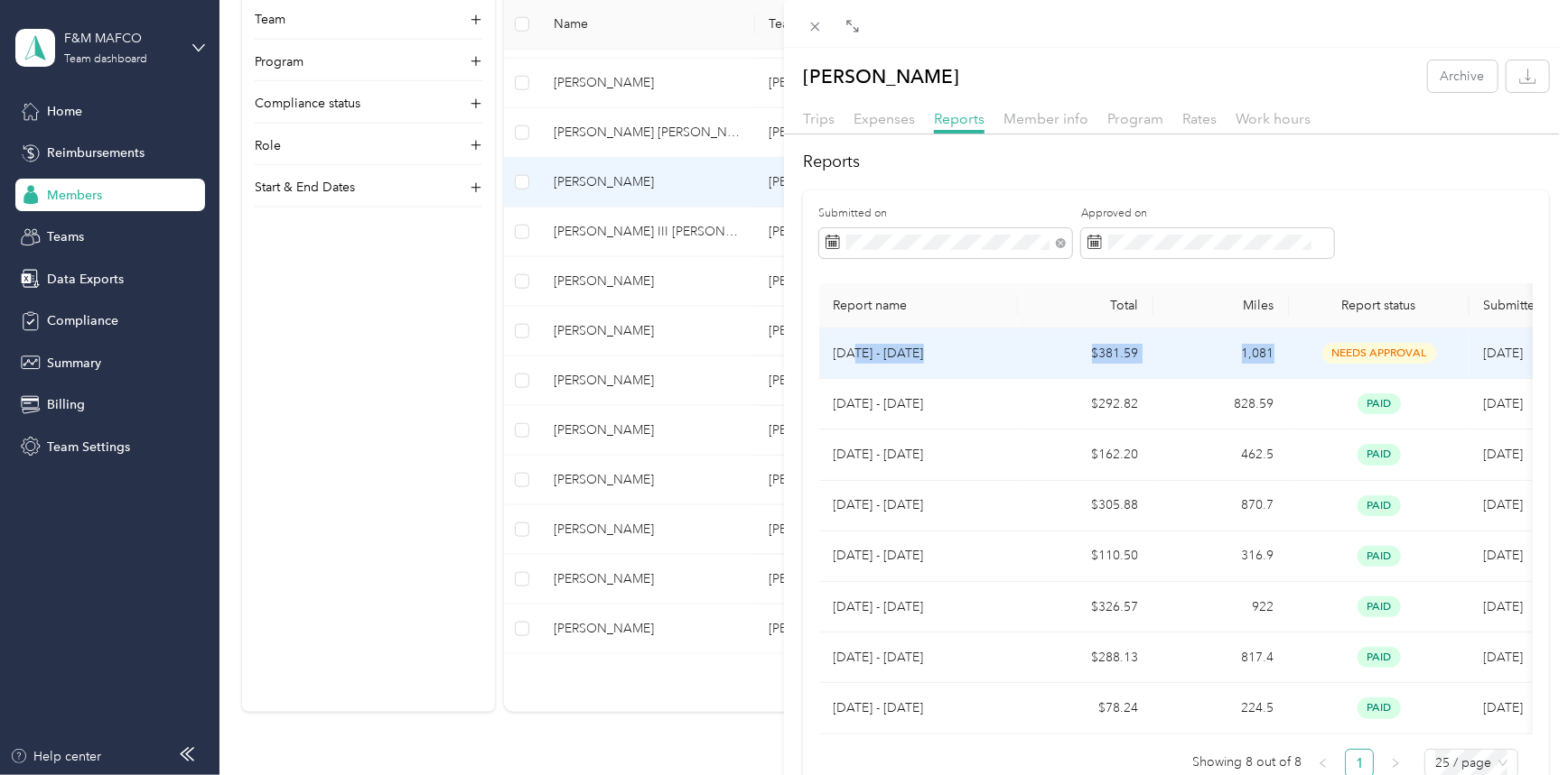
drag, startPoint x: 855, startPoint y: 340, endPoint x: 1278, endPoint y: 374, distance: 424.4
click at [1278, 374] on tr "[DATE] - [DATE] $381.59 1,081 needs approval [DATE]" at bounding box center [1212, 354] width 786 height 50
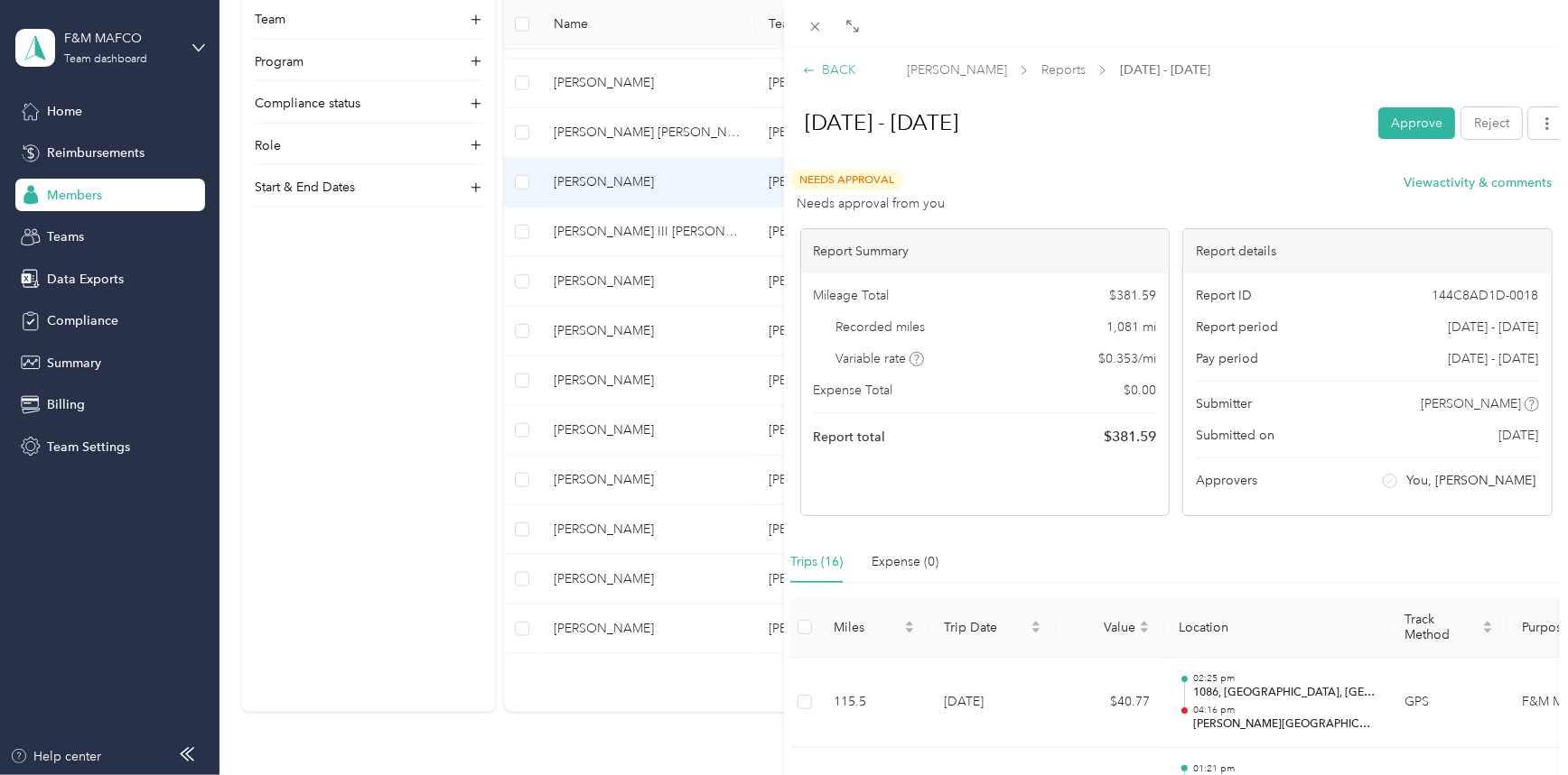
click at [824, 68] on div "BACK" at bounding box center [829, 70] width 53 height 19
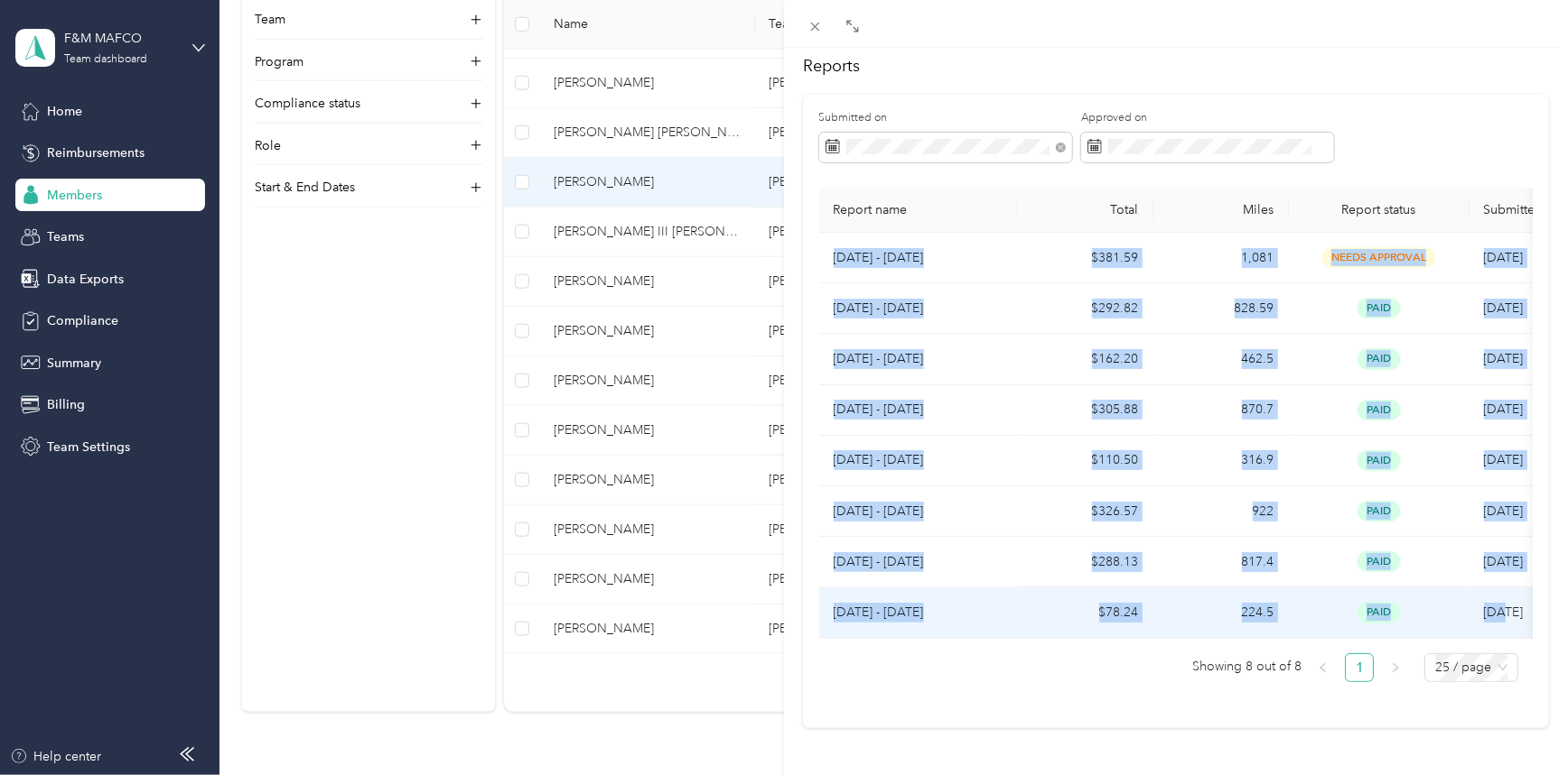
scroll to position [0, 84]
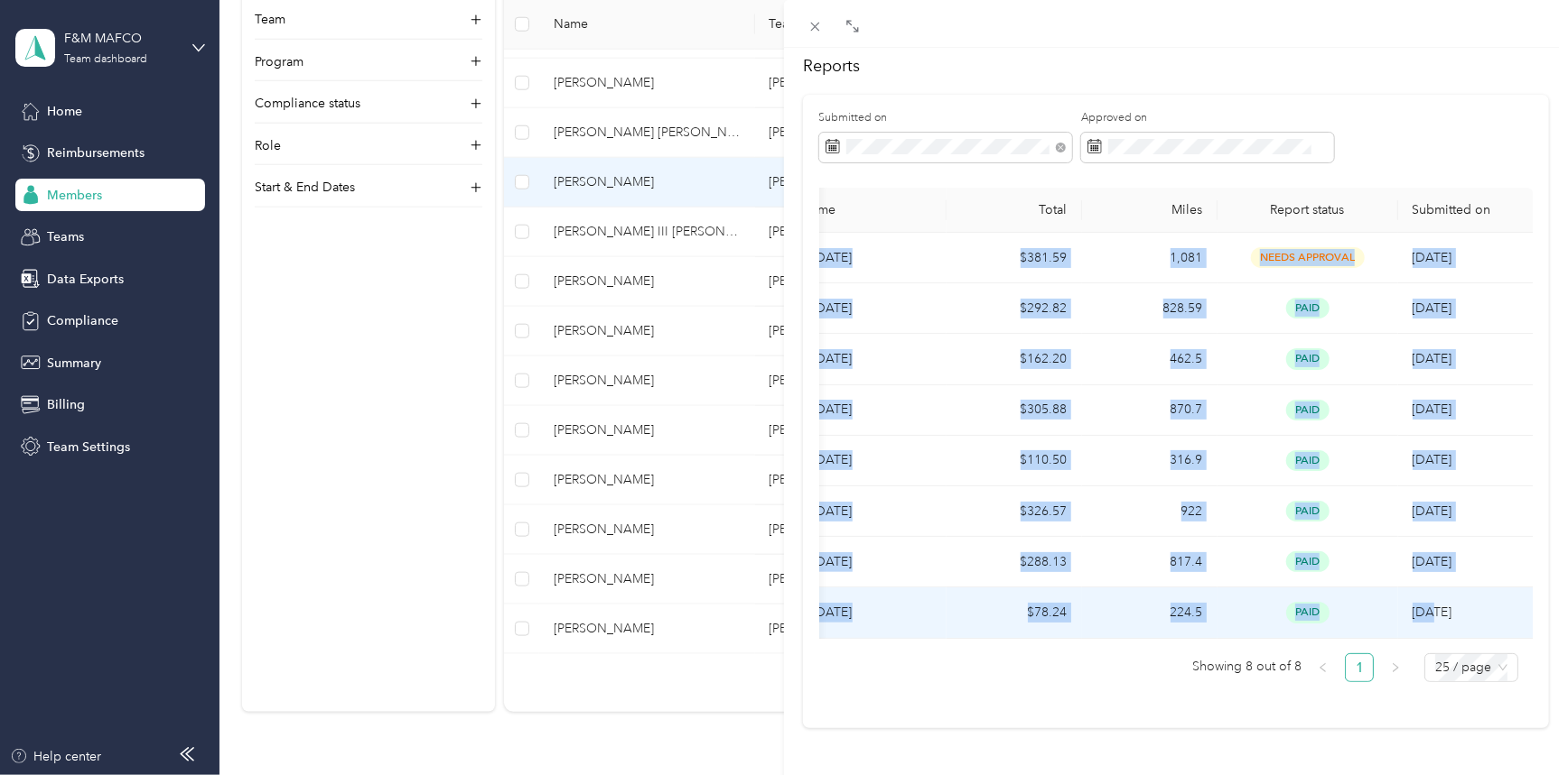
drag, startPoint x: 820, startPoint y: 348, endPoint x: 1497, endPoint y: 587, distance: 717.9
click at [1510, 595] on tbody "[DATE] - [DATE] $381.59 1,081 needs approval 8/28/[DATE] - [DATE] $292.82 828.5…" at bounding box center [1141, 436] width 786 height 407
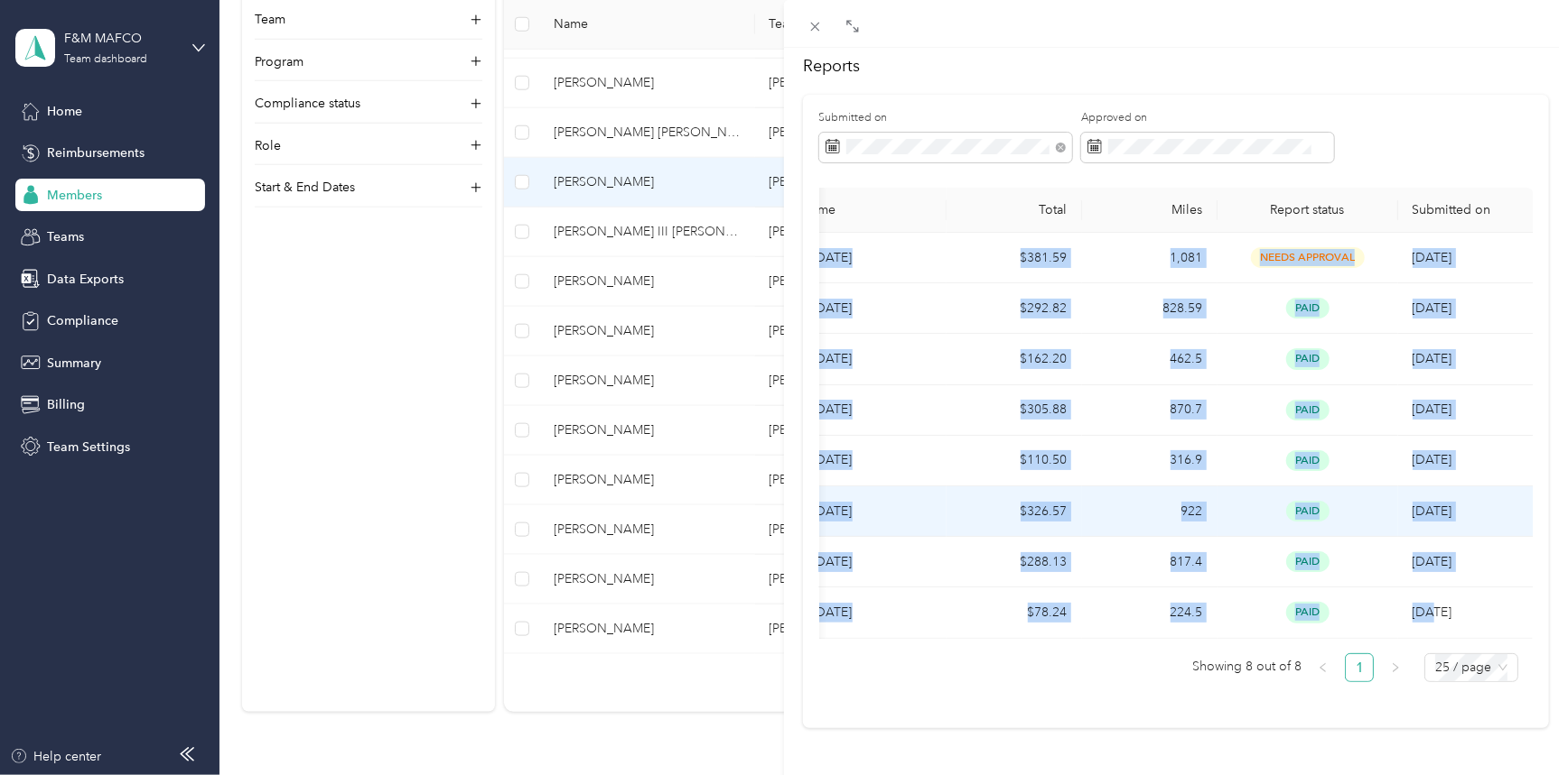
copy tbody "[DATE] - [DATE] $381.59 1,081 needs approval 8/28/[DATE] - [DATE] $292.82 828.5…"
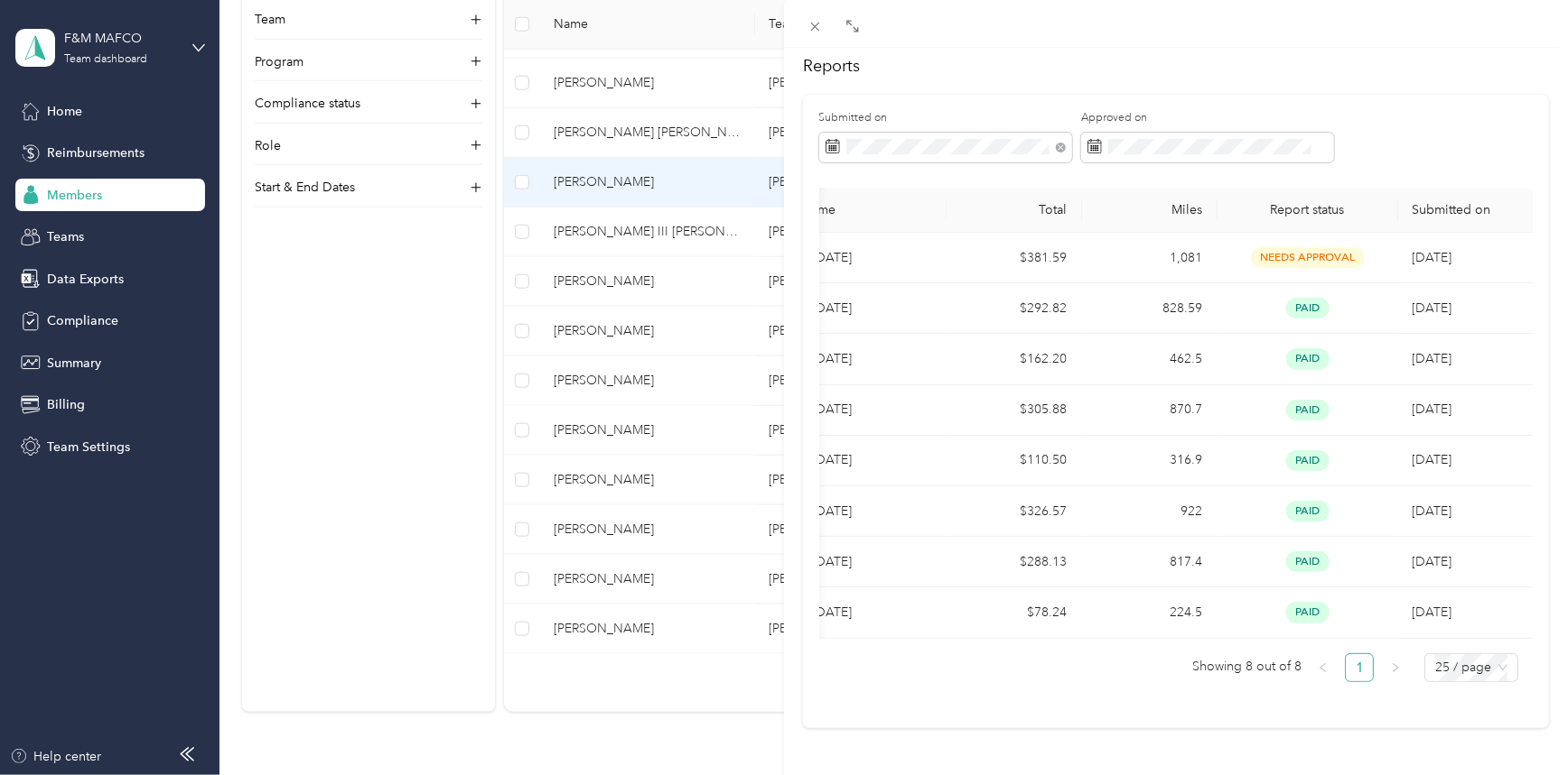
click at [1006, 208] on th "Total" at bounding box center [1014, 210] width 136 height 45
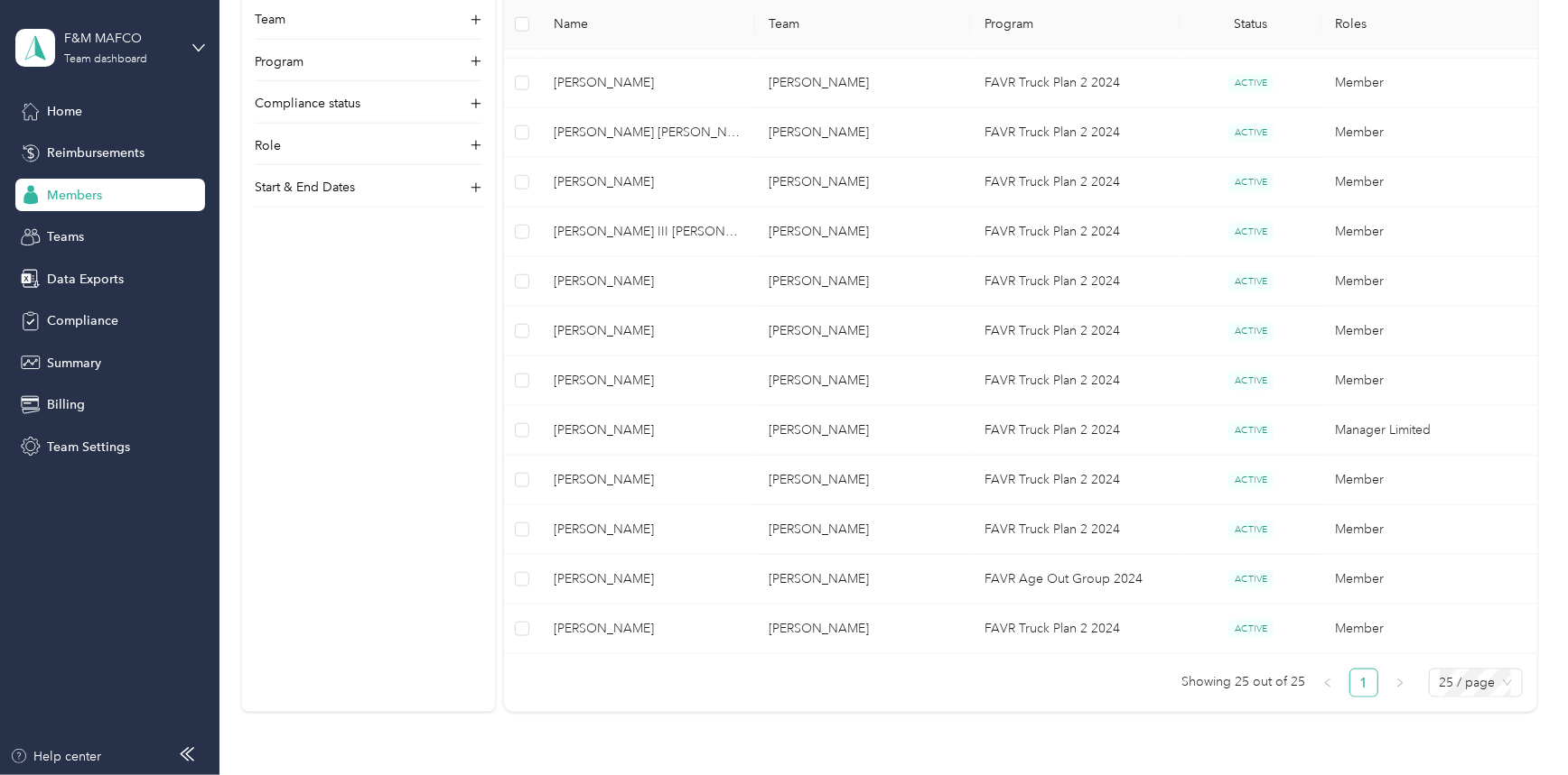
click at [1081, 221] on div at bounding box center [784, 387] width 1568 height 775
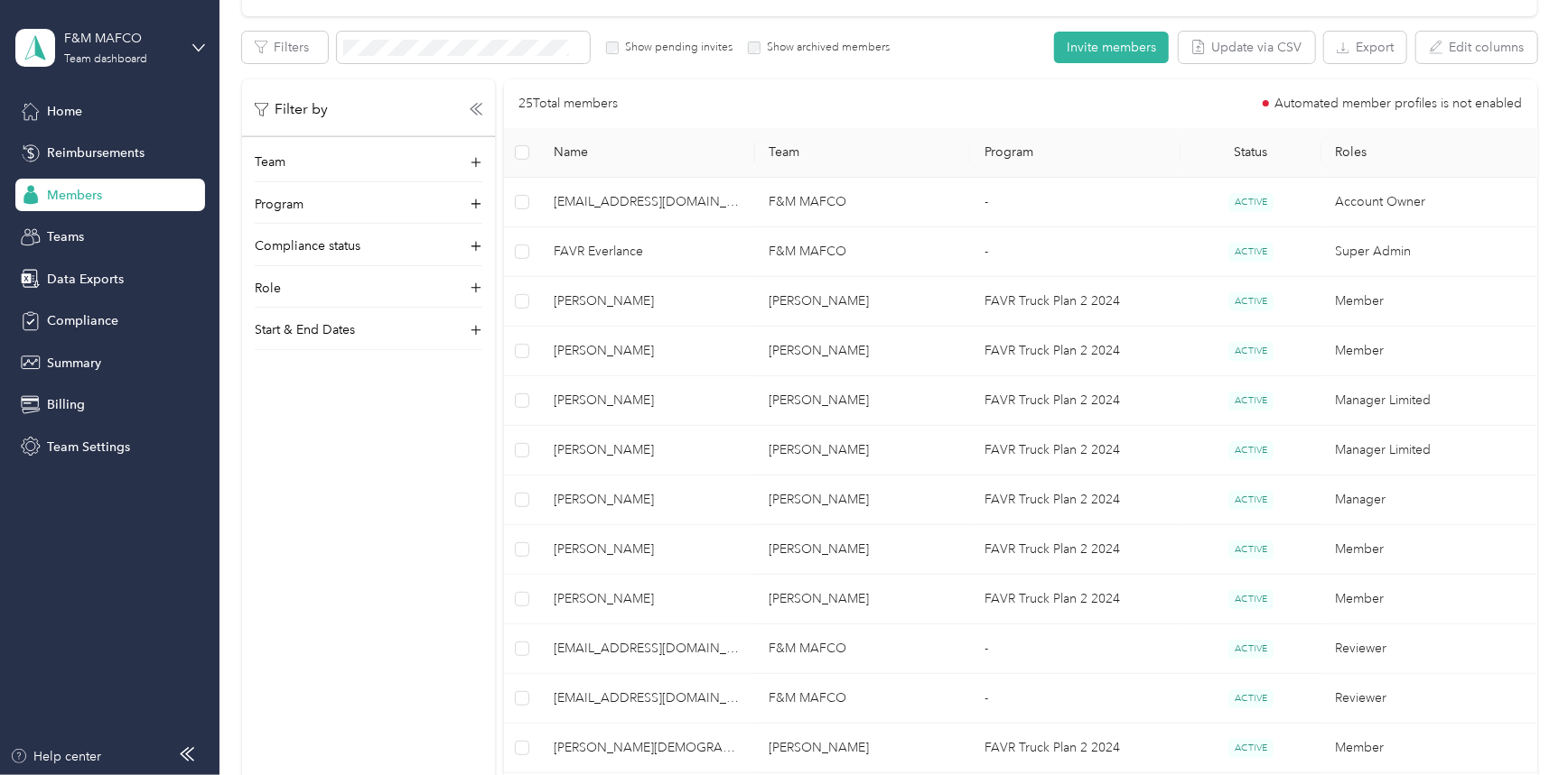
scroll to position [272, 0]
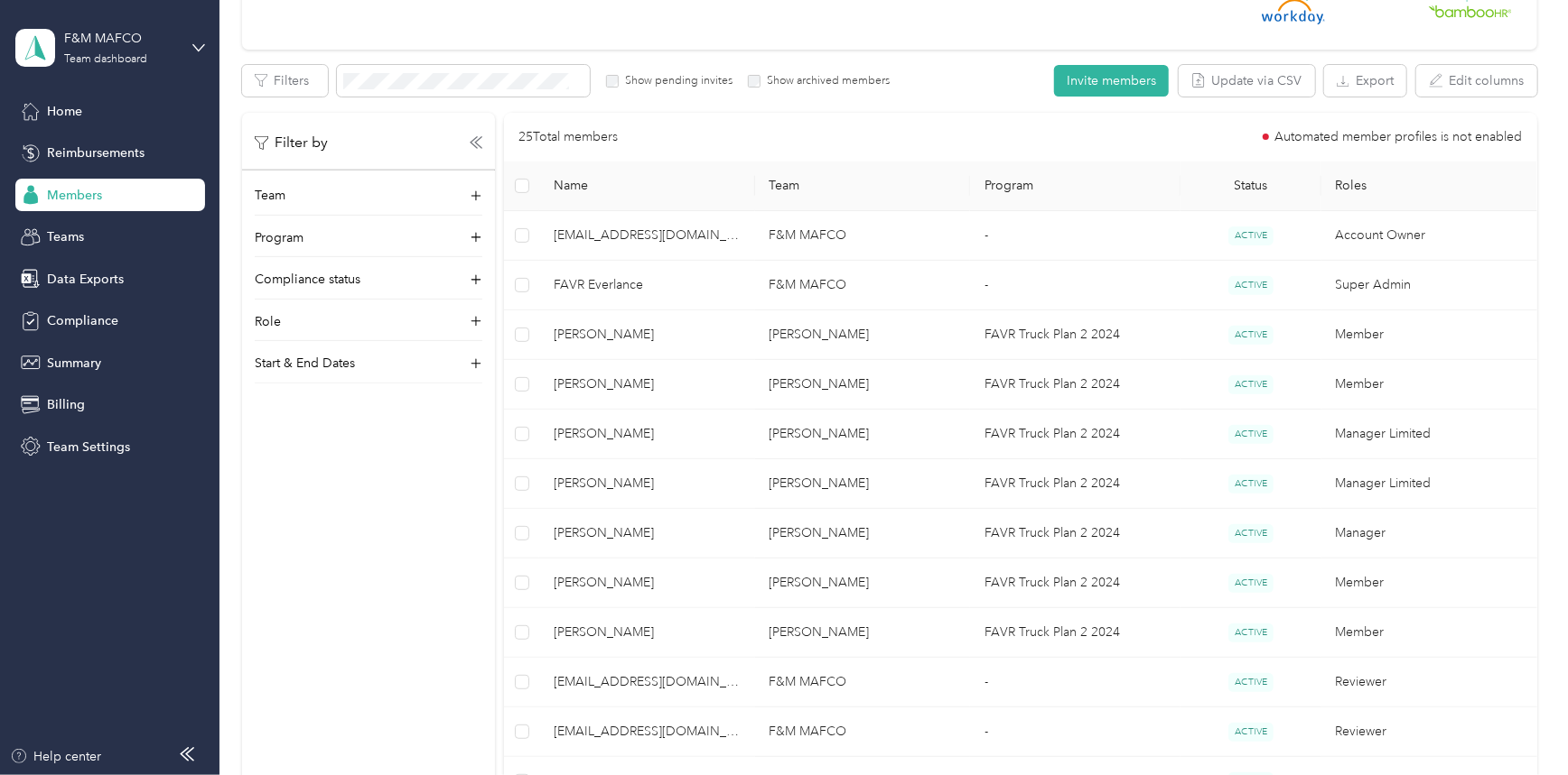
click at [108, 193] on div "Members" at bounding box center [110, 194] width 190 height 32
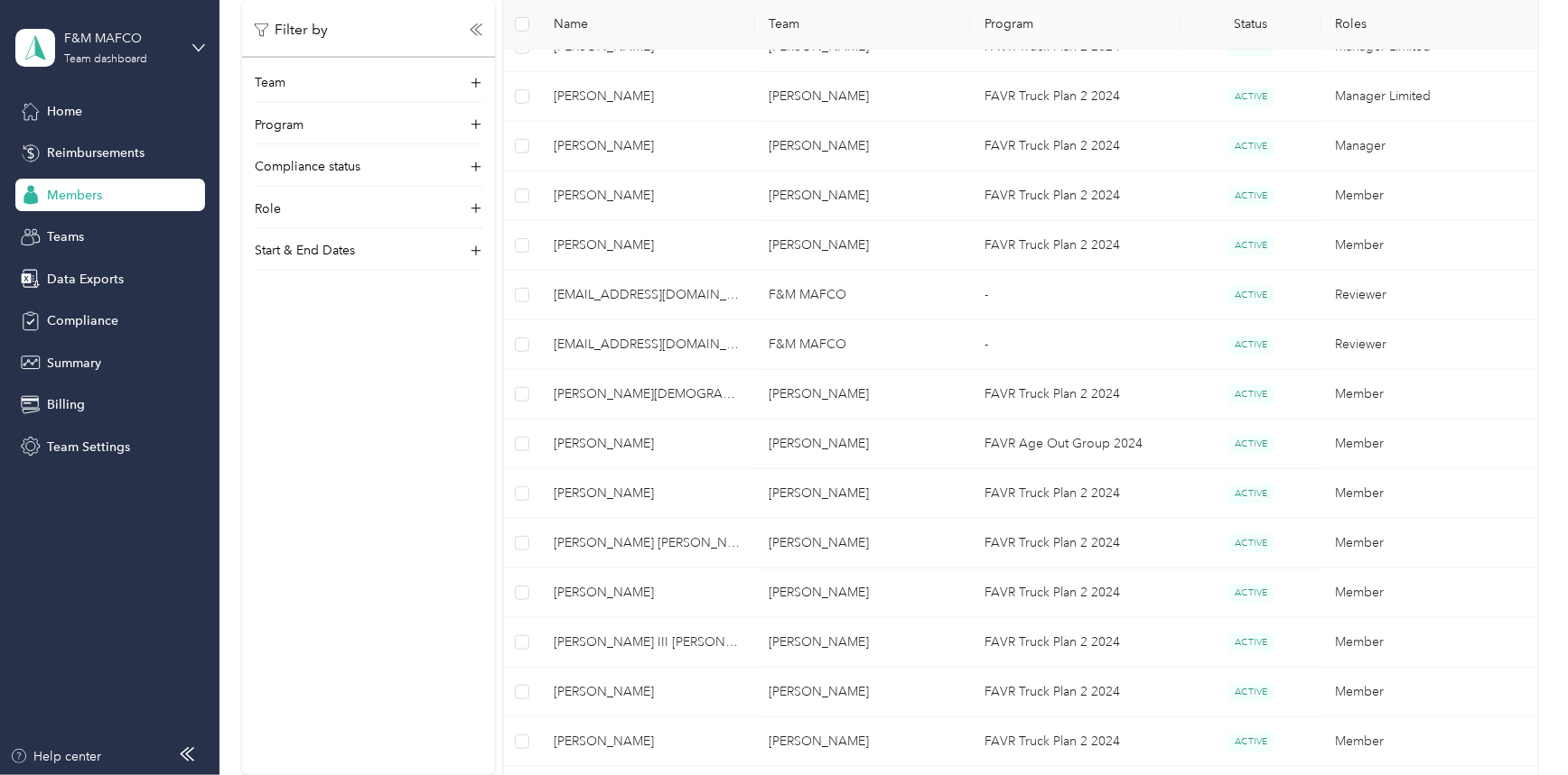
scroll to position [664, 0]
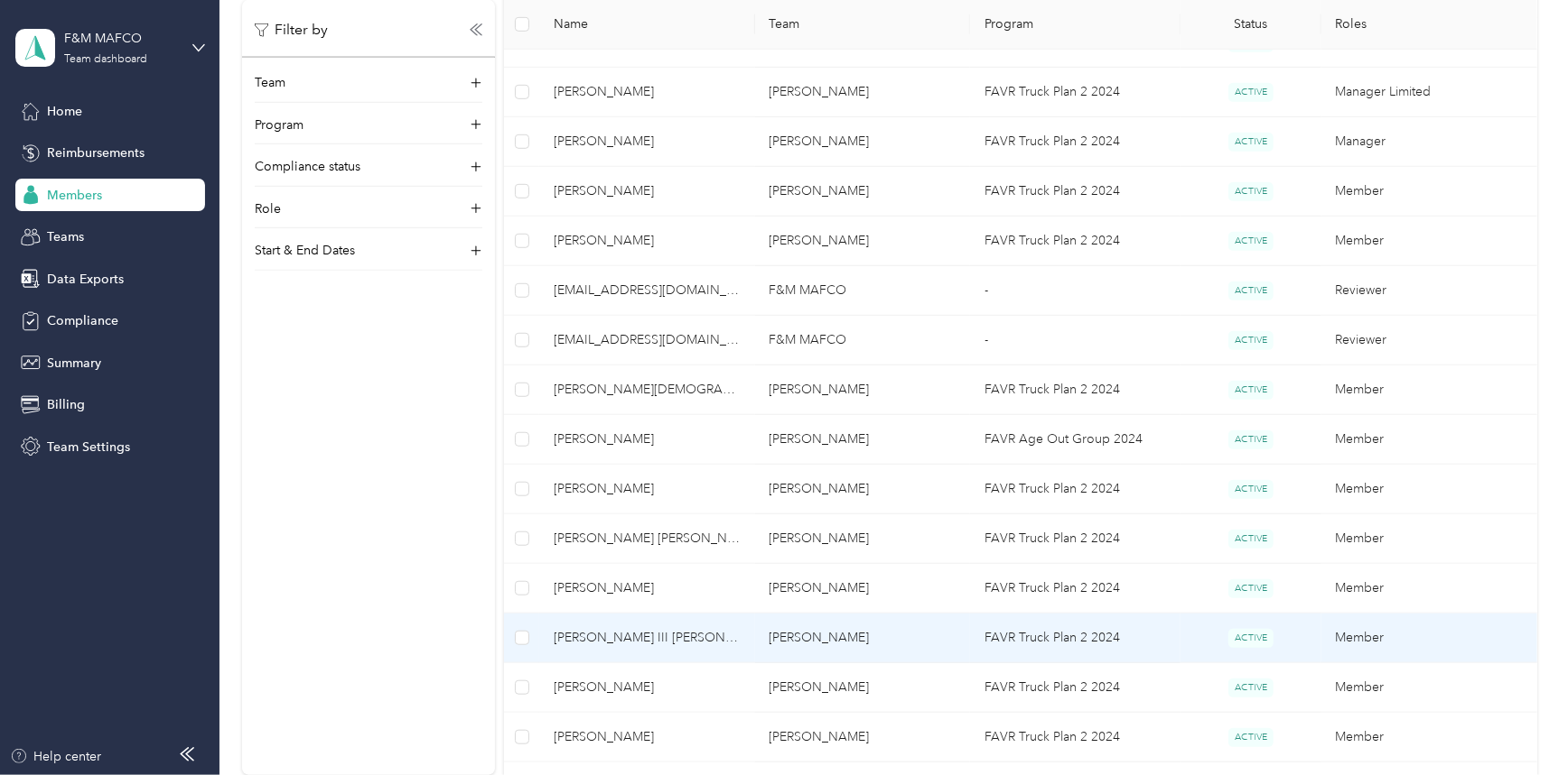
click at [612, 640] on span "[PERSON_NAME] III [PERSON_NAME]" at bounding box center [646, 638] width 187 height 20
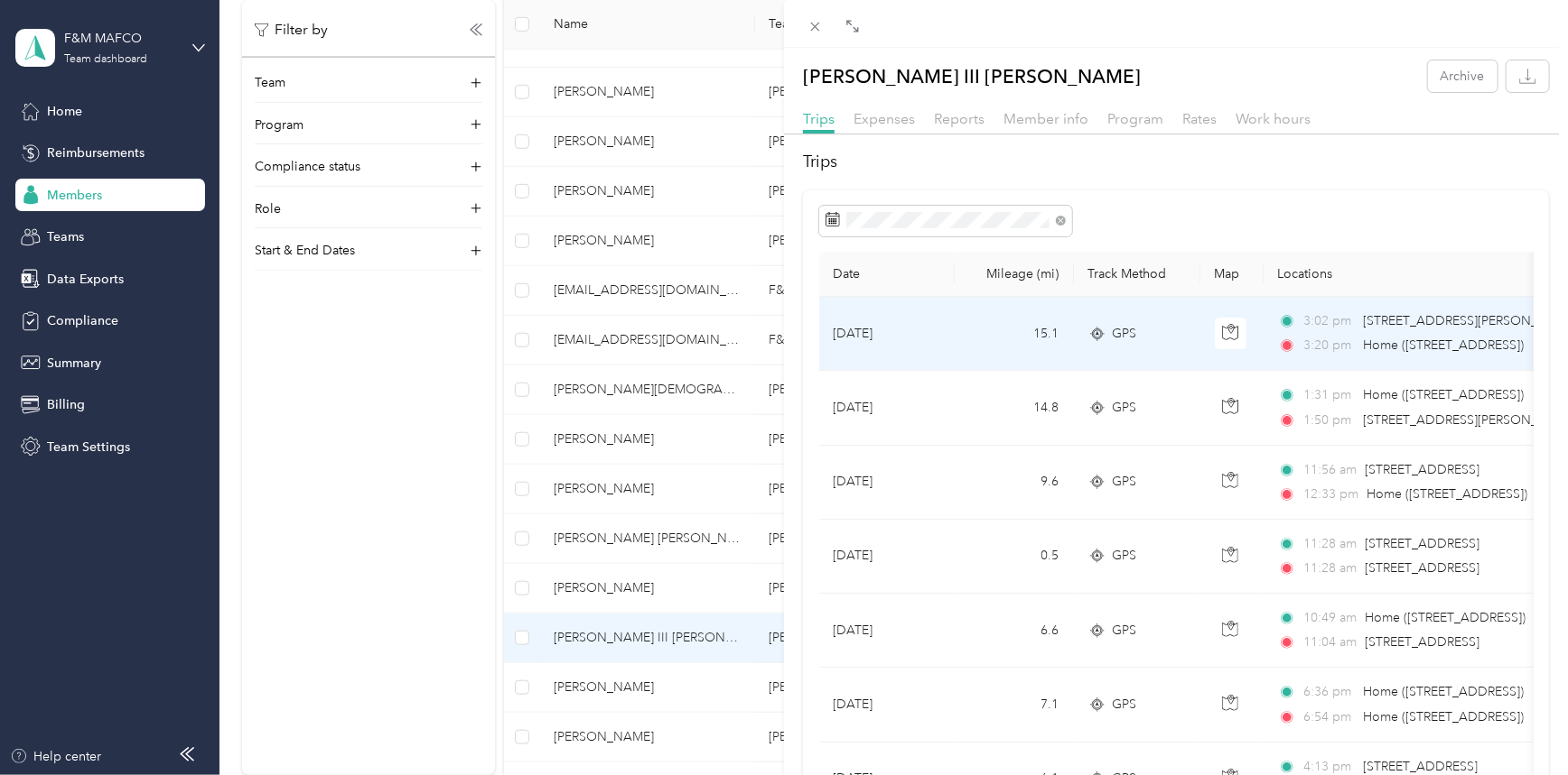
click at [822, 335] on td "[DATE]" at bounding box center [887, 333] width 136 height 74
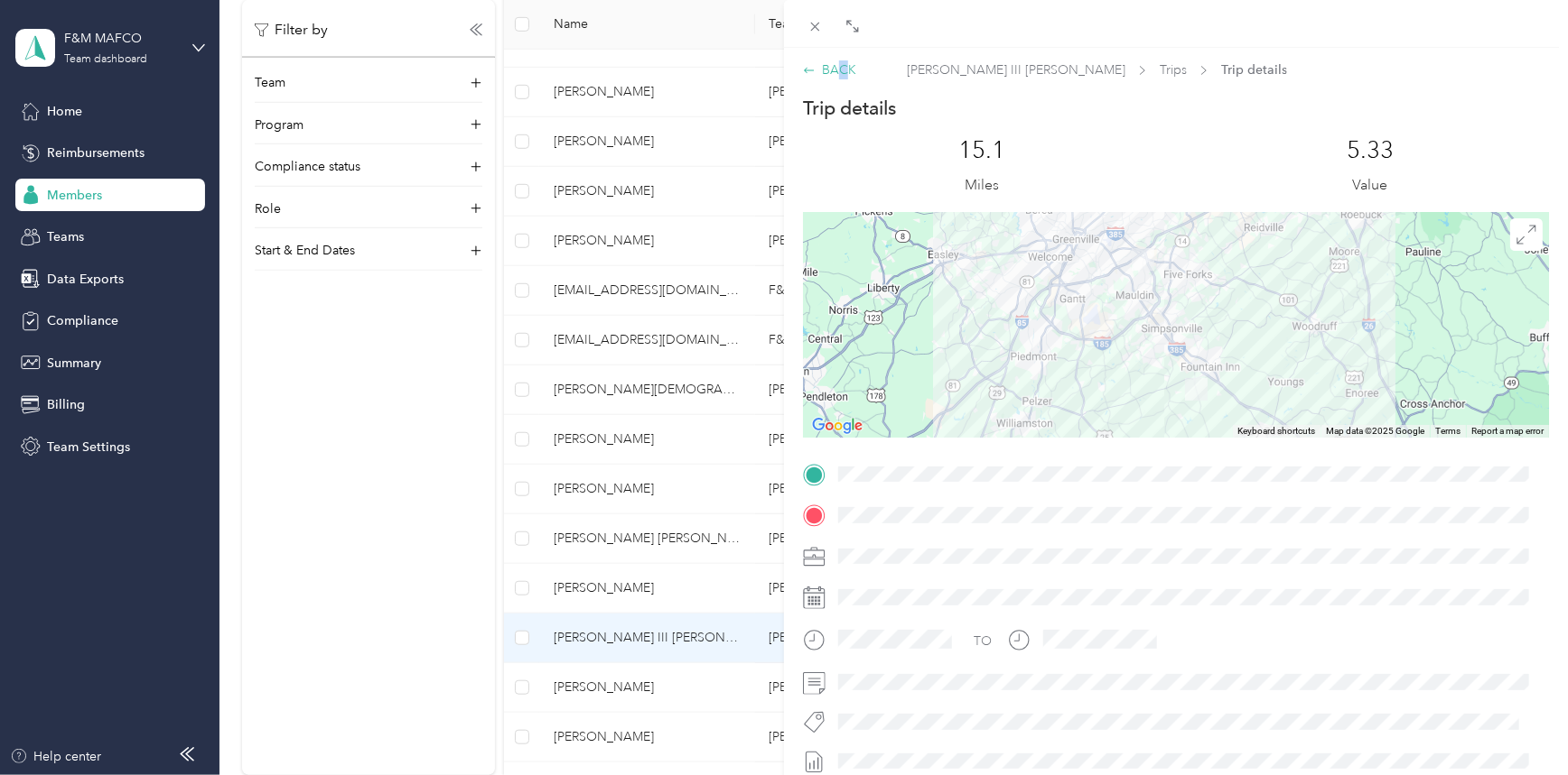
click at [840, 69] on div "BACK" at bounding box center [829, 70] width 53 height 19
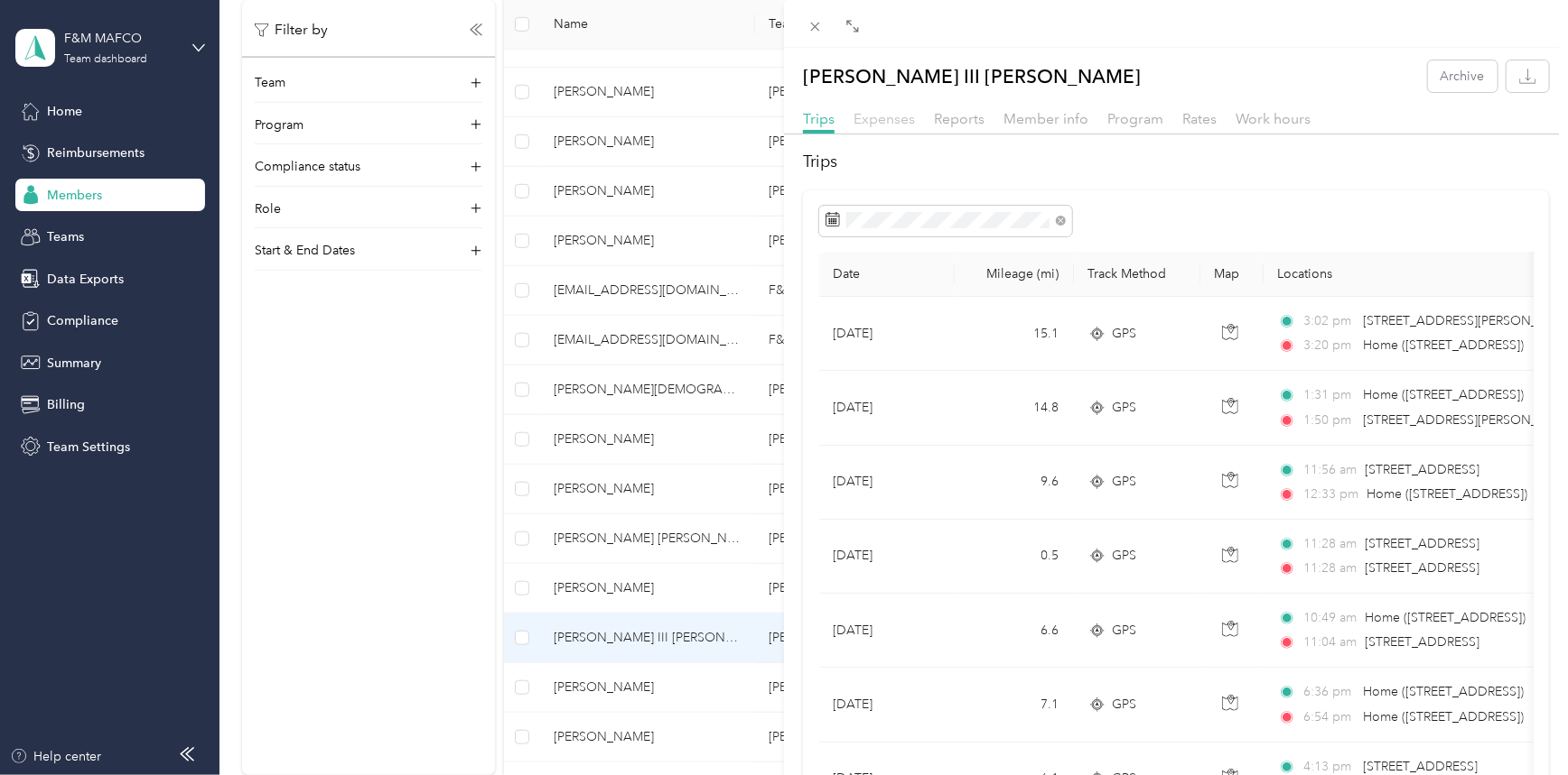
click at [890, 117] on span "Expenses" at bounding box center [884, 118] width 61 height 17
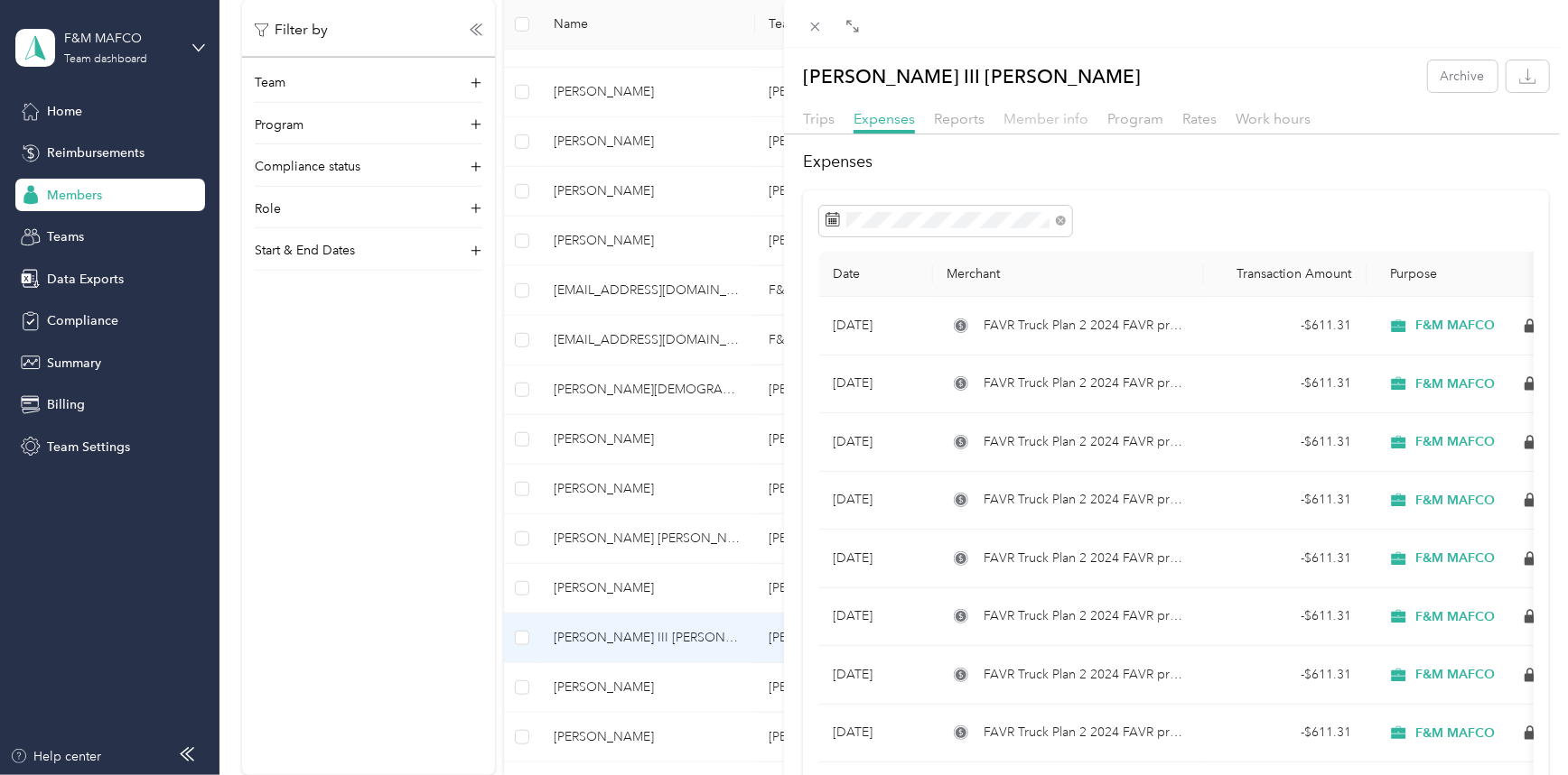
click at [1071, 115] on span "Member info" at bounding box center [1045, 118] width 84 height 17
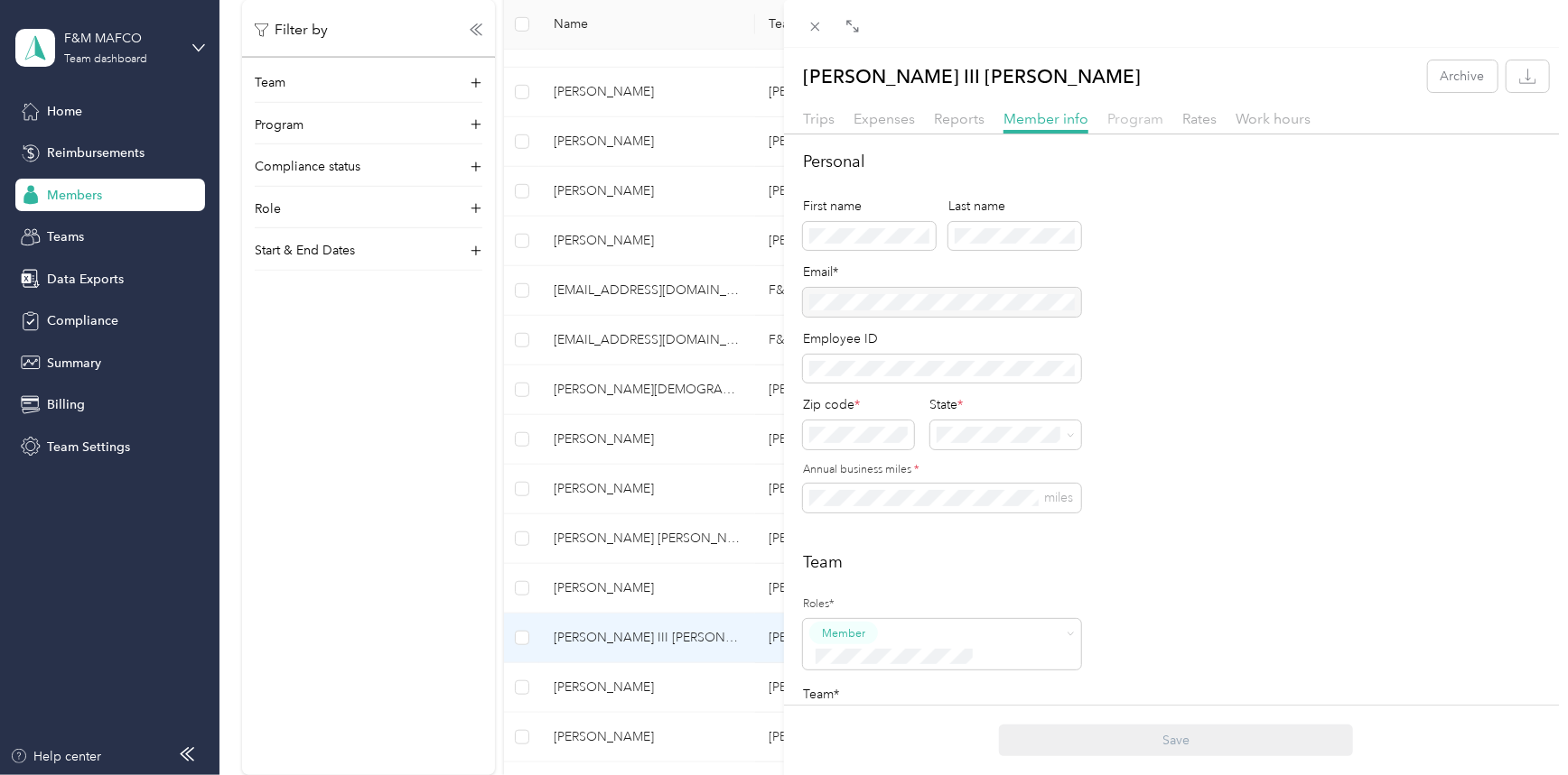
click at [1123, 121] on span "Program" at bounding box center [1135, 118] width 56 height 17
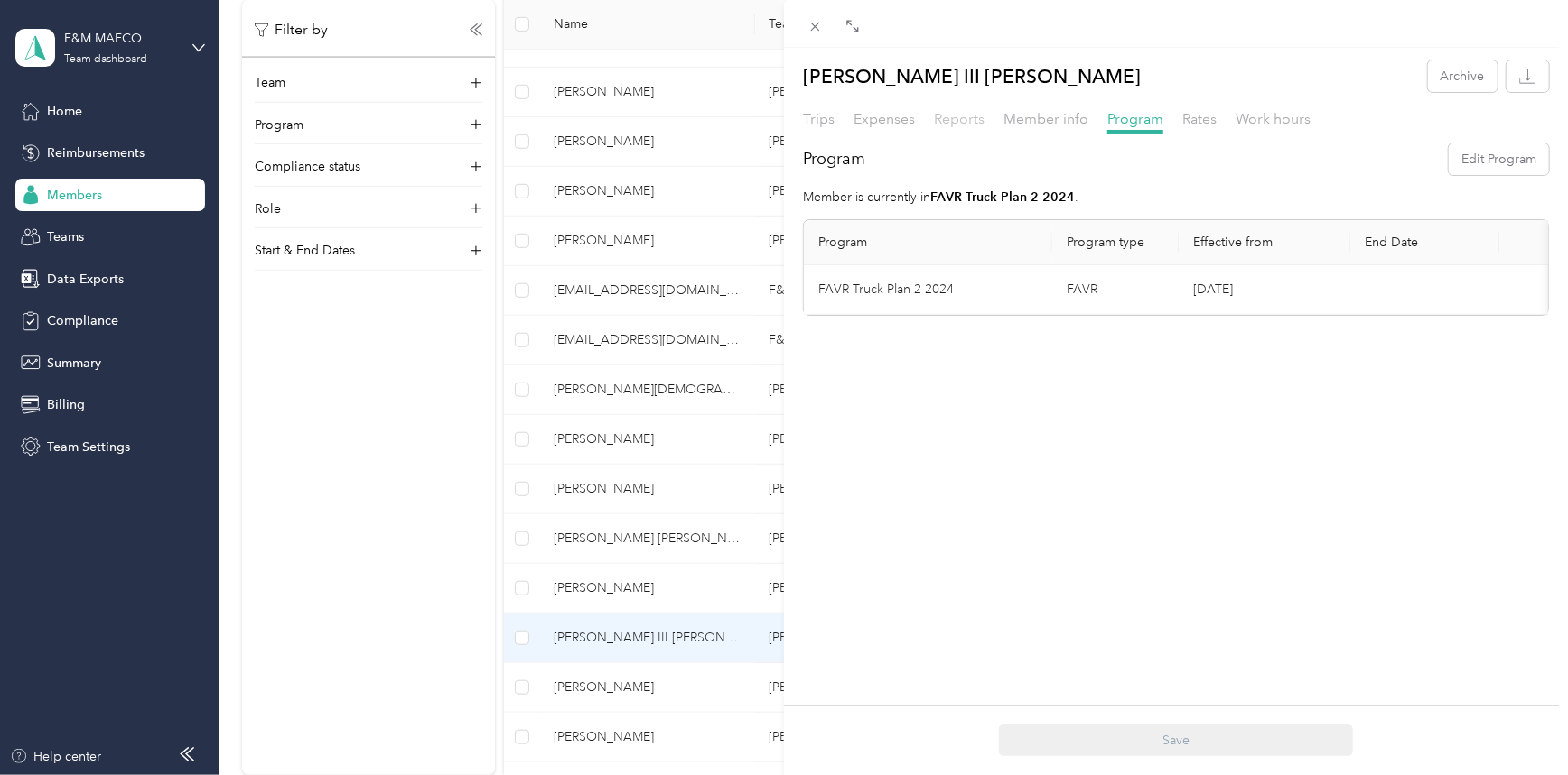
click at [975, 119] on span "Reports" at bounding box center [958, 118] width 50 height 17
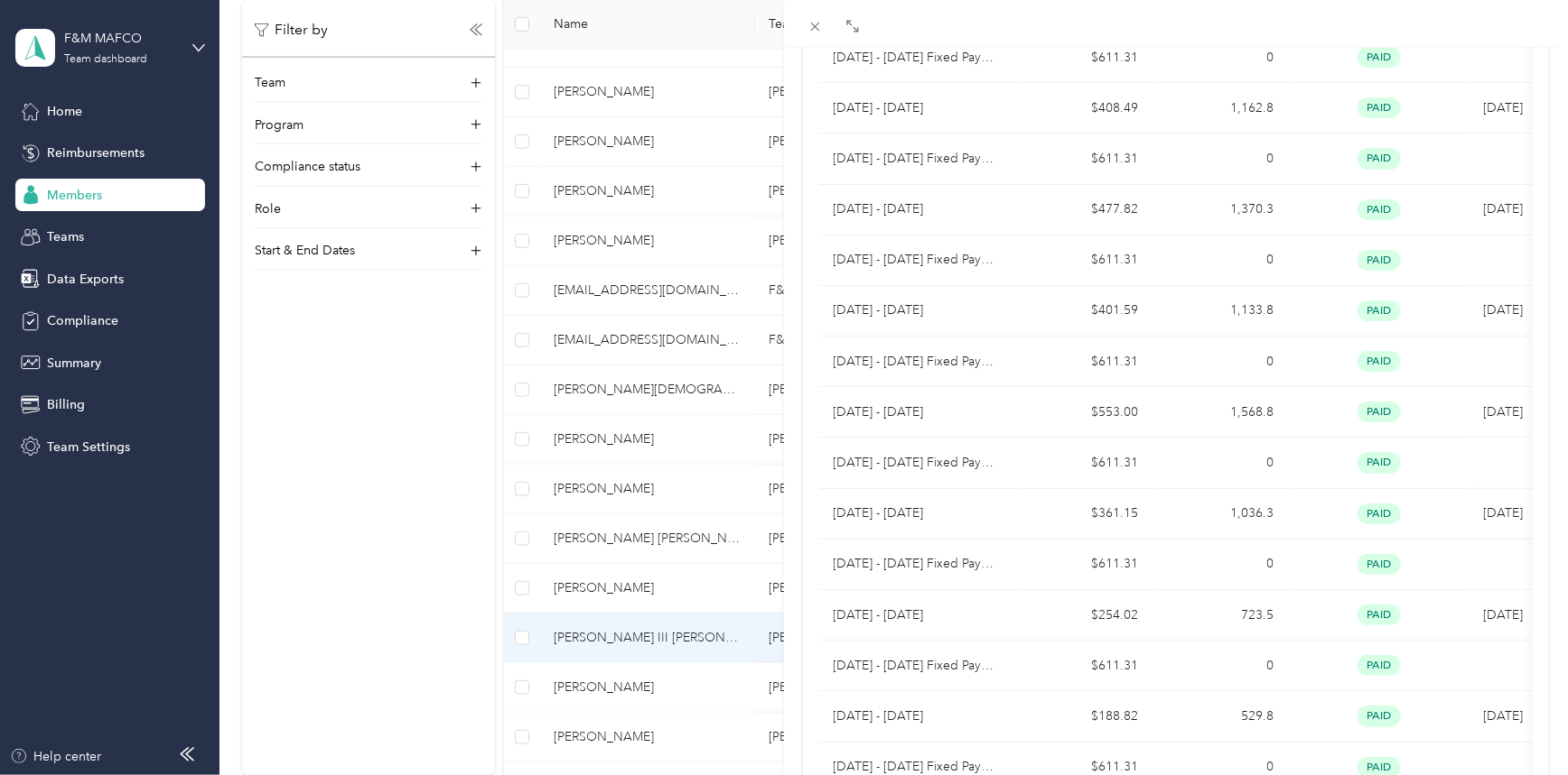
scroll to position [564, 0]
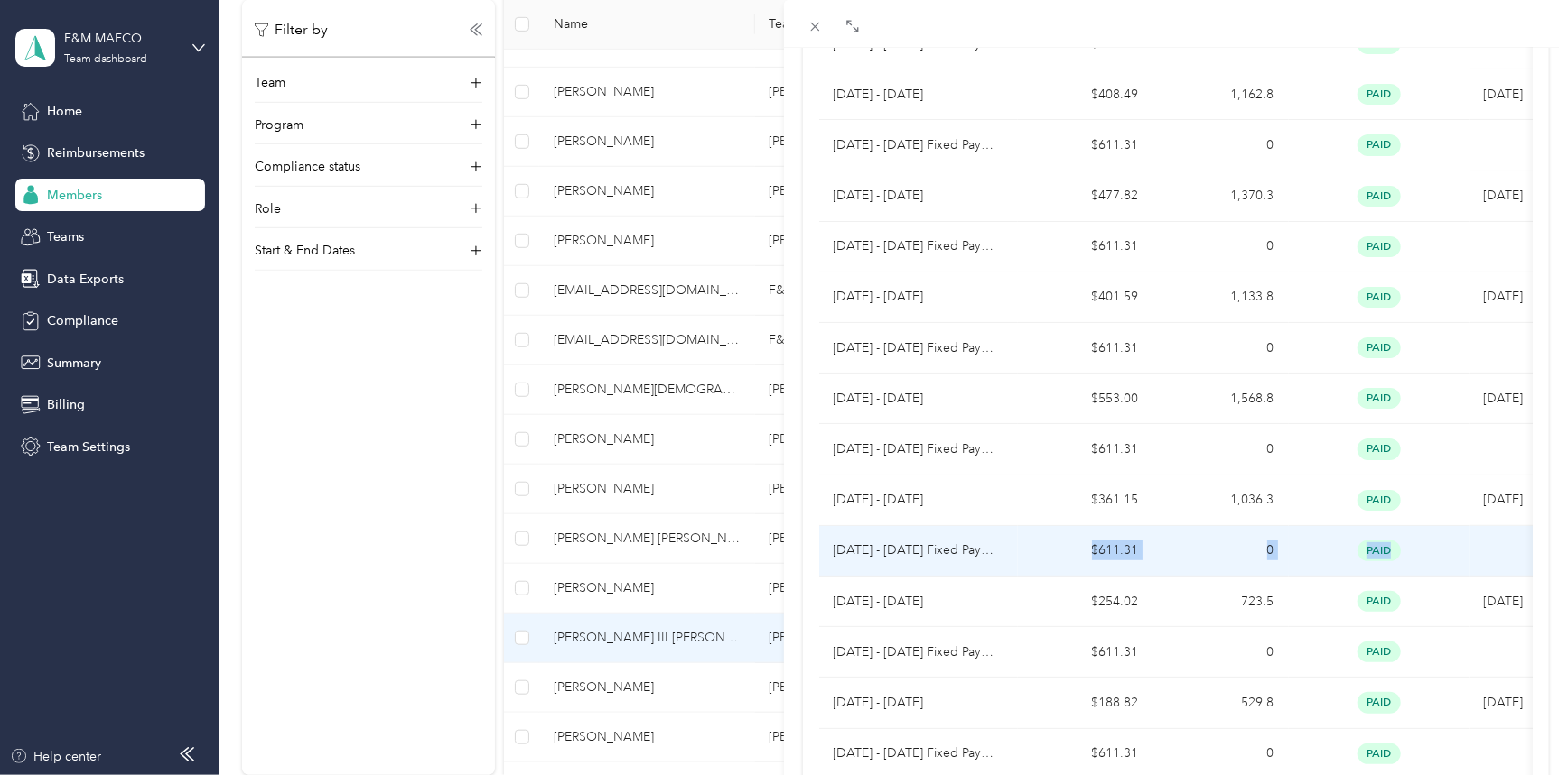
drag, startPoint x: 1431, startPoint y: 554, endPoint x: 1094, endPoint y: 526, distance: 338.2
click at [1094, 526] on tr "[DATE] - [DATE] Fixed Payment $611.31 0 paid" at bounding box center [1212, 551] width 786 height 50
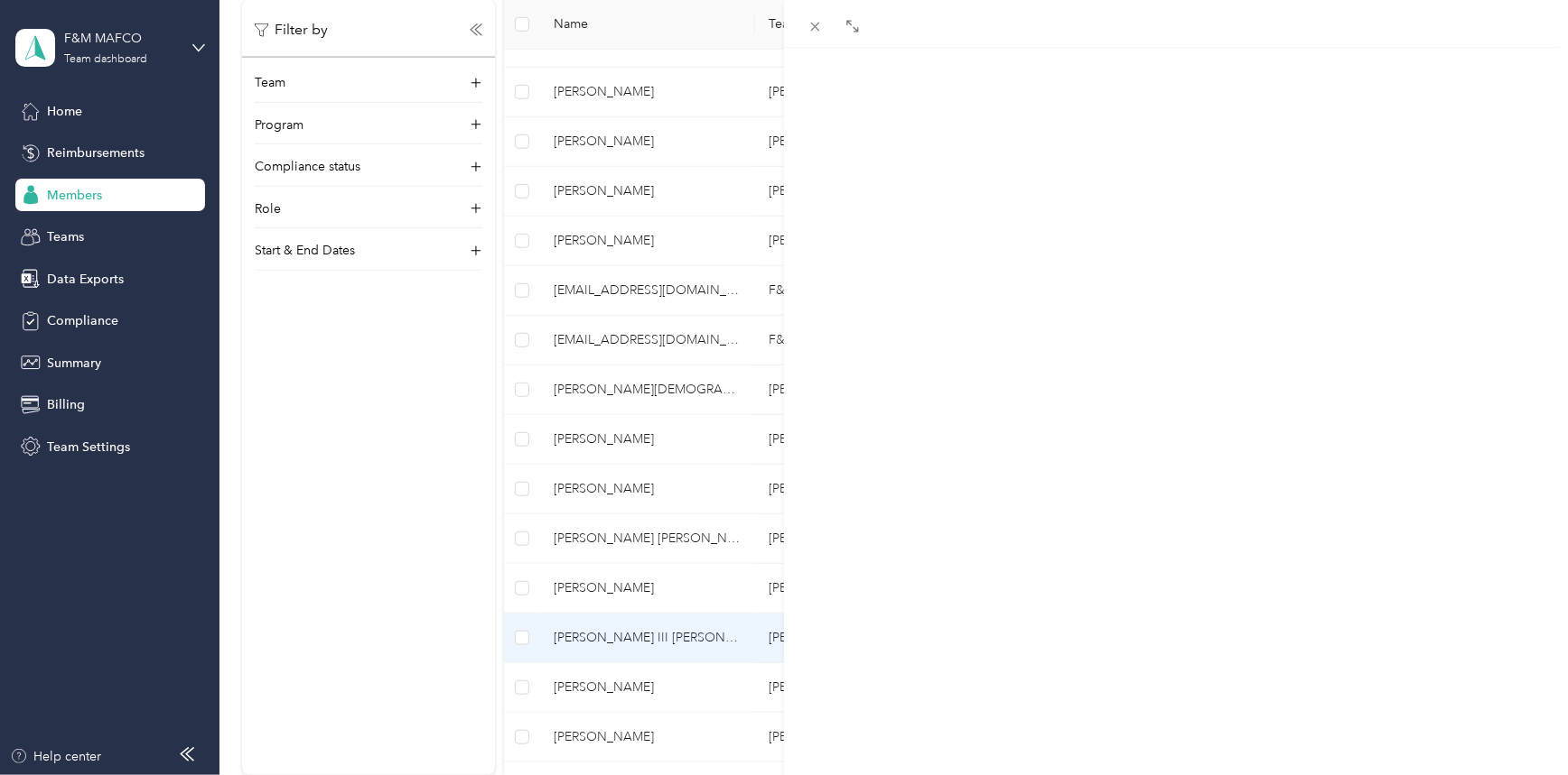
scroll to position [60, 0]
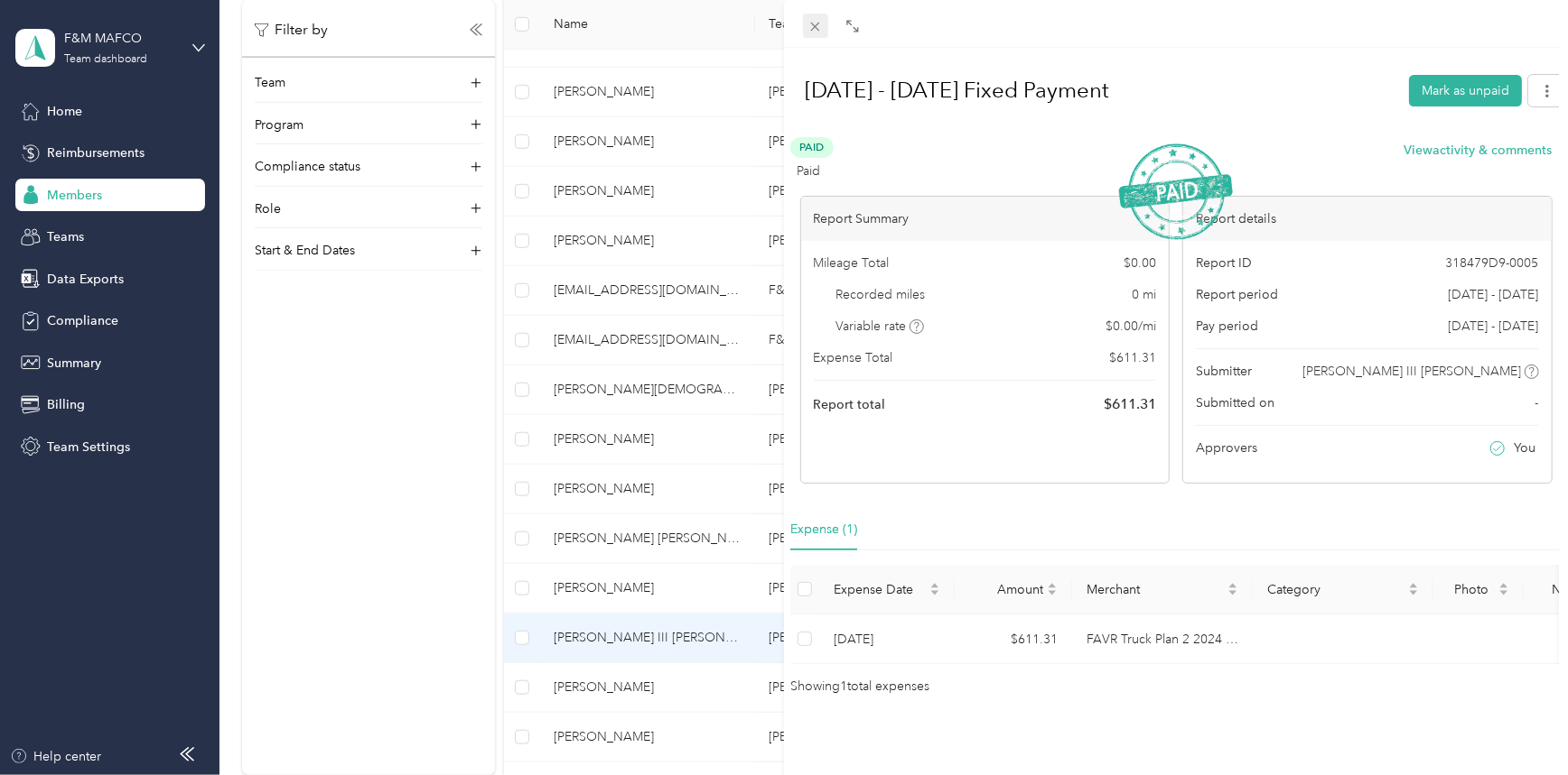
click at [814, 28] on icon at bounding box center [814, 27] width 9 height 9
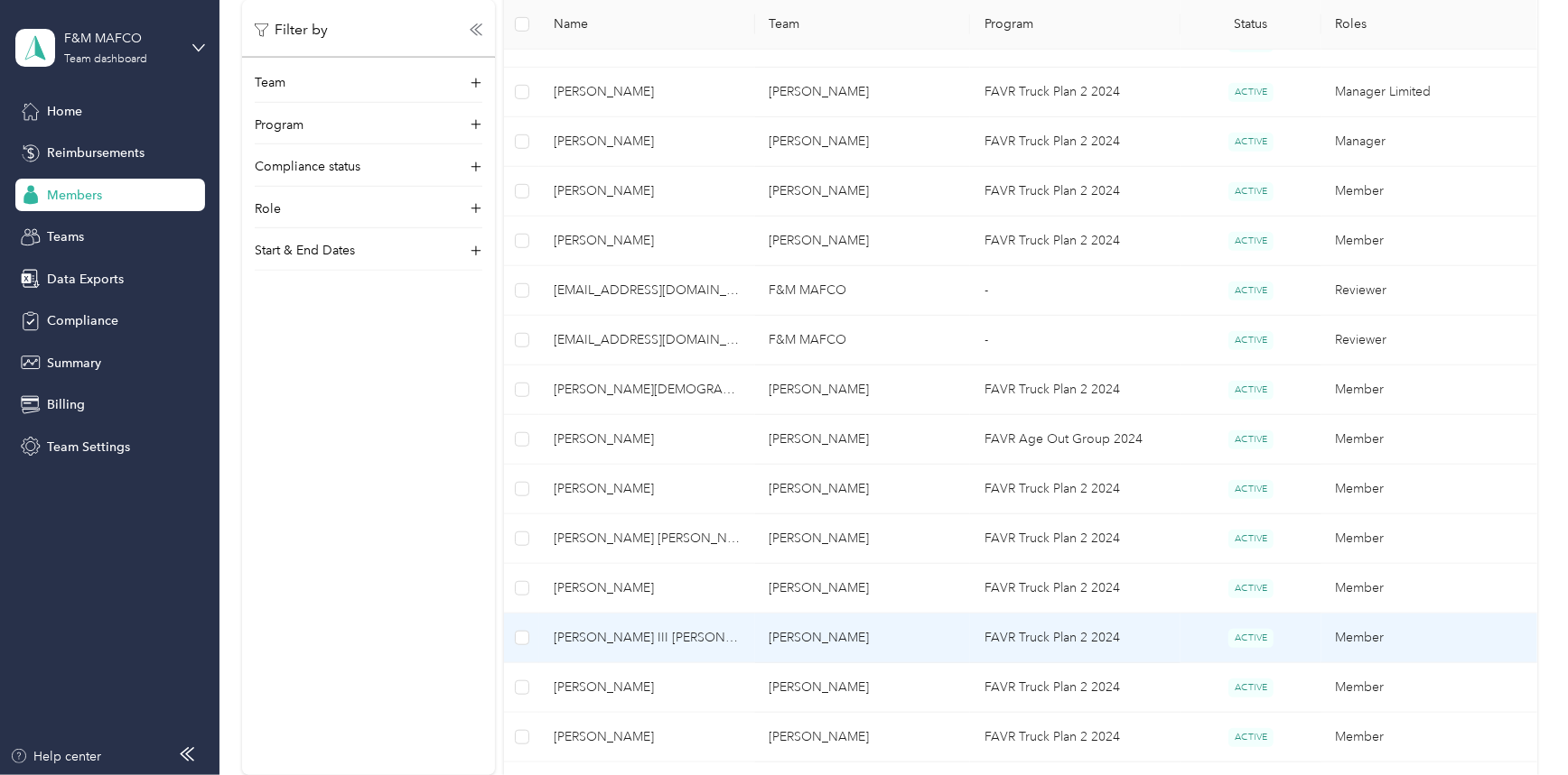
click at [635, 632] on span "[PERSON_NAME] III [PERSON_NAME]" at bounding box center [646, 638] width 187 height 20
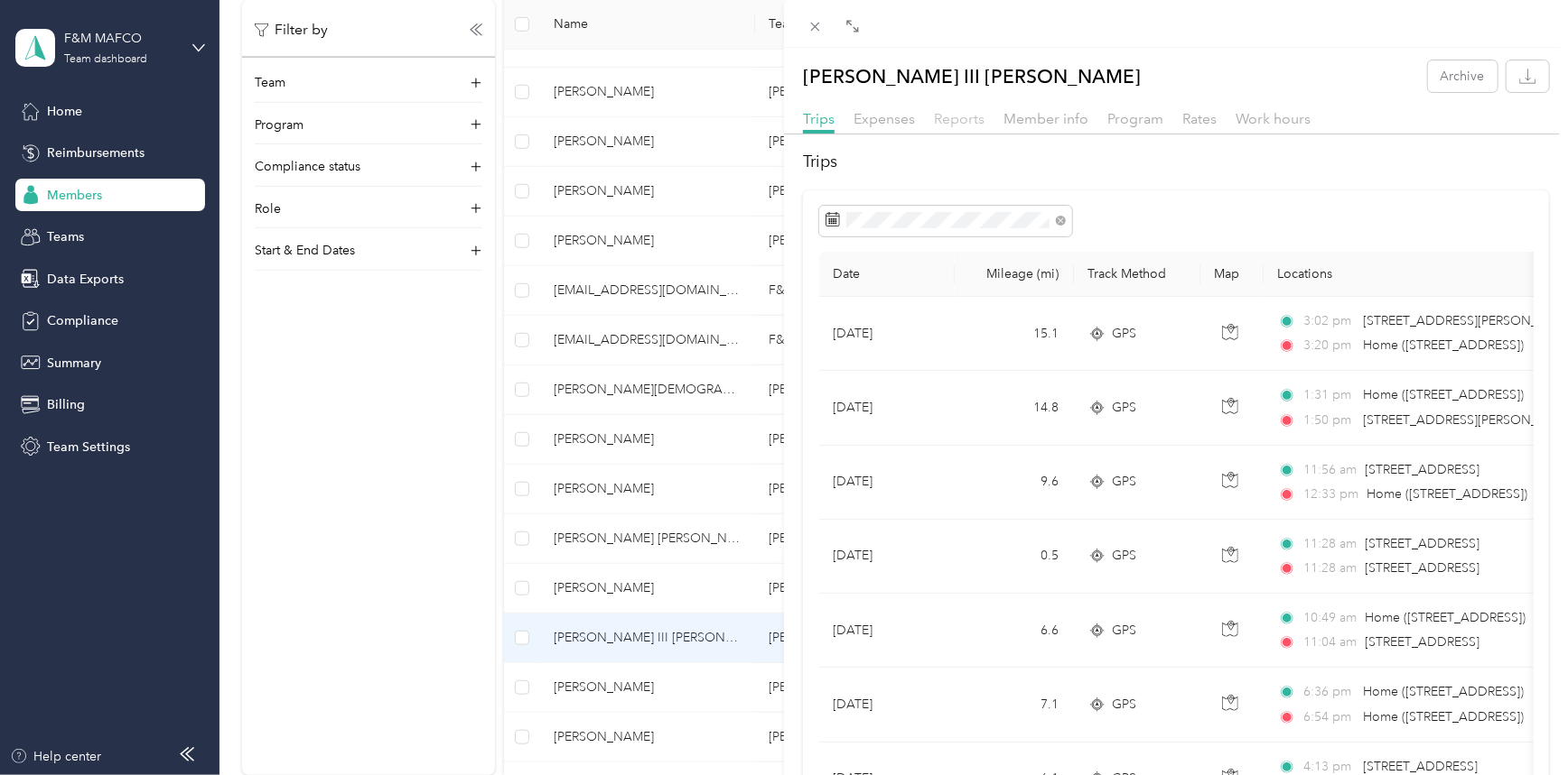
click at [955, 119] on span "Reports" at bounding box center [958, 118] width 50 height 17
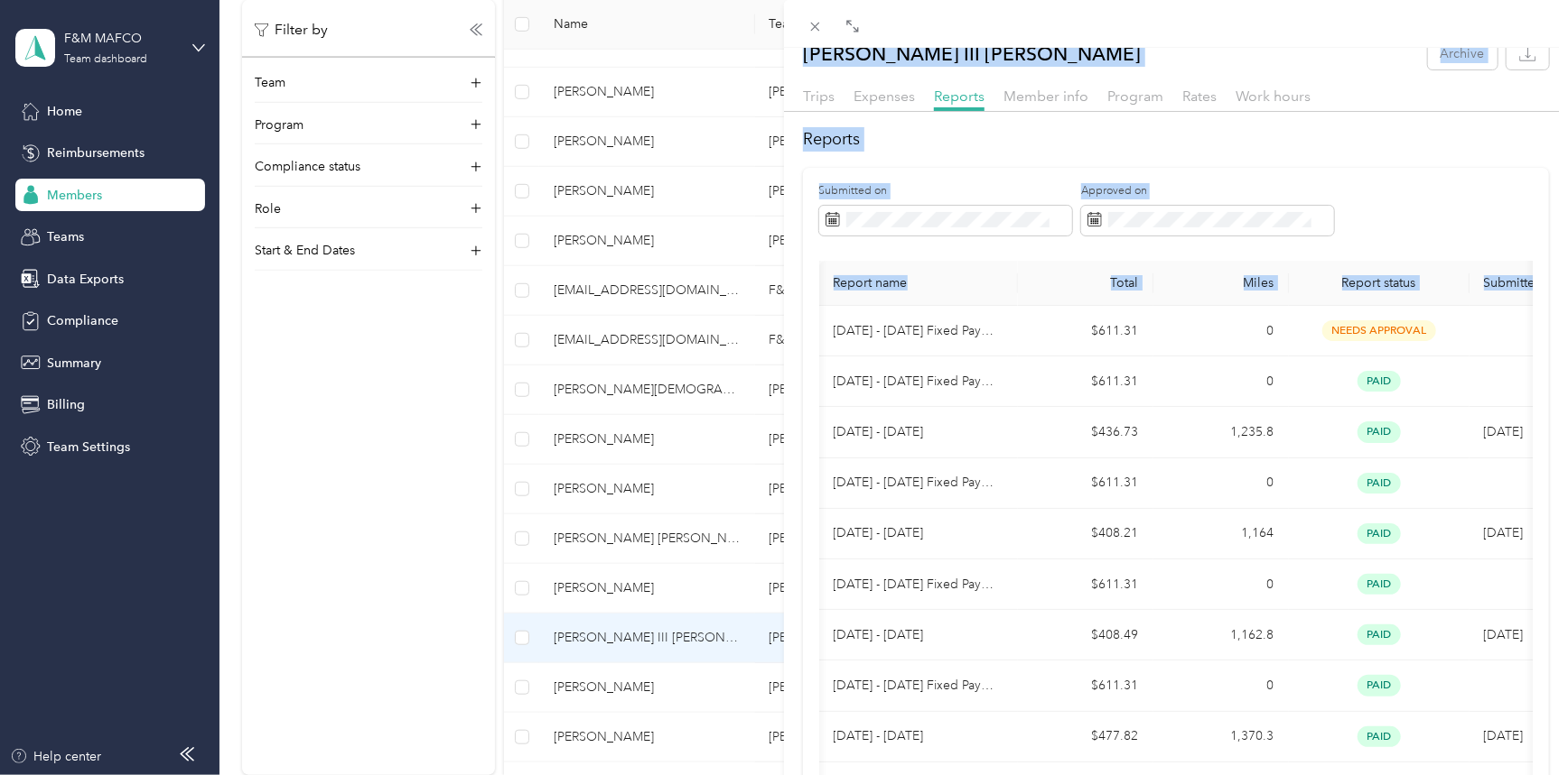
scroll to position [0, 84]
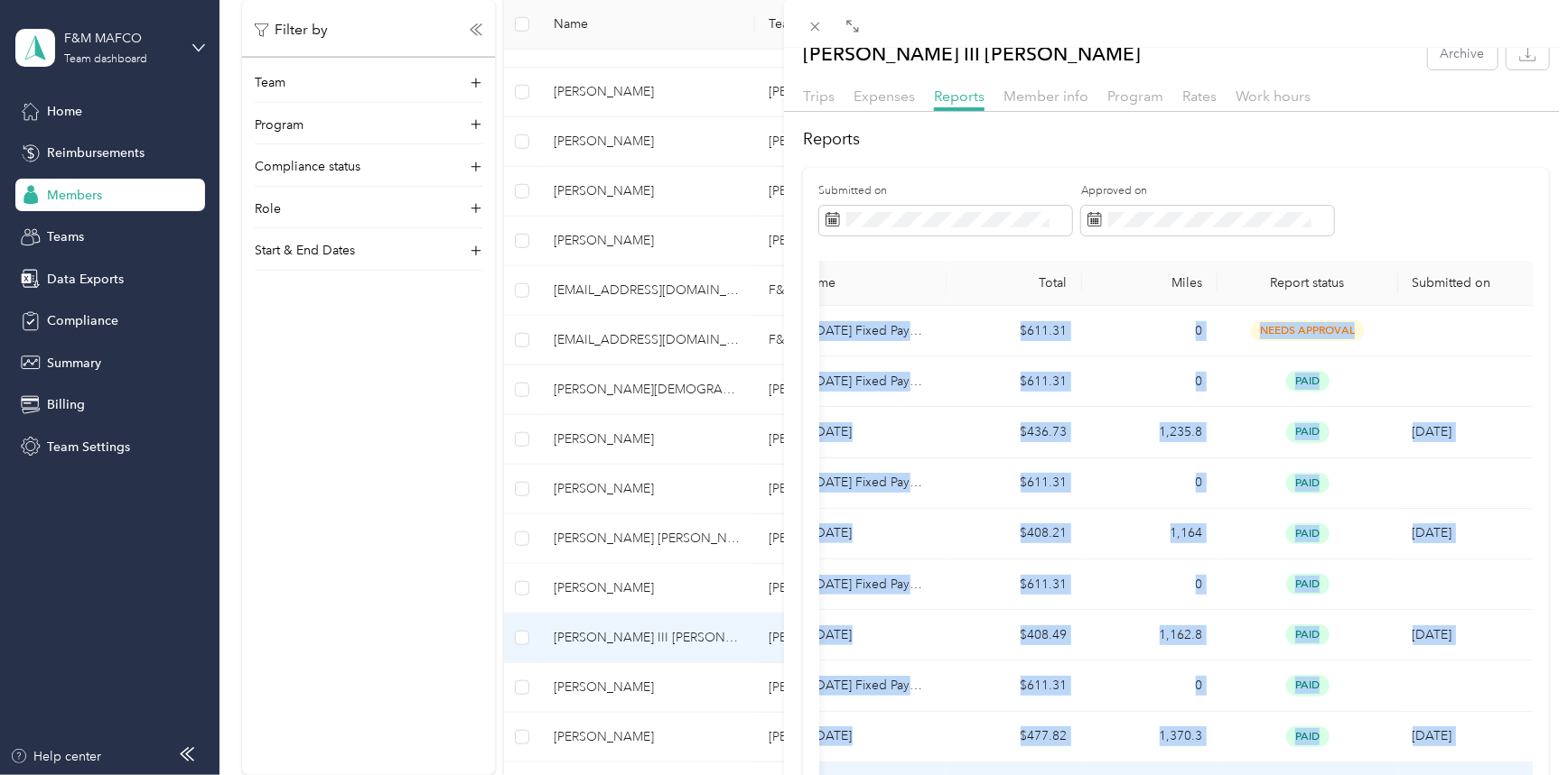
drag, startPoint x: 829, startPoint y: 333, endPoint x: 1302, endPoint y: 767, distance: 641.9
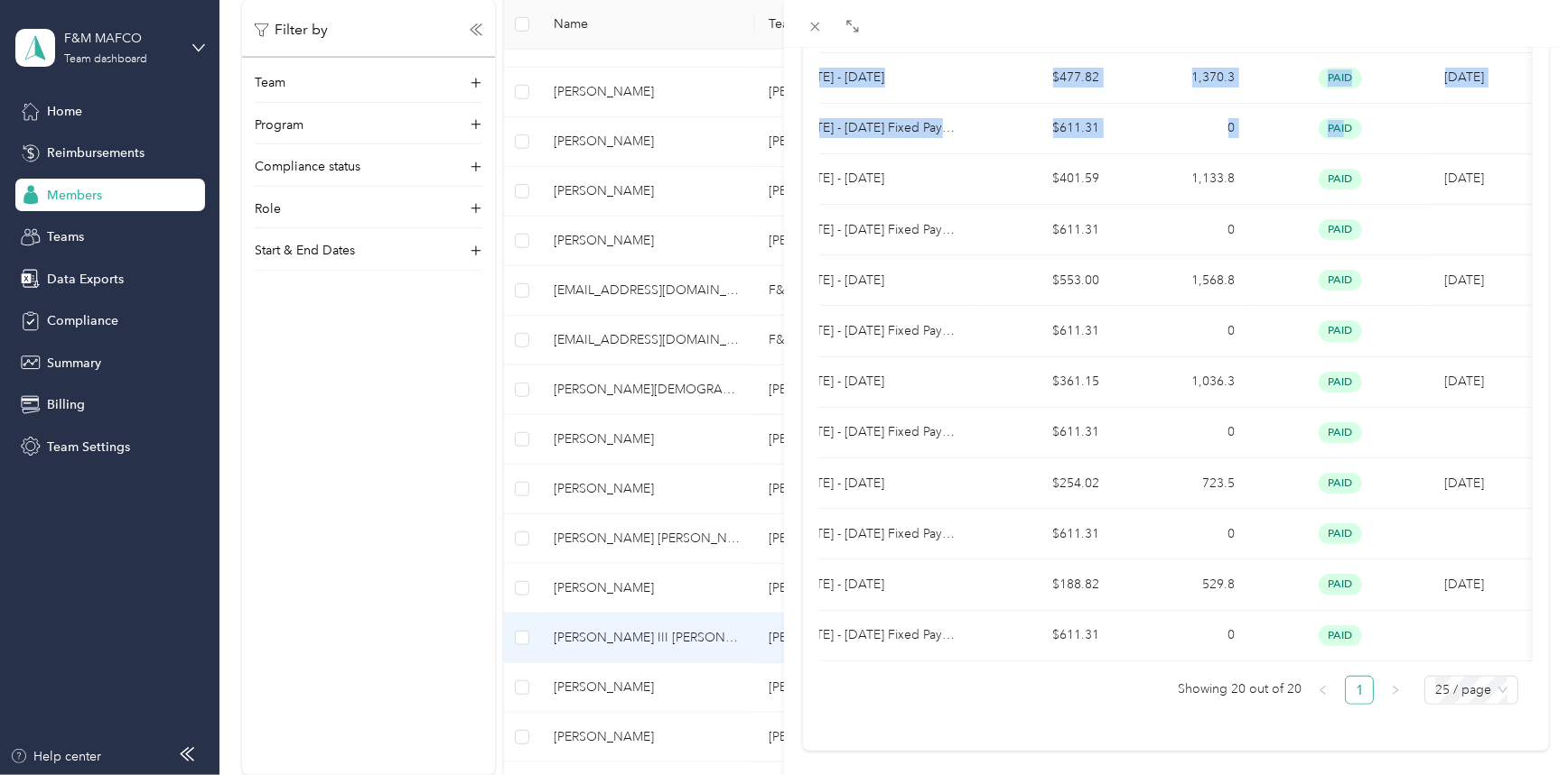
scroll to position [0, 0]
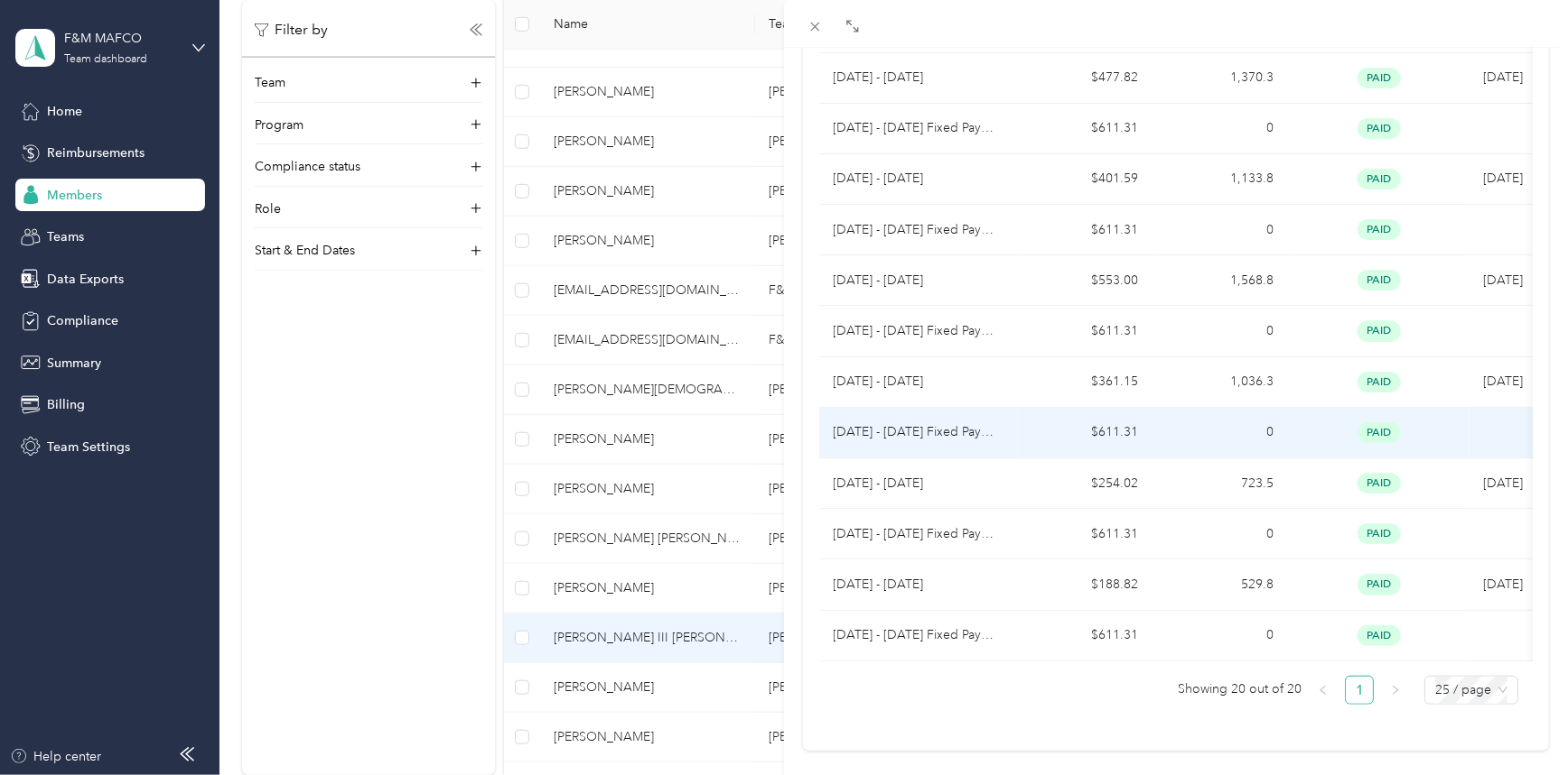
click at [1396, 449] on td "paid" at bounding box center [1379, 432] width 181 height 50
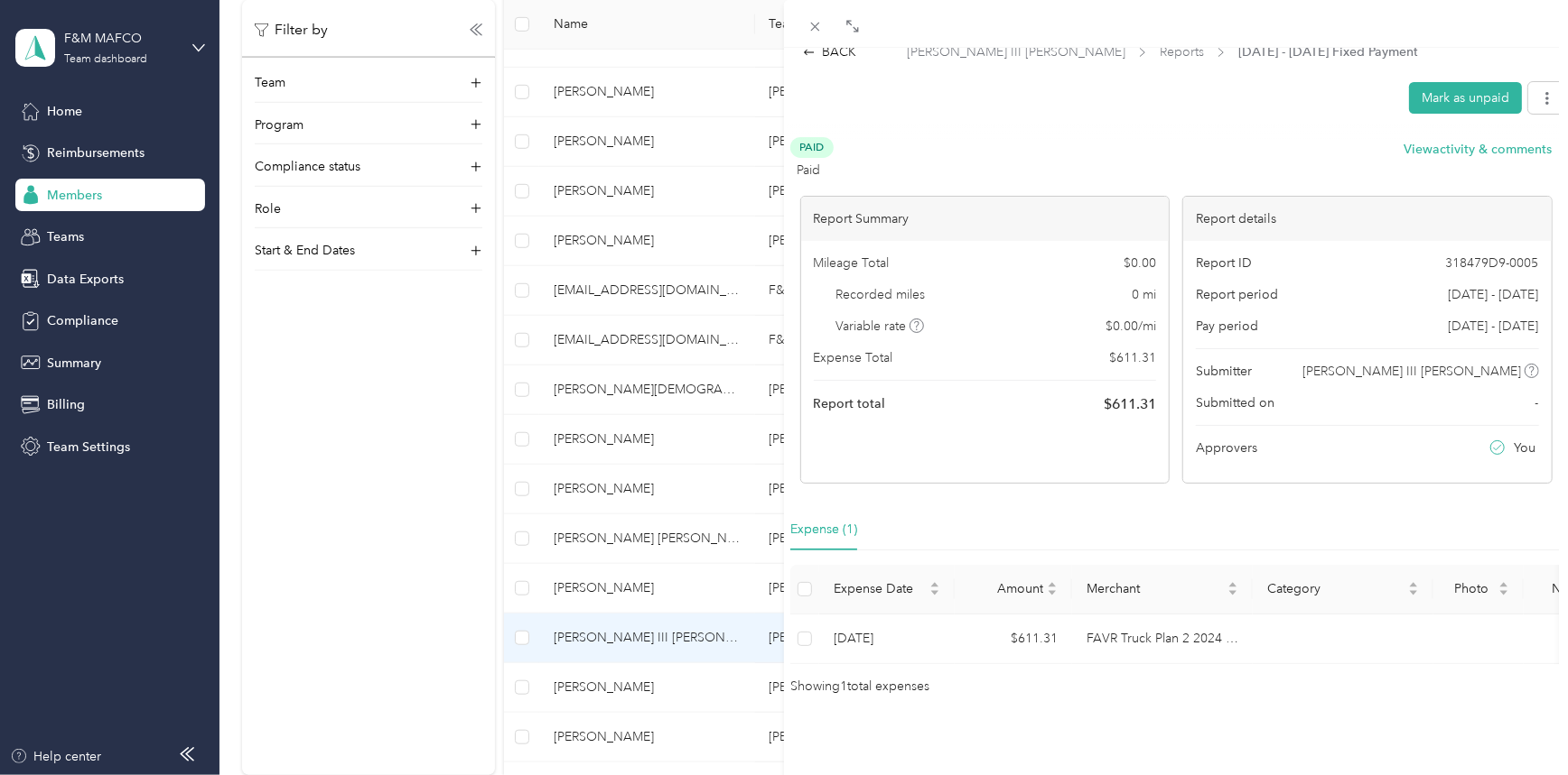
scroll to position [60, 0]
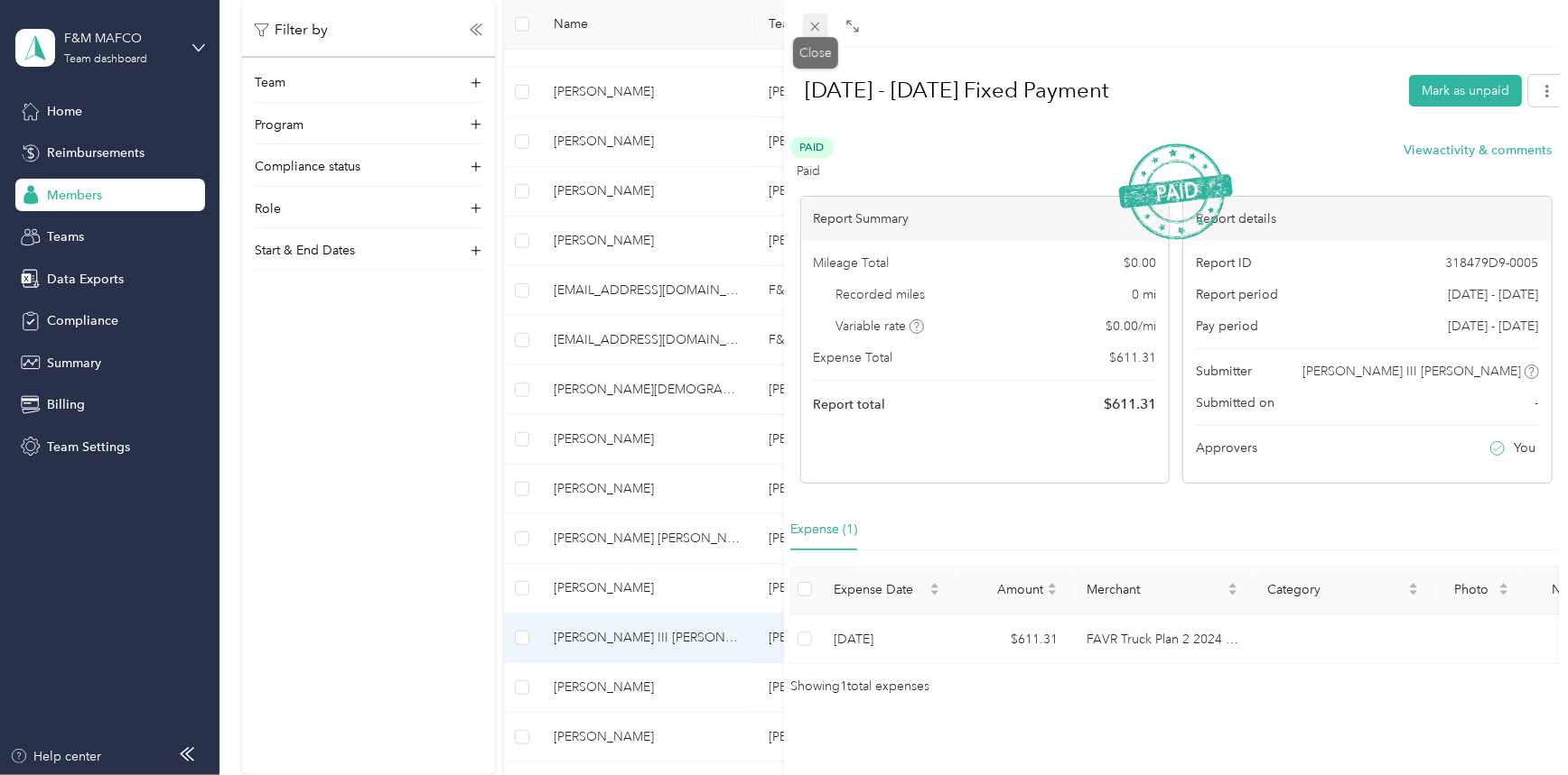
click at [817, 20] on icon at bounding box center [815, 27] width 16 height 16
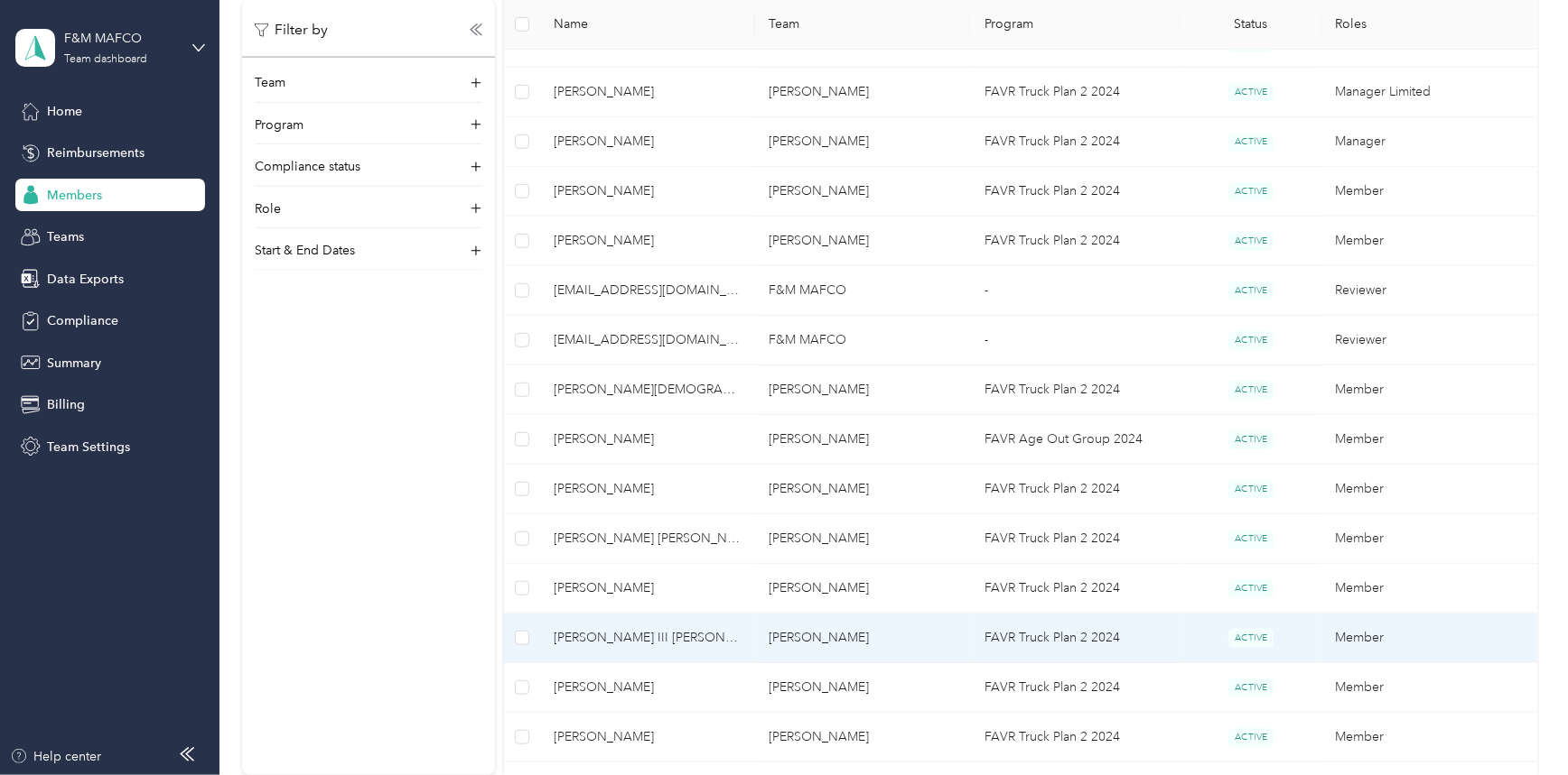
click at [594, 634] on span "[PERSON_NAME] III [PERSON_NAME]" at bounding box center [646, 638] width 187 height 20
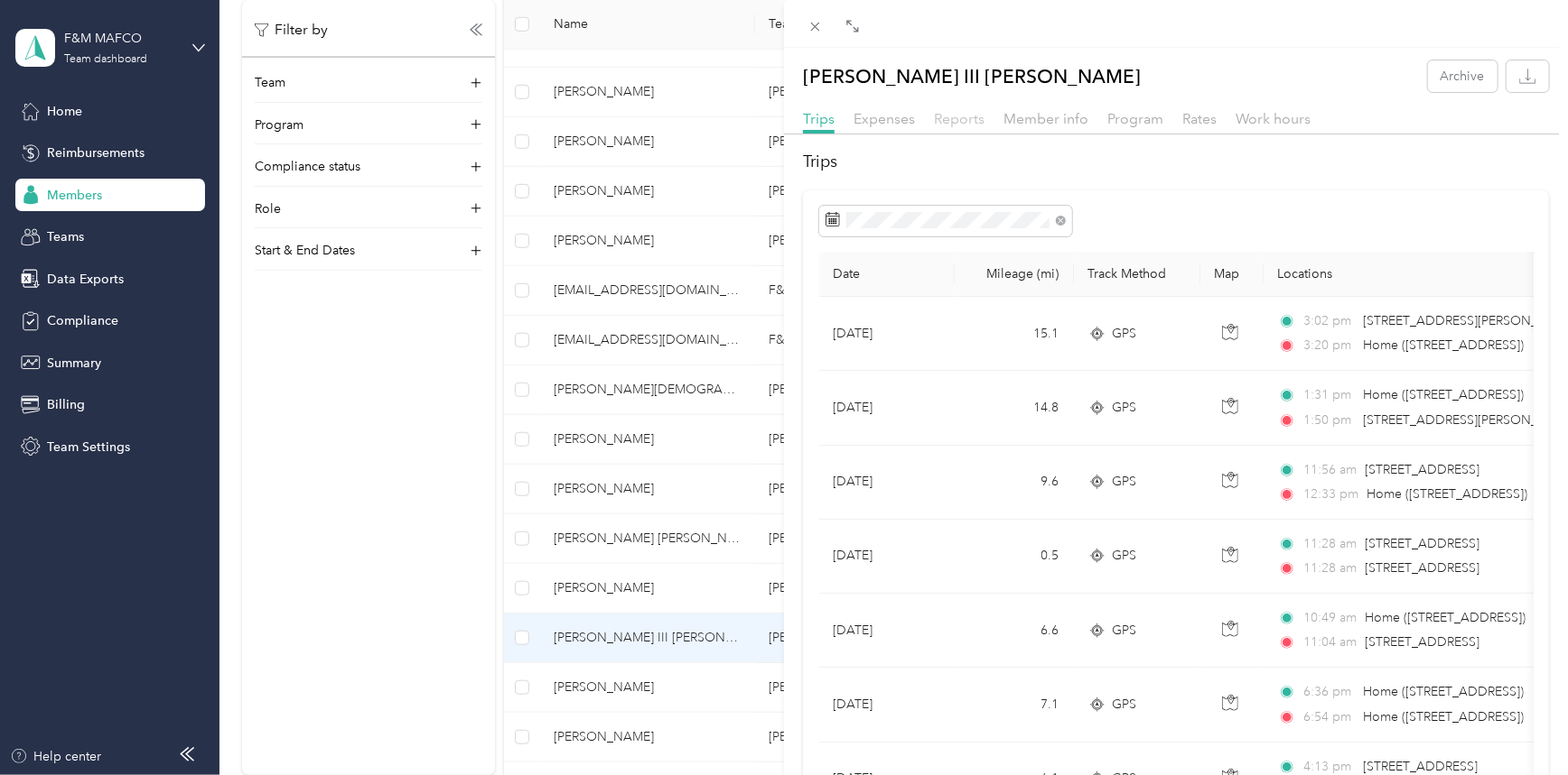
click at [942, 114] on span "Reports" at bounding box center [958, 118] width 50 height 17
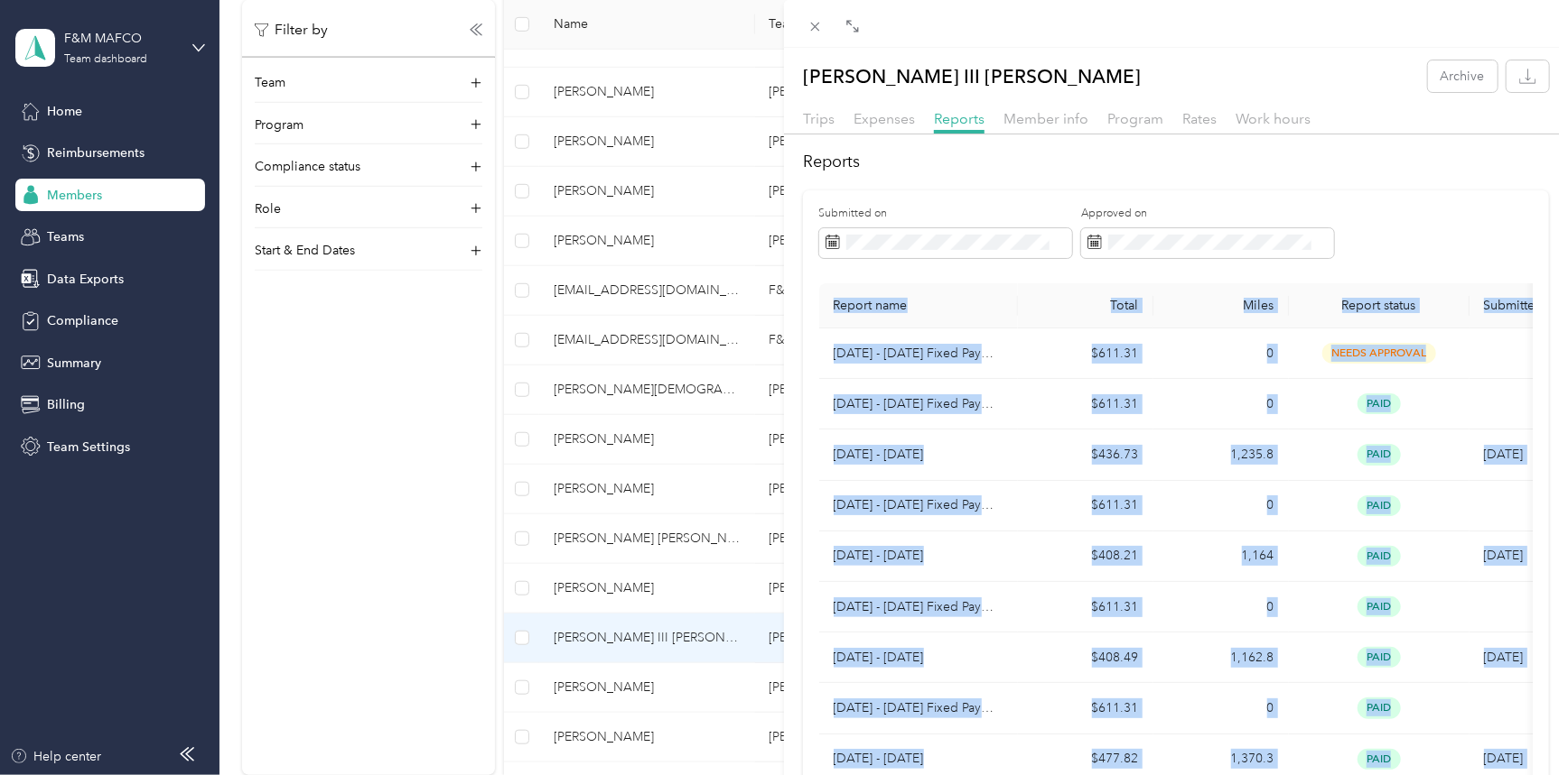
drag, startPoint x: 1508, startPoint y: 476, endPoint x: 792, endPoint y: 327, distance: 731.3
copy table "Report name Total Miles Report status Submitted on [DATE] - [DATE] Fixed Paymen…"
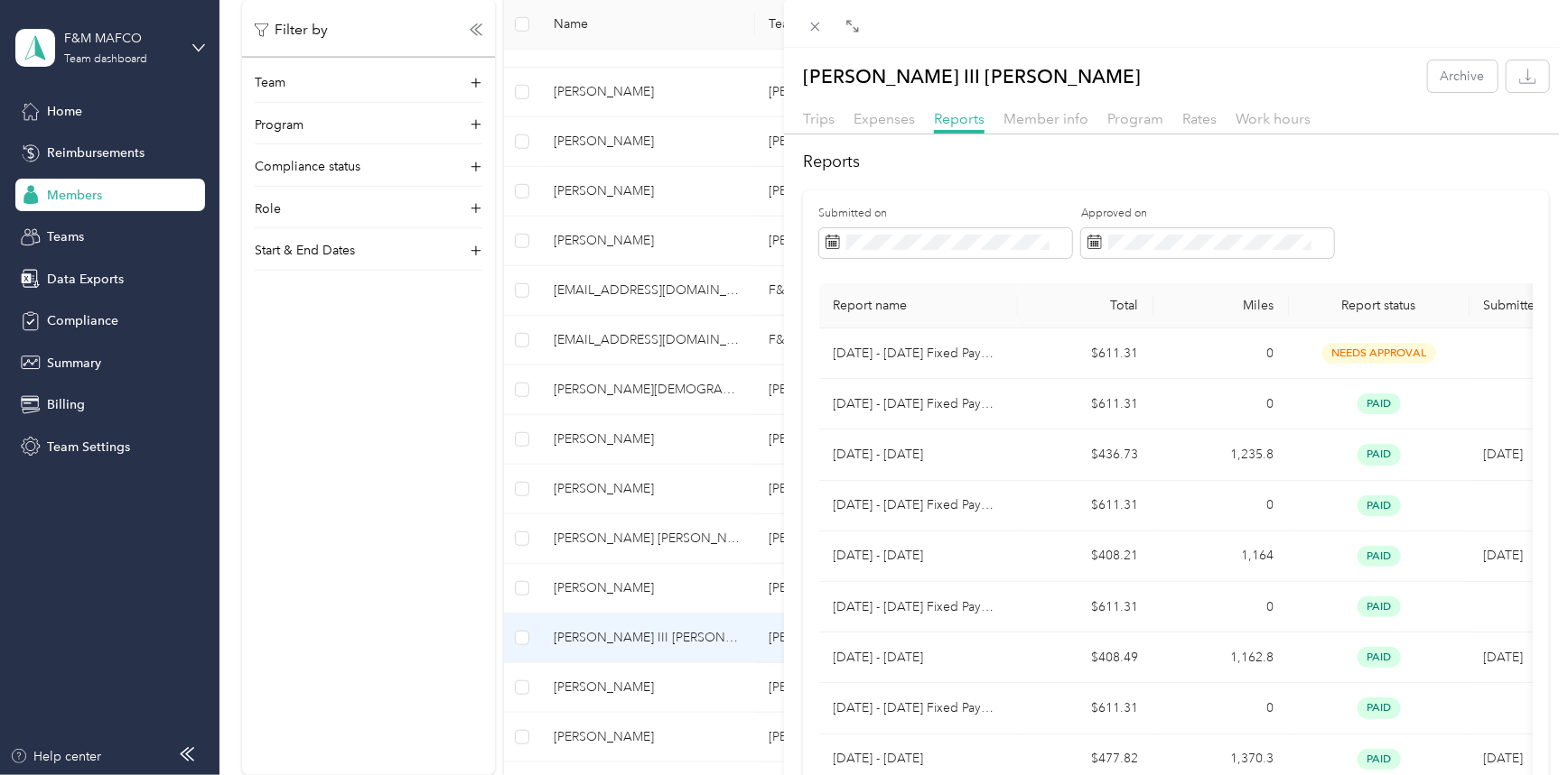
click at [1500, 155] on h2 "Reports" at bounding box center [1175, 162] width 746 height 25
click at [582, 585] on div "[PERSON_NAME] III [PERSON_NAME] Archive Trips Expenses Reports Member info Prog…" at bounding box center [784, 387] width 1568 height 775
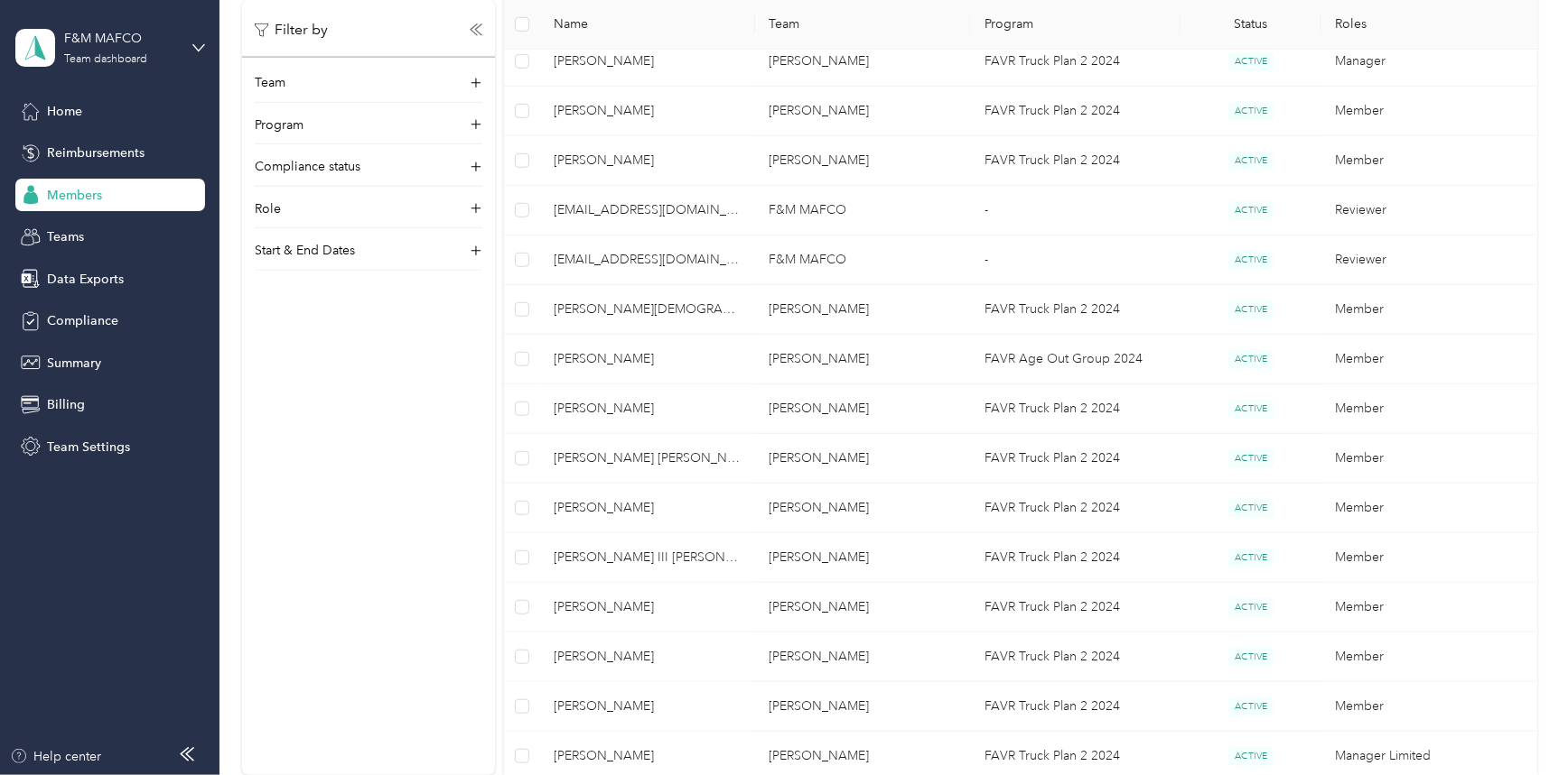
scroll to position [748, 0]
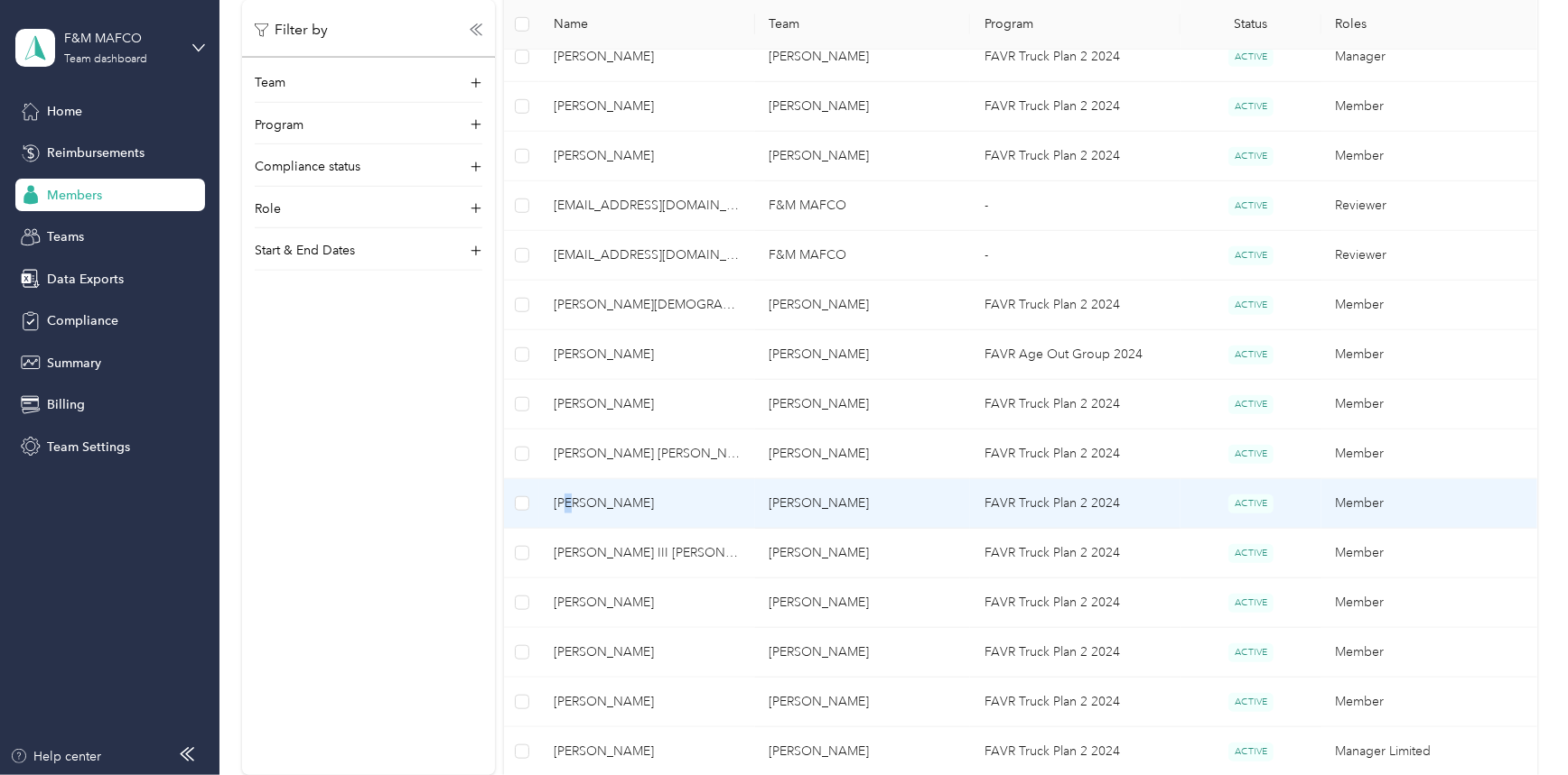
click at [569, 496] on span "[PERSON_NAME]" at bounding box center [646, 504] width 187 height 20
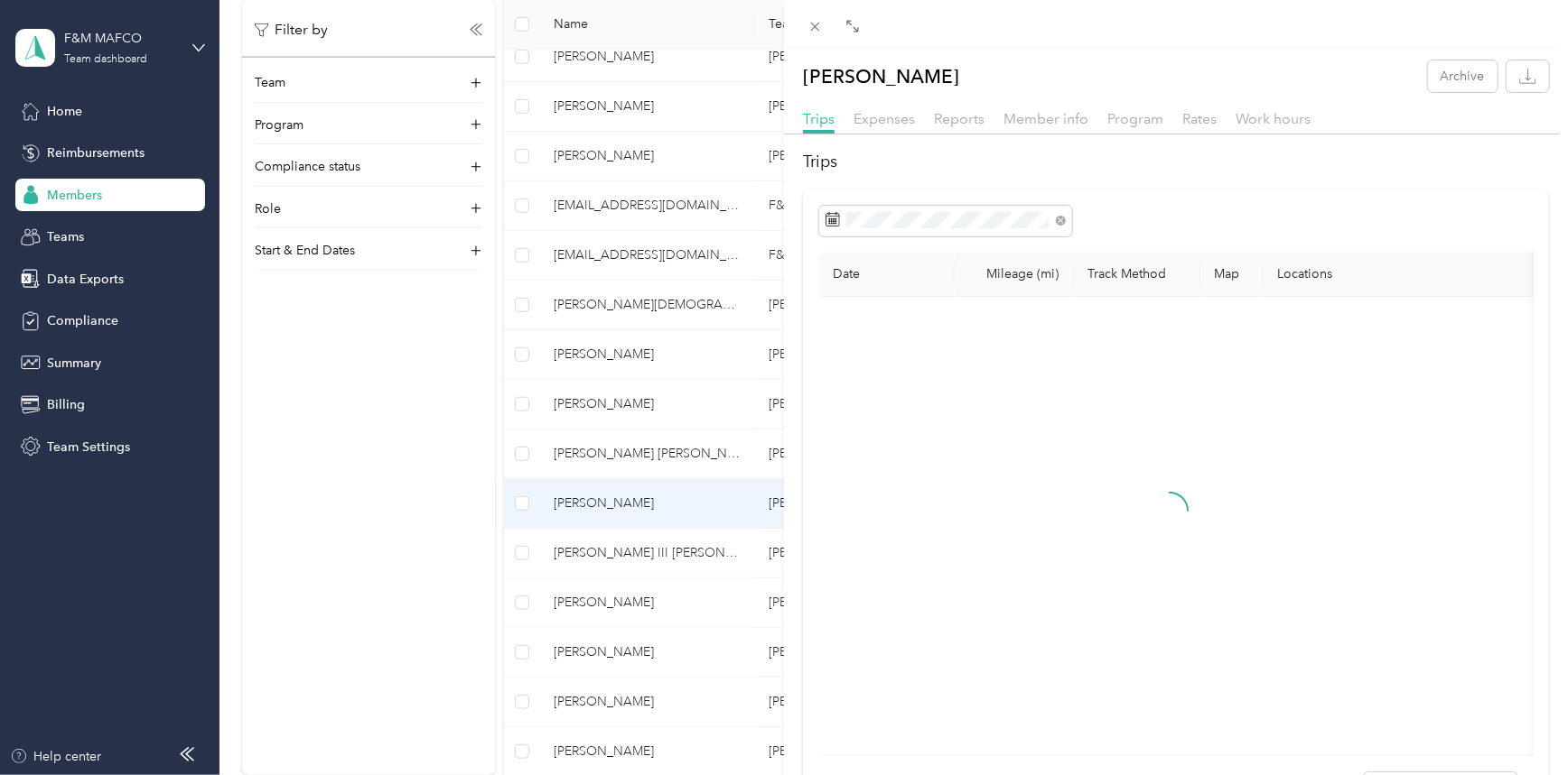
click at [552, 508] on div "[PERSON_NAME] Archive Trips Expenses Reports Member info Program Rates Work hou…" at bounding box center [784, 387] width 1568 height 775
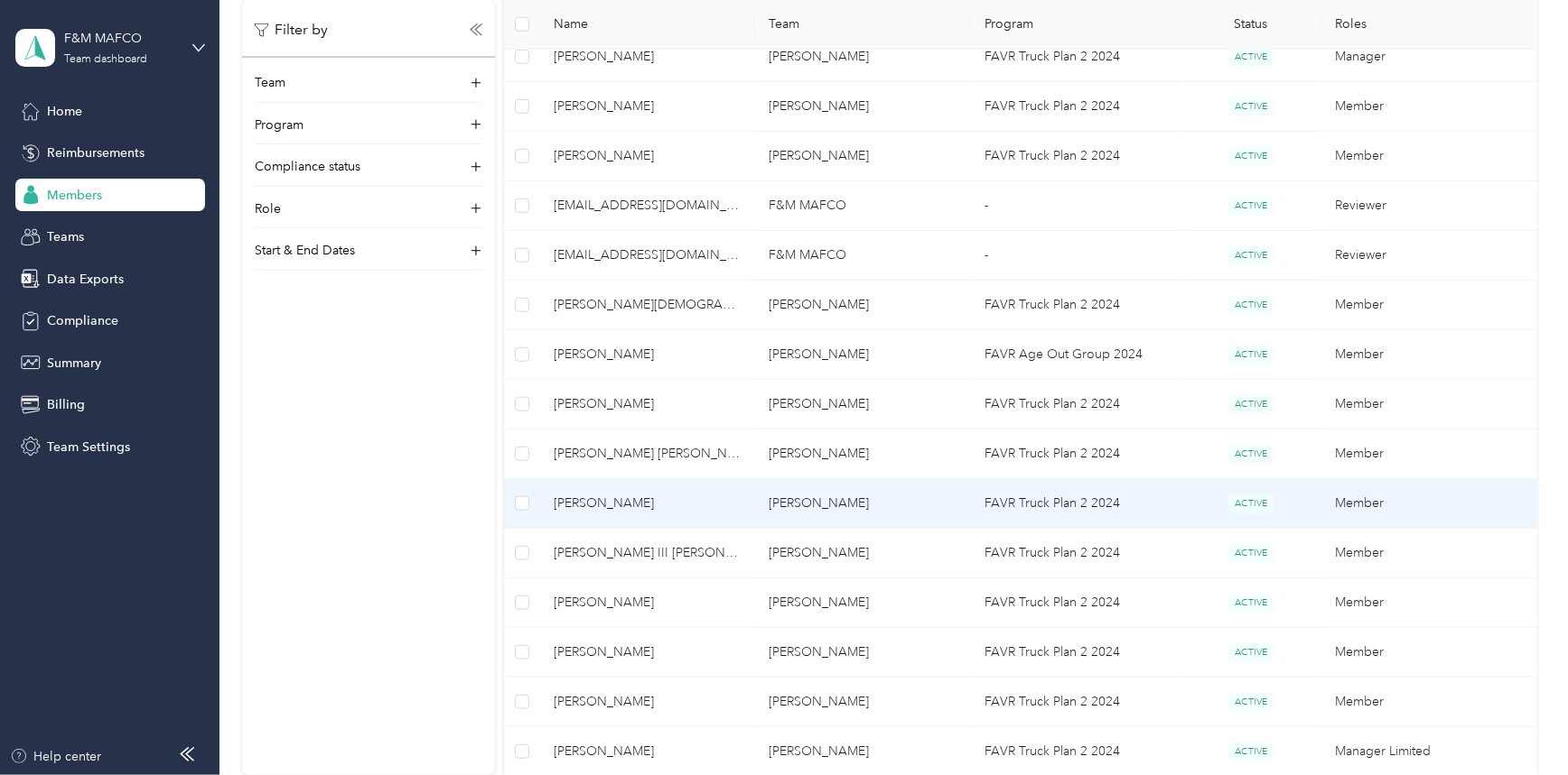
click at [576, 498] on span "[PERSON_NAME]" at bounding box center [646, 504] width 187 height 20
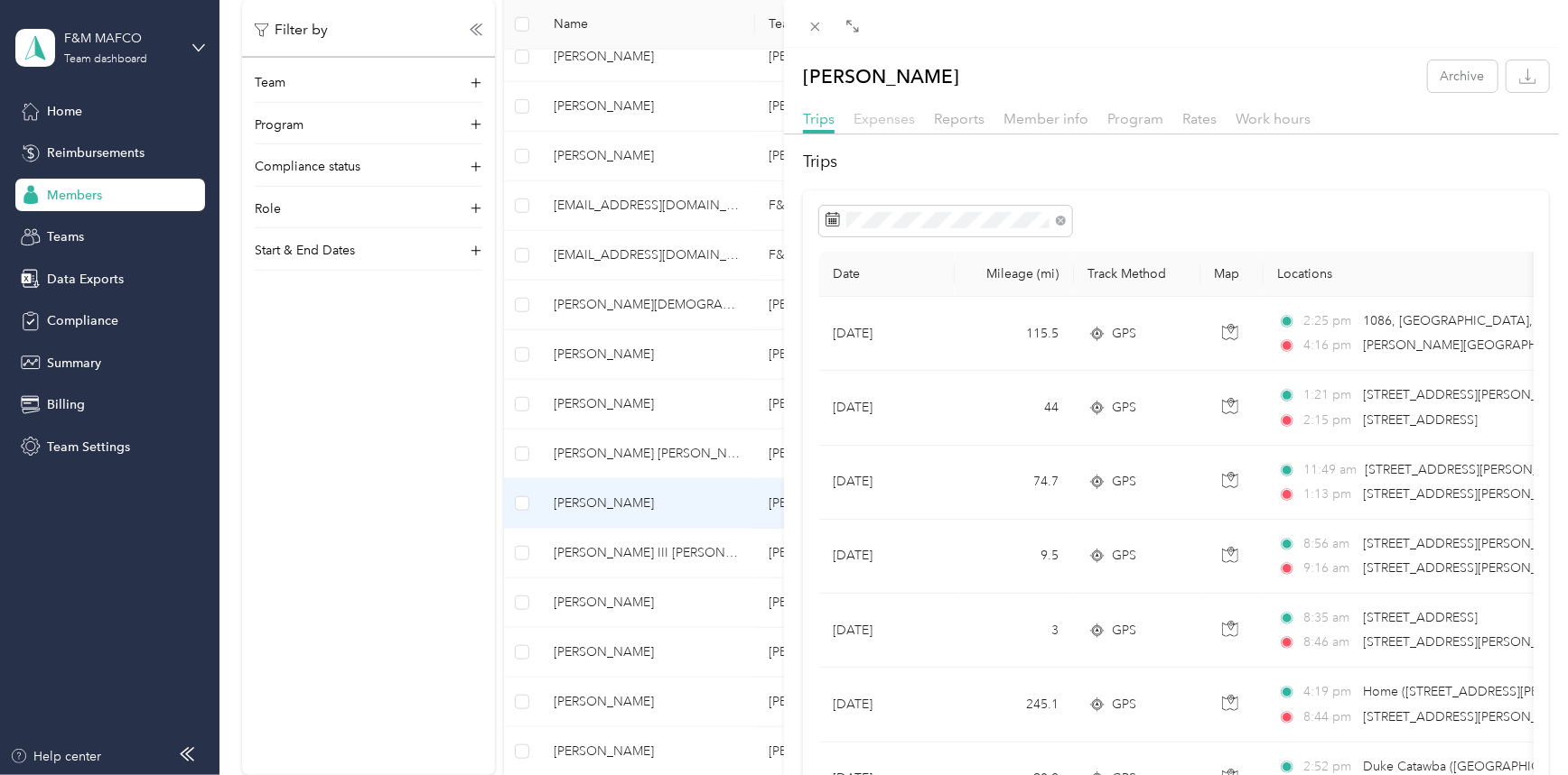
click at [903, 116] on span "Expenses" at bounding box center [884, 118] width 61 height 17
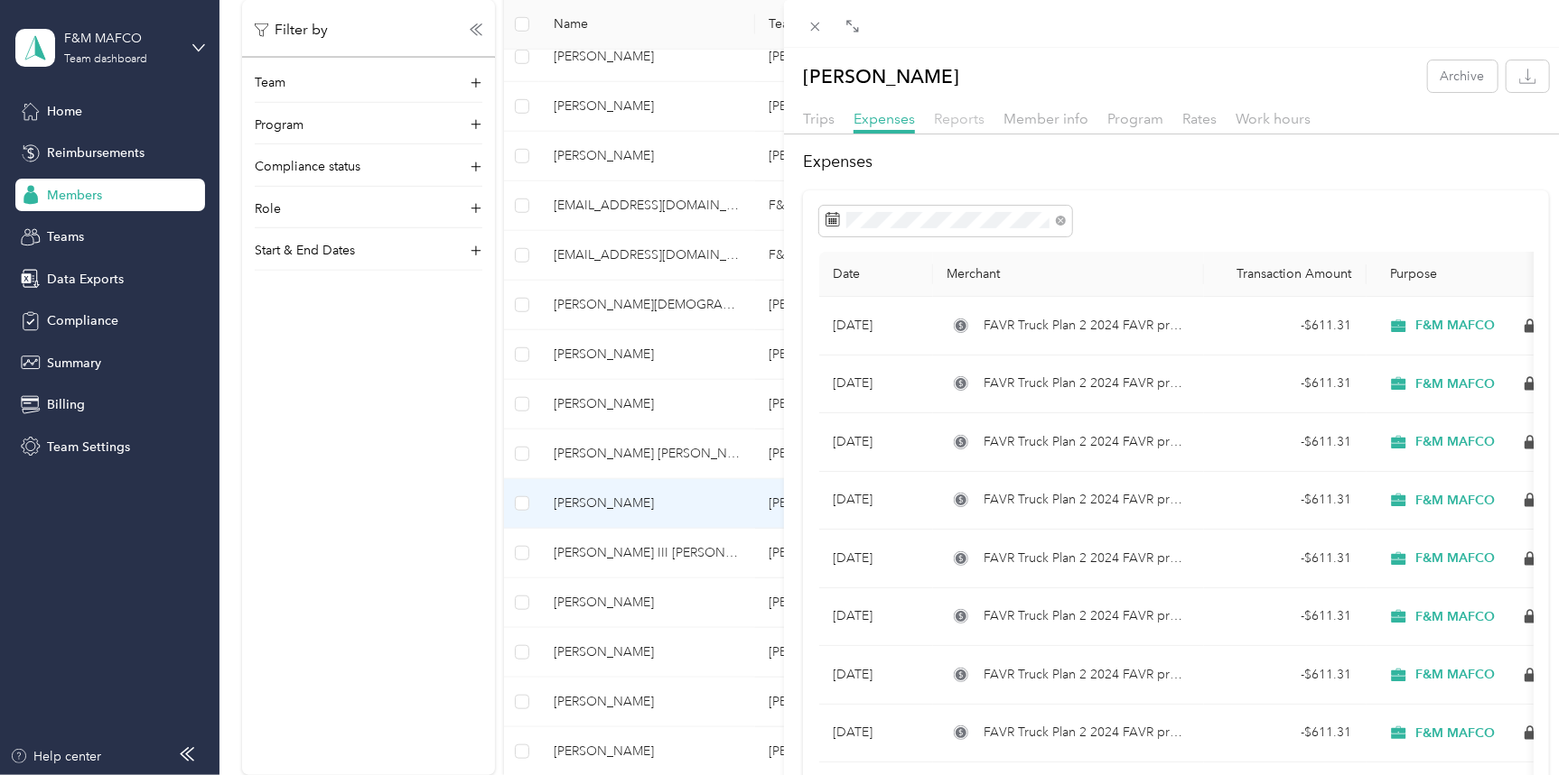
click at [949, 118] on span "Reports" at bounding box center [958, 118] width 50 height 17
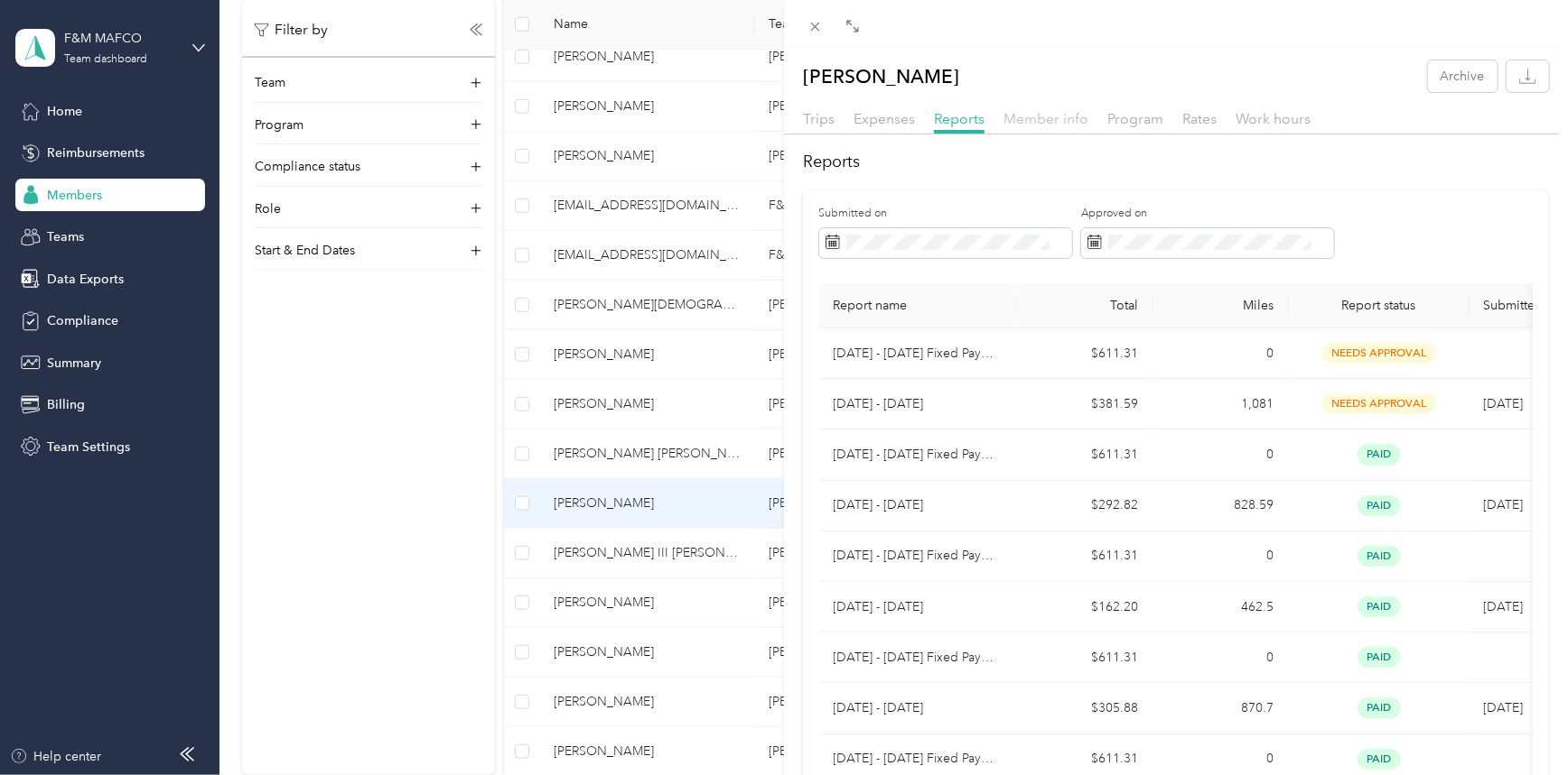
click at [1038, 119] on span "Member info" at bounding box center [1045, 118] width 84 height 17
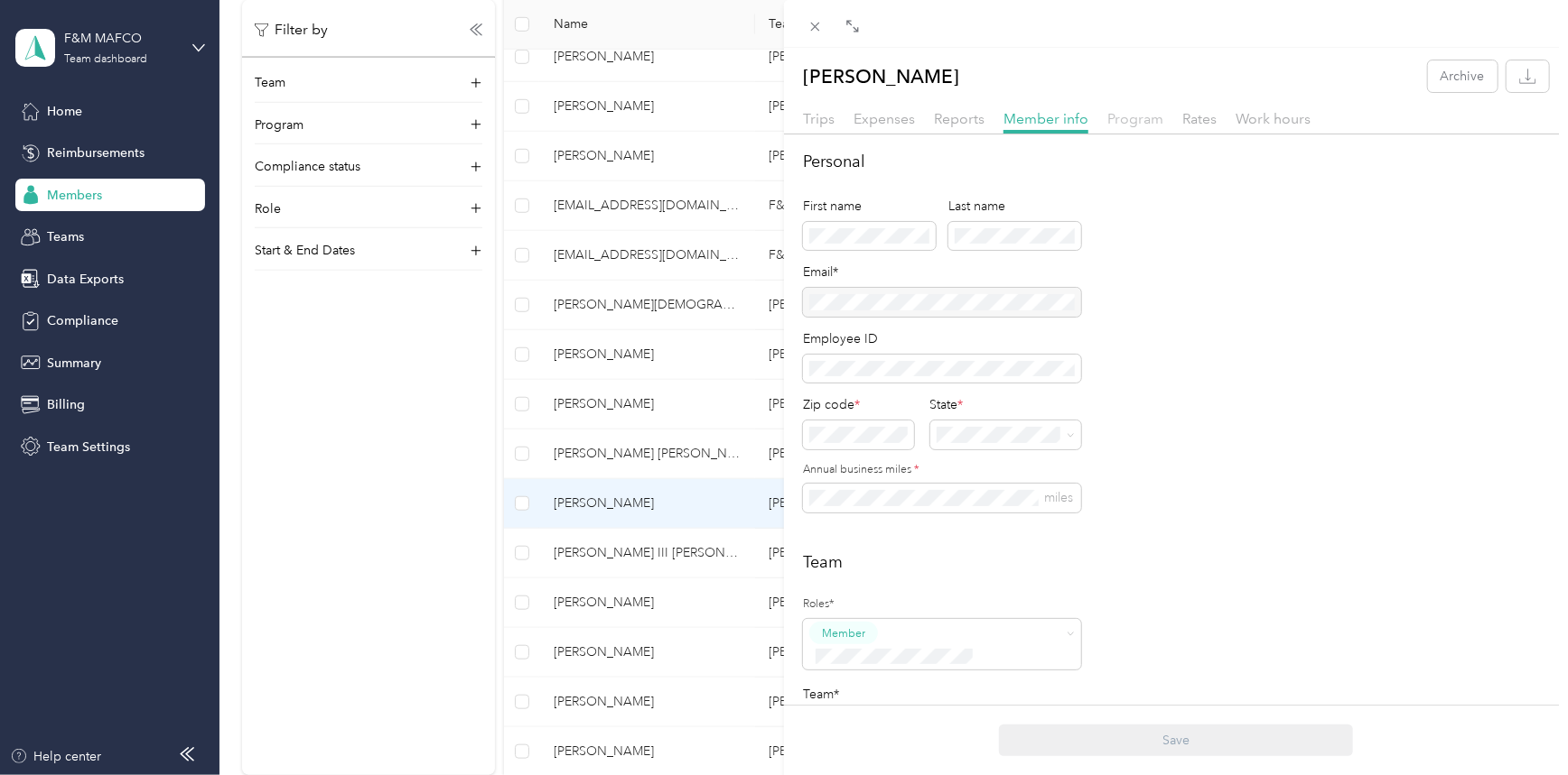
click at [1134, 119] on span "Program" at bounding box center [1135, 118] width 56 height 17
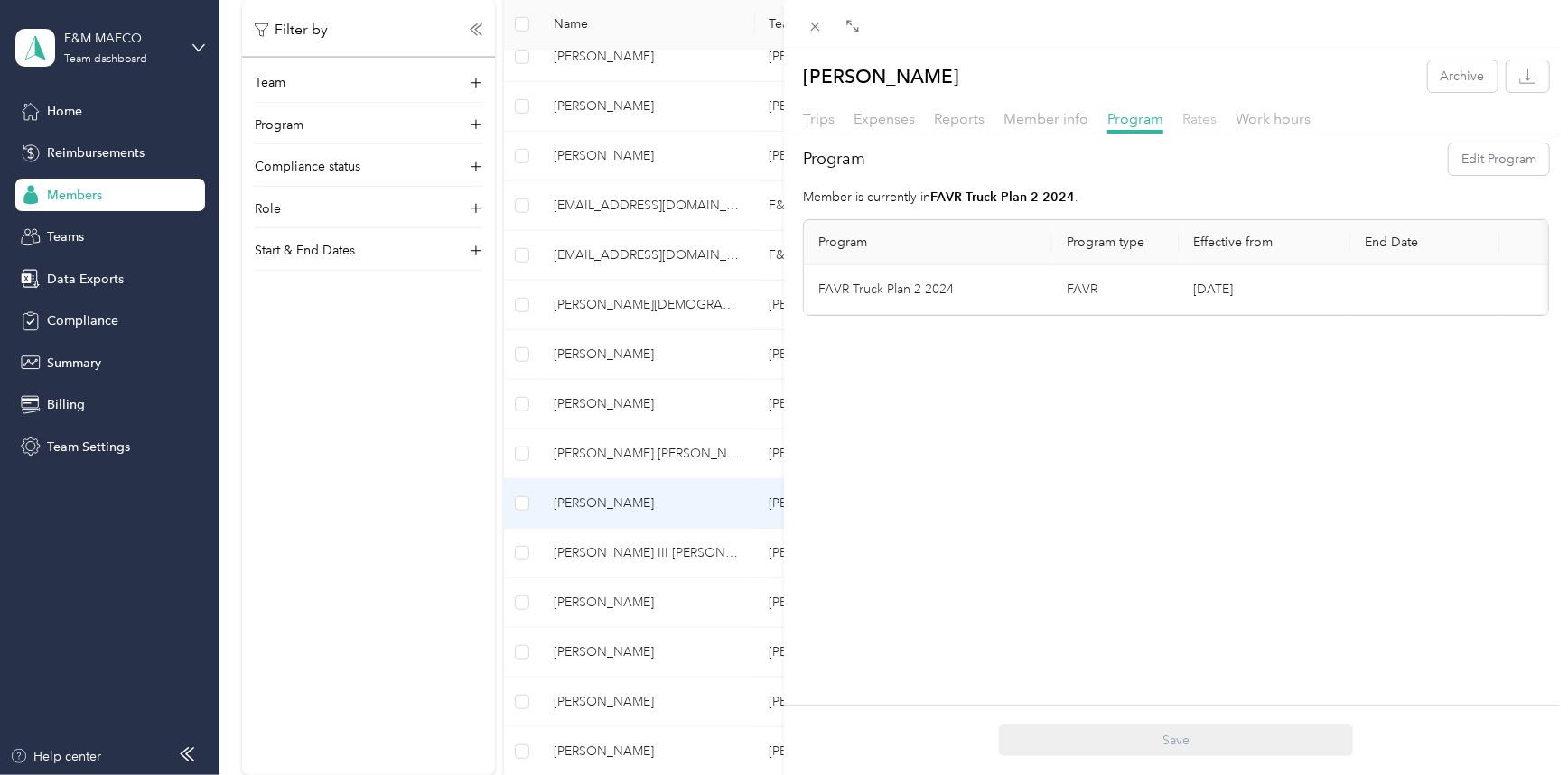
click at [1198, 117] on span "Rates" at bounding box center [1199, 118] width 34 height 17
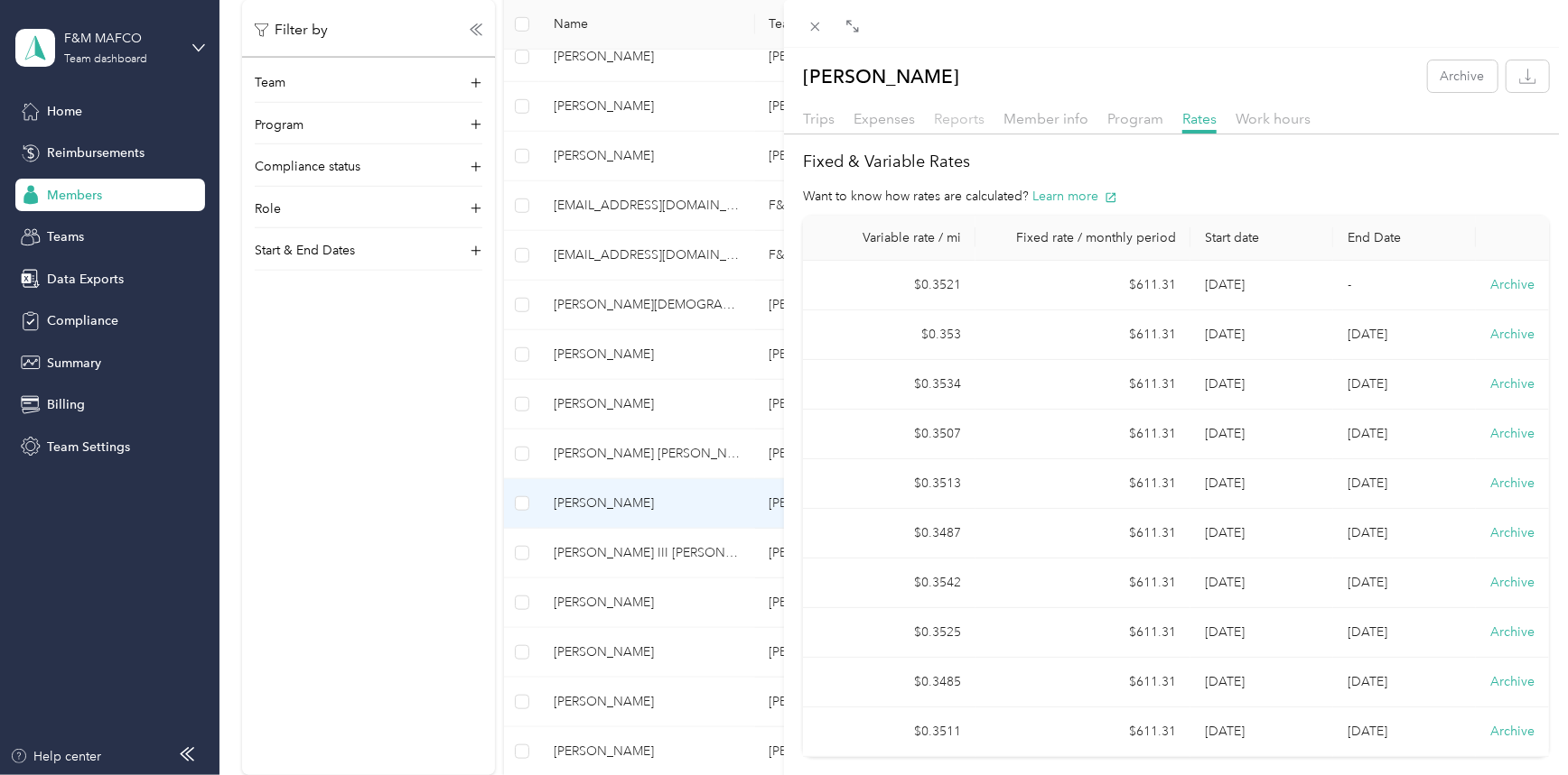
click at [949, 116] on span "Reports" at bounding box center [958, 118] width 50 height 17
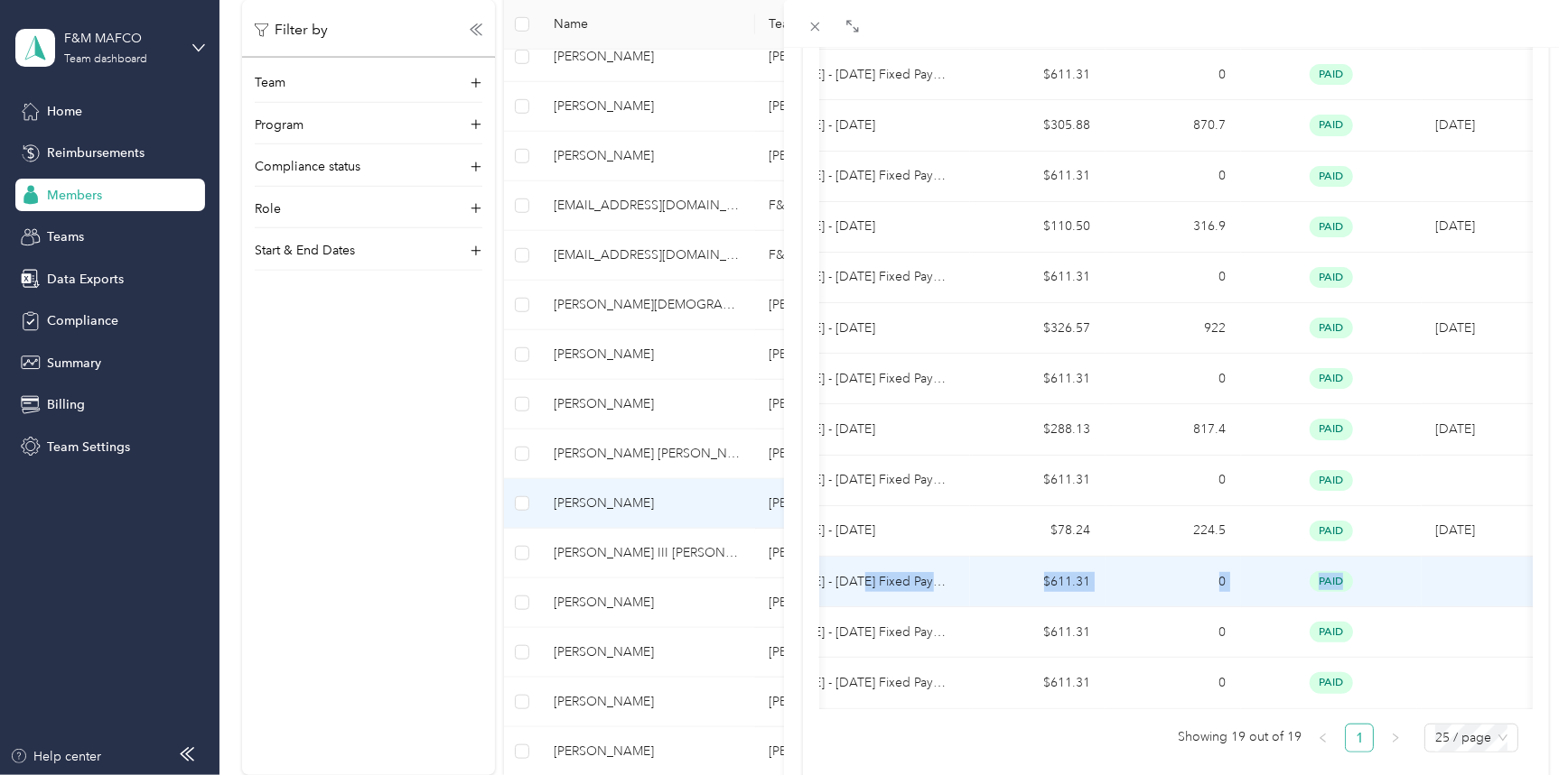
scroll to position [0, 84]
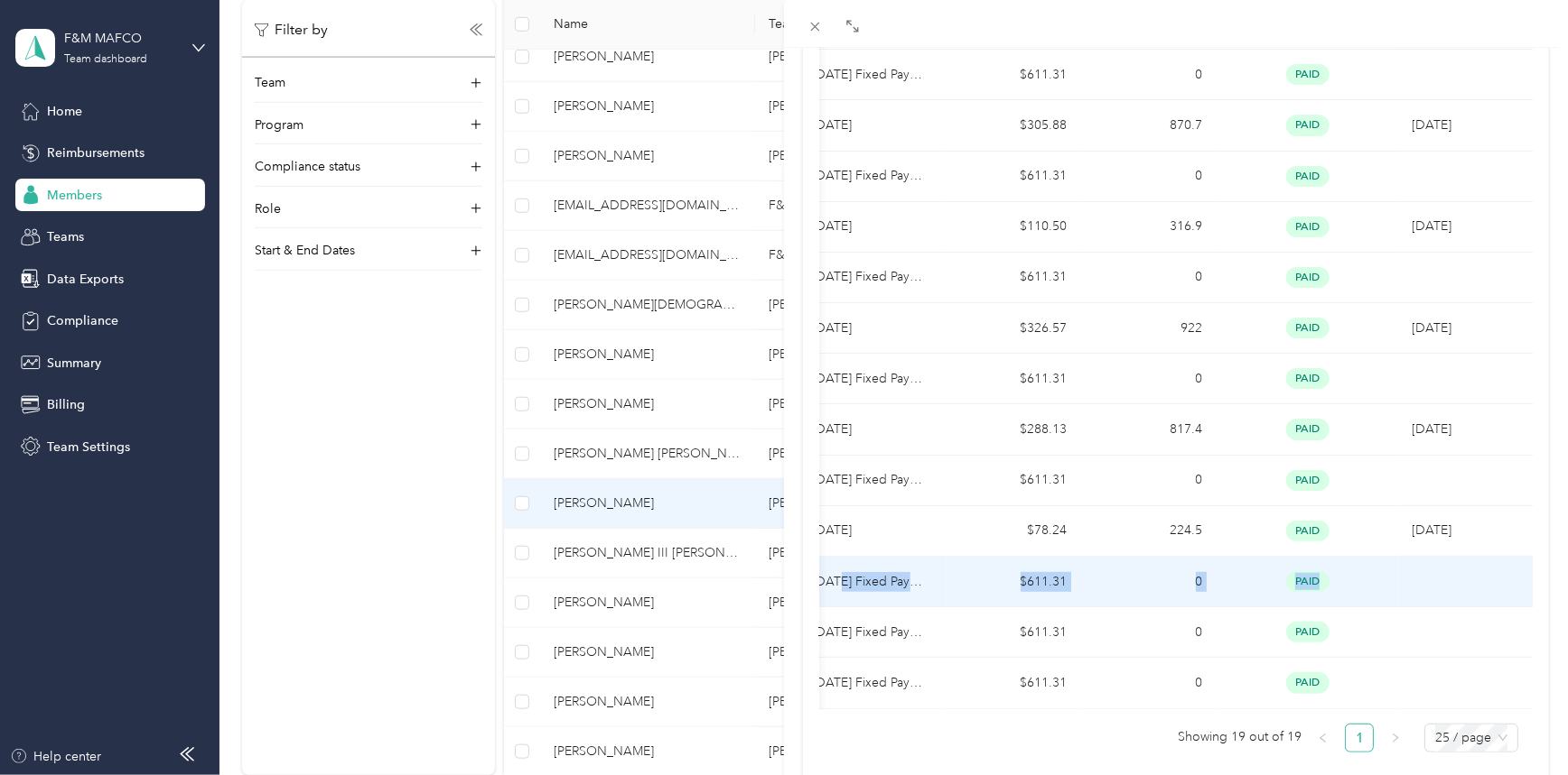
drag, startPoint x: 902, startPoint y: 581, endPoint x: 1466, endPoint y: 592, distance: 564.1
click at [1466, 592] on tr "[DATE] - [DATE] Fixed Payment $611.31 0 paid" at bounding box center [1141, 581] width 786 height 50
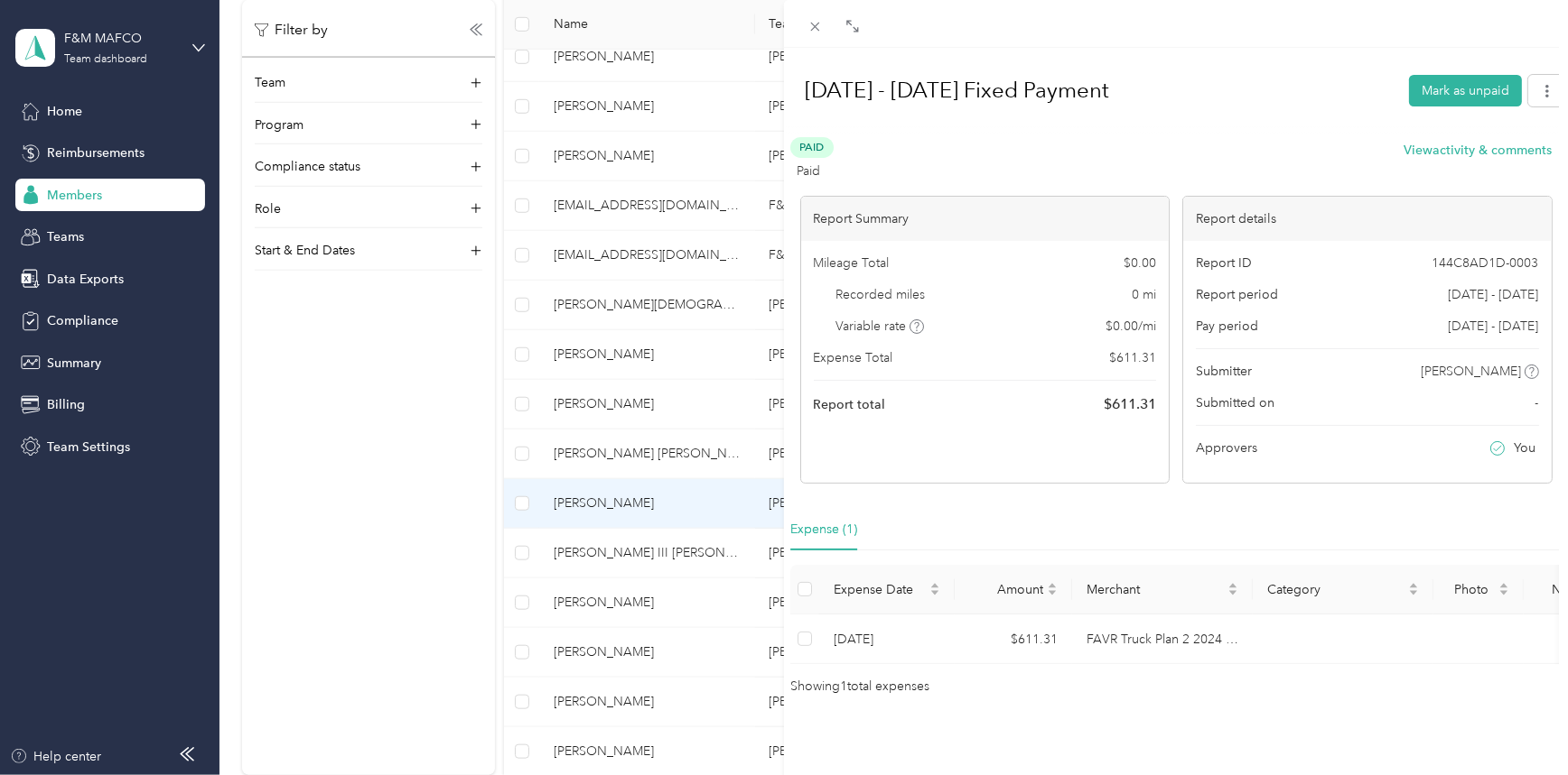
scroll to position [60, 0]
click at [881, 75] on h1 "[DATE] - [DATE] Fixed Payment" at bounding box center [1091, 90] width 610 height 43
click at [812, 22] on icon at bounding box center [815, 27] width 16 height 16
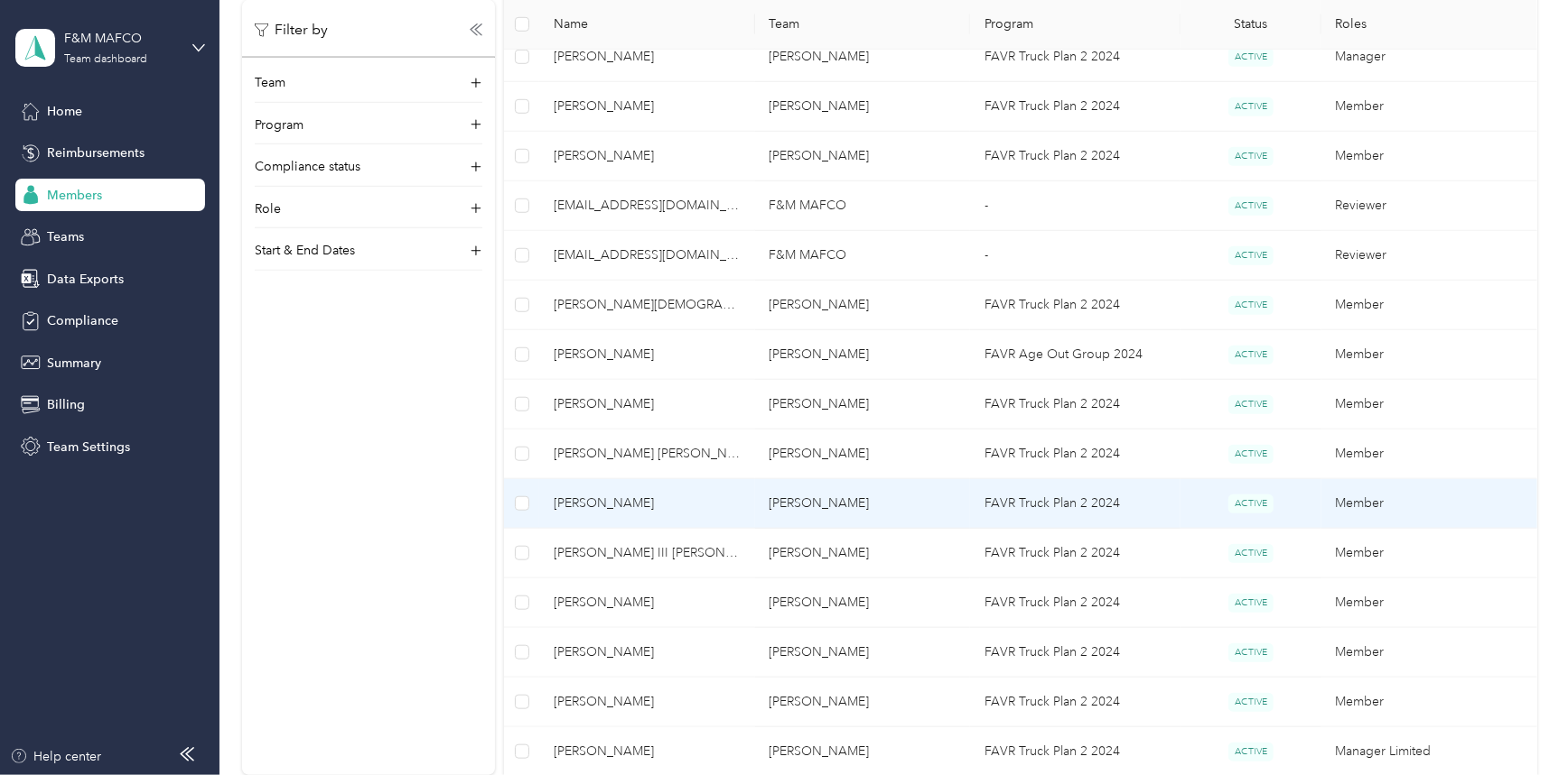
click at [608, 497] on span "[PERSON_NAME]" at bounding box center [646, 504] width 187 height 20
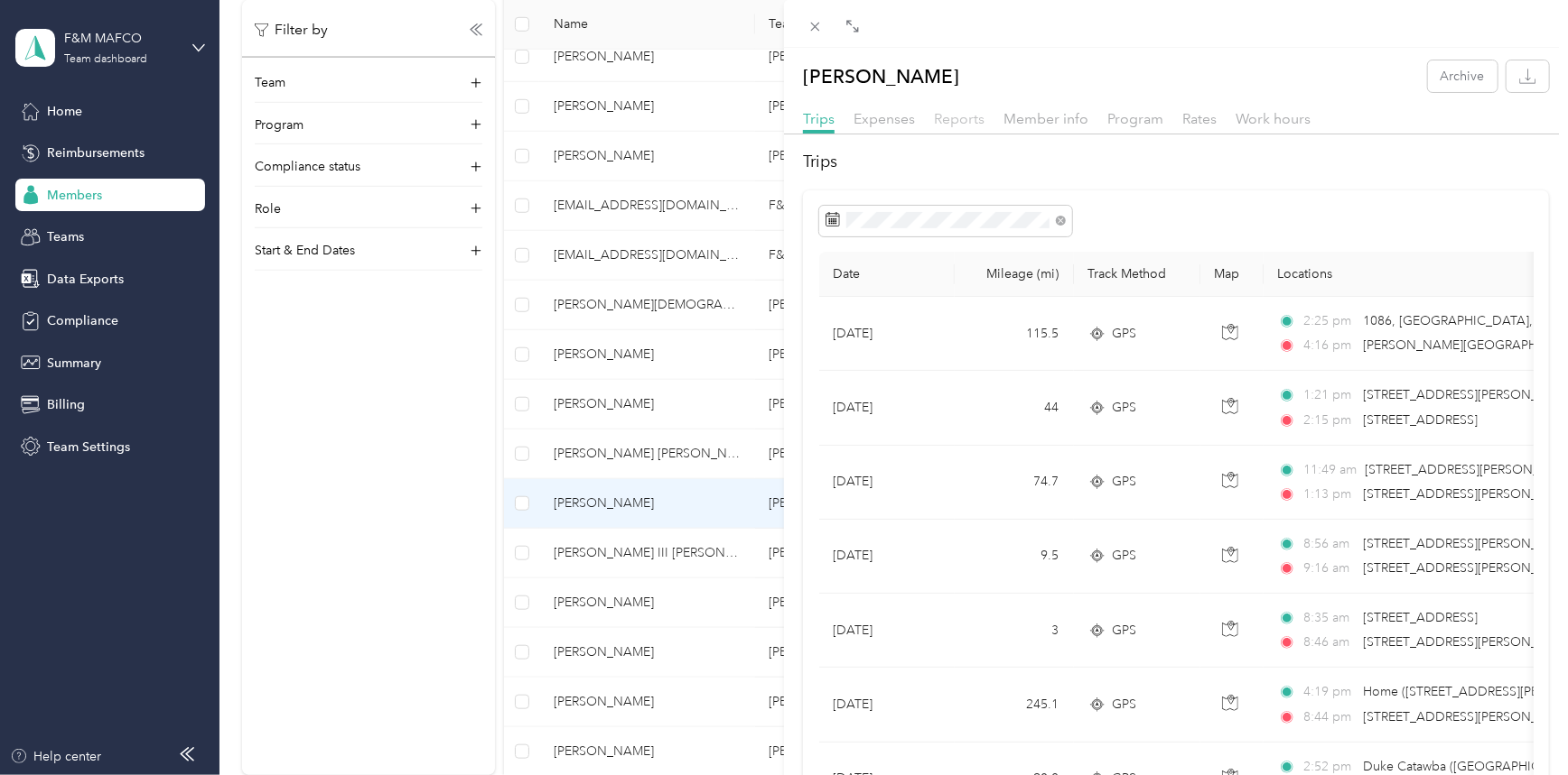
click at [950, 123] on span "Reports" at bounding box center [958, 118] width 50 height 17
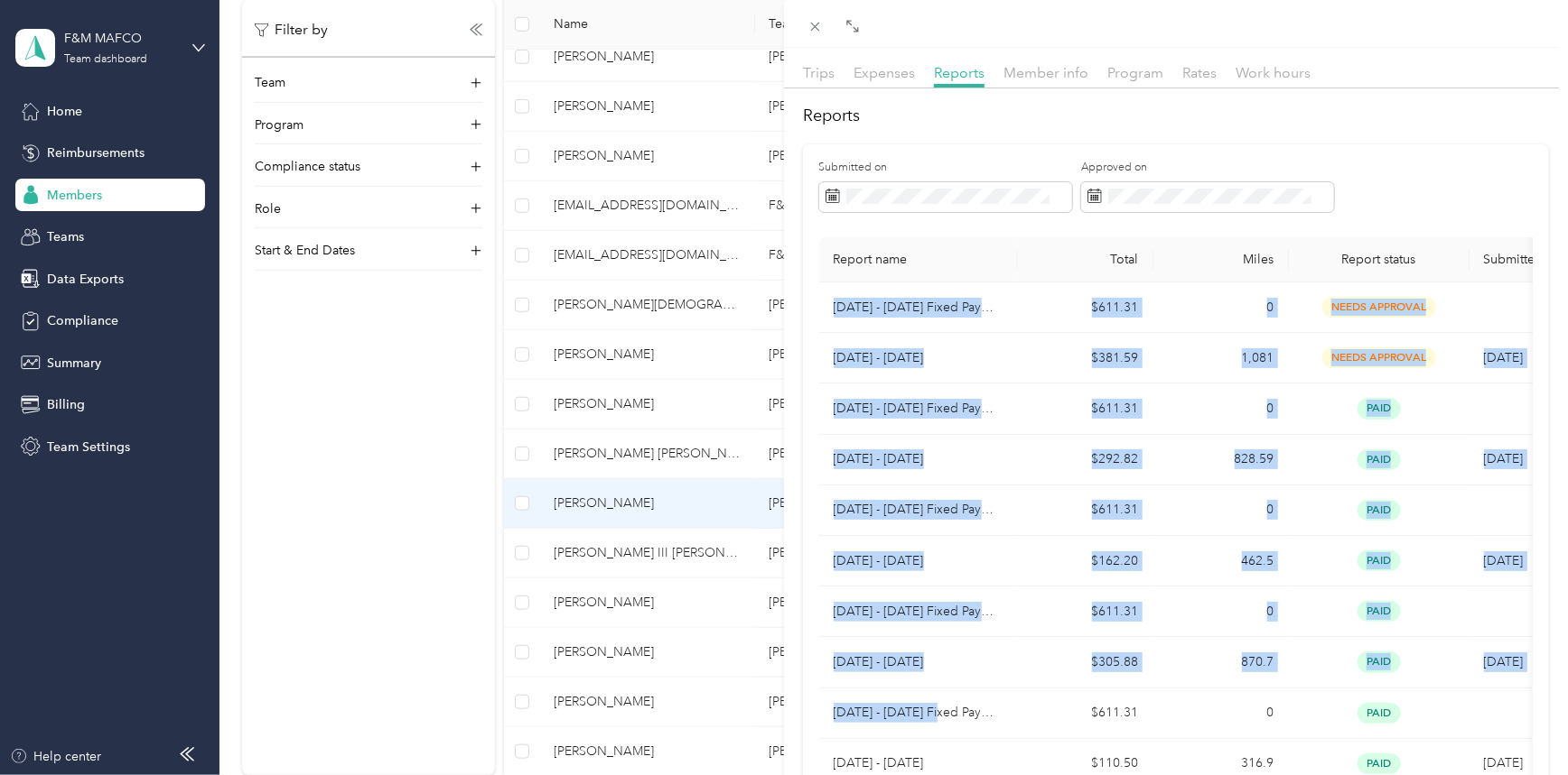
drag, startPoint x: 823, startPoint y: 306, endPoint x: 857, endPoint y: 778, distance: 473.2
click at [857, 775] on html "F&M MAFCO Team dashboard Home Reimbursements Members Teams Data Exports Complia…" at bounding box center [779, 387] width 1558 height 775
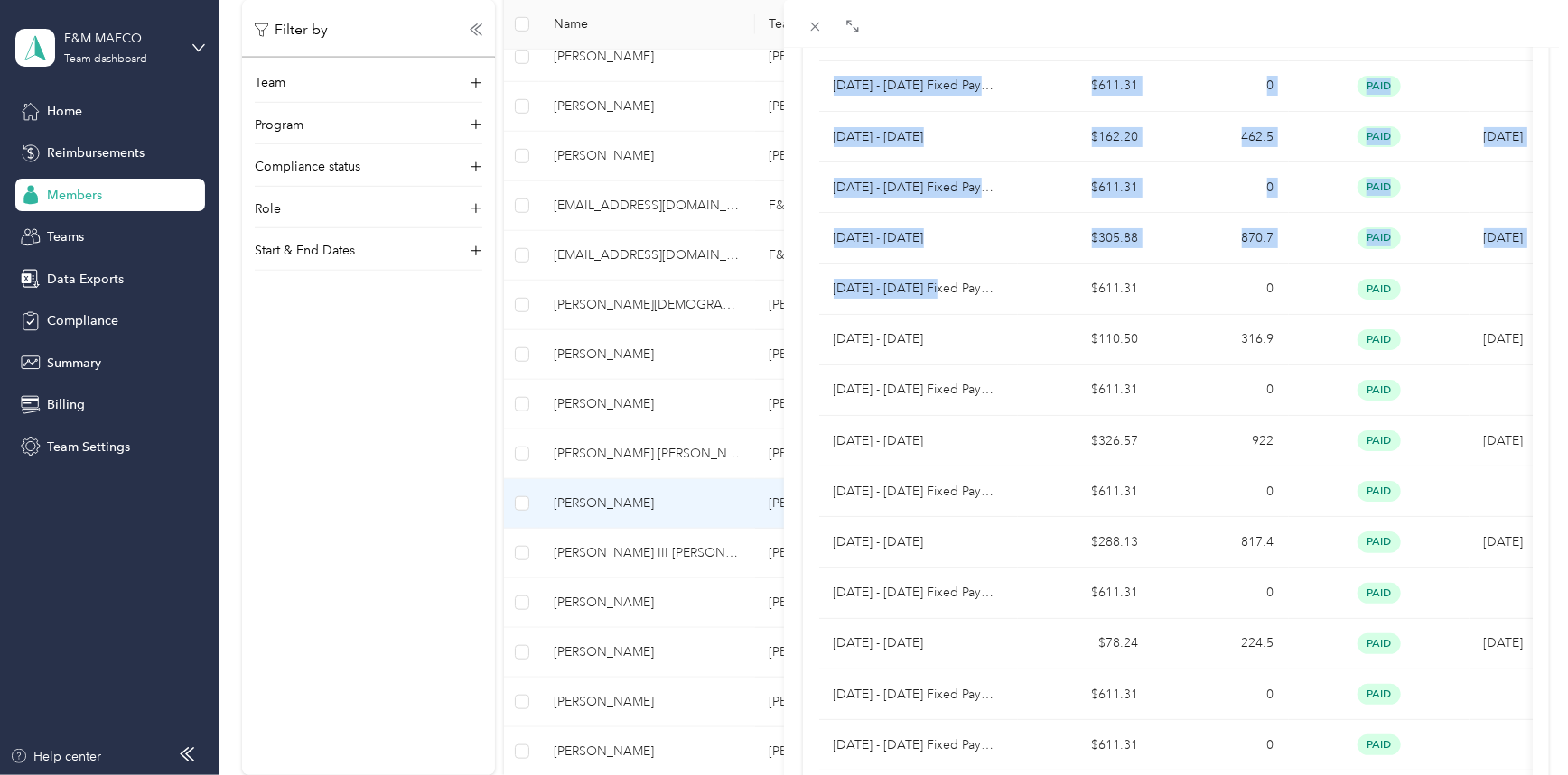
scroll to position [477, 0]
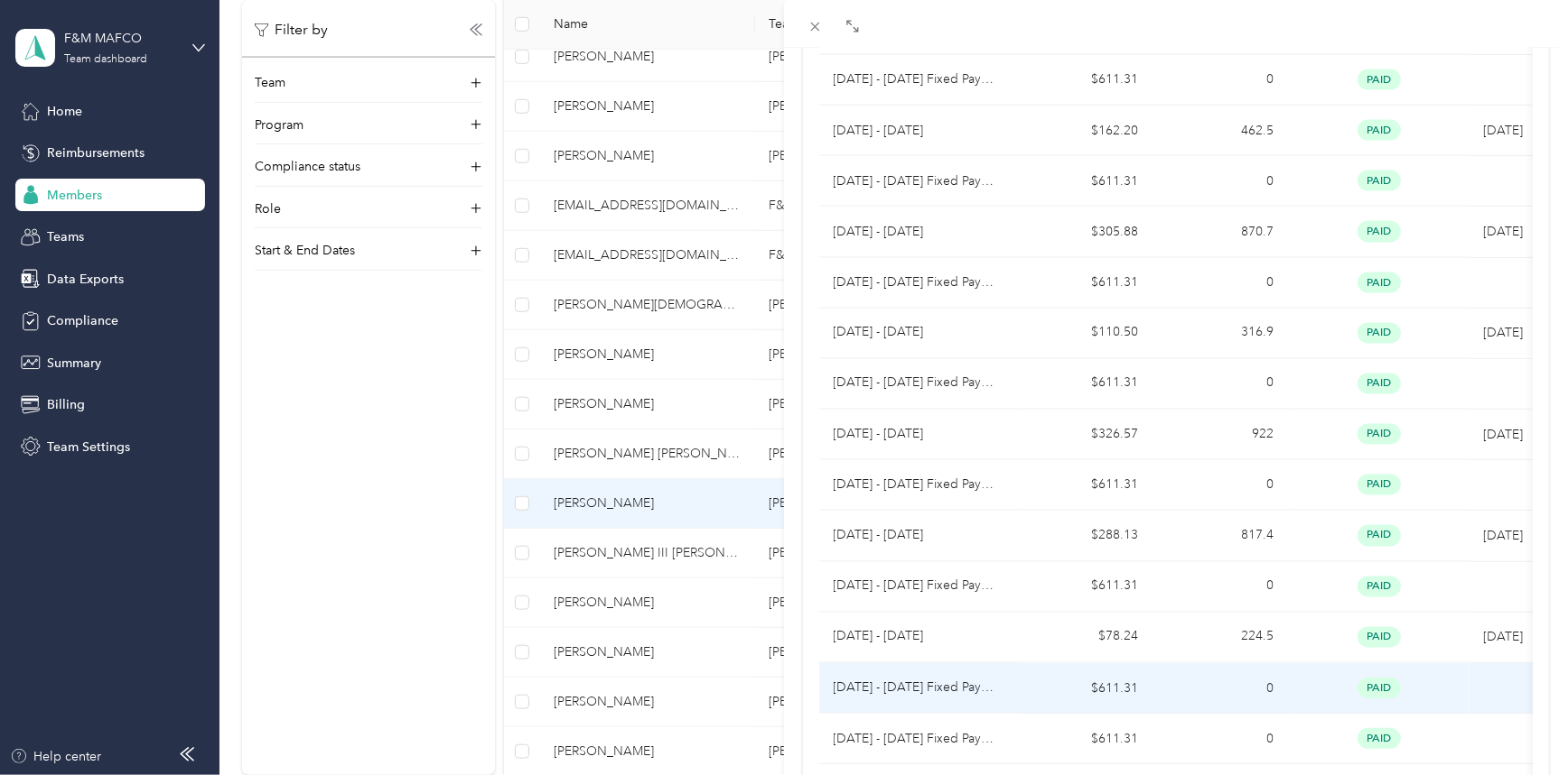
click at [1316, 698] on td "paid" at bounding box center [1379, 689] width 181 height 50
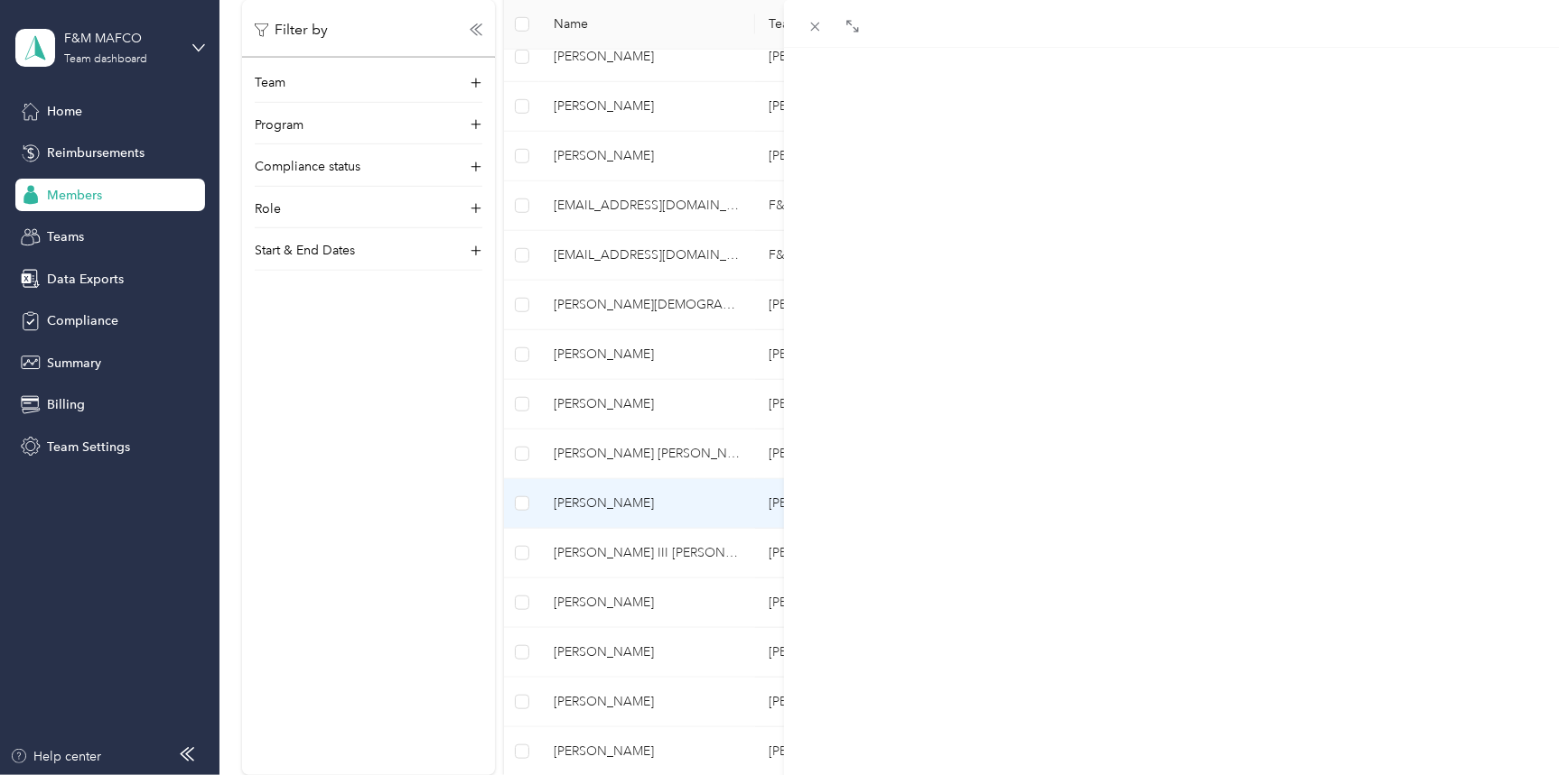
scroll to position [60, 0]
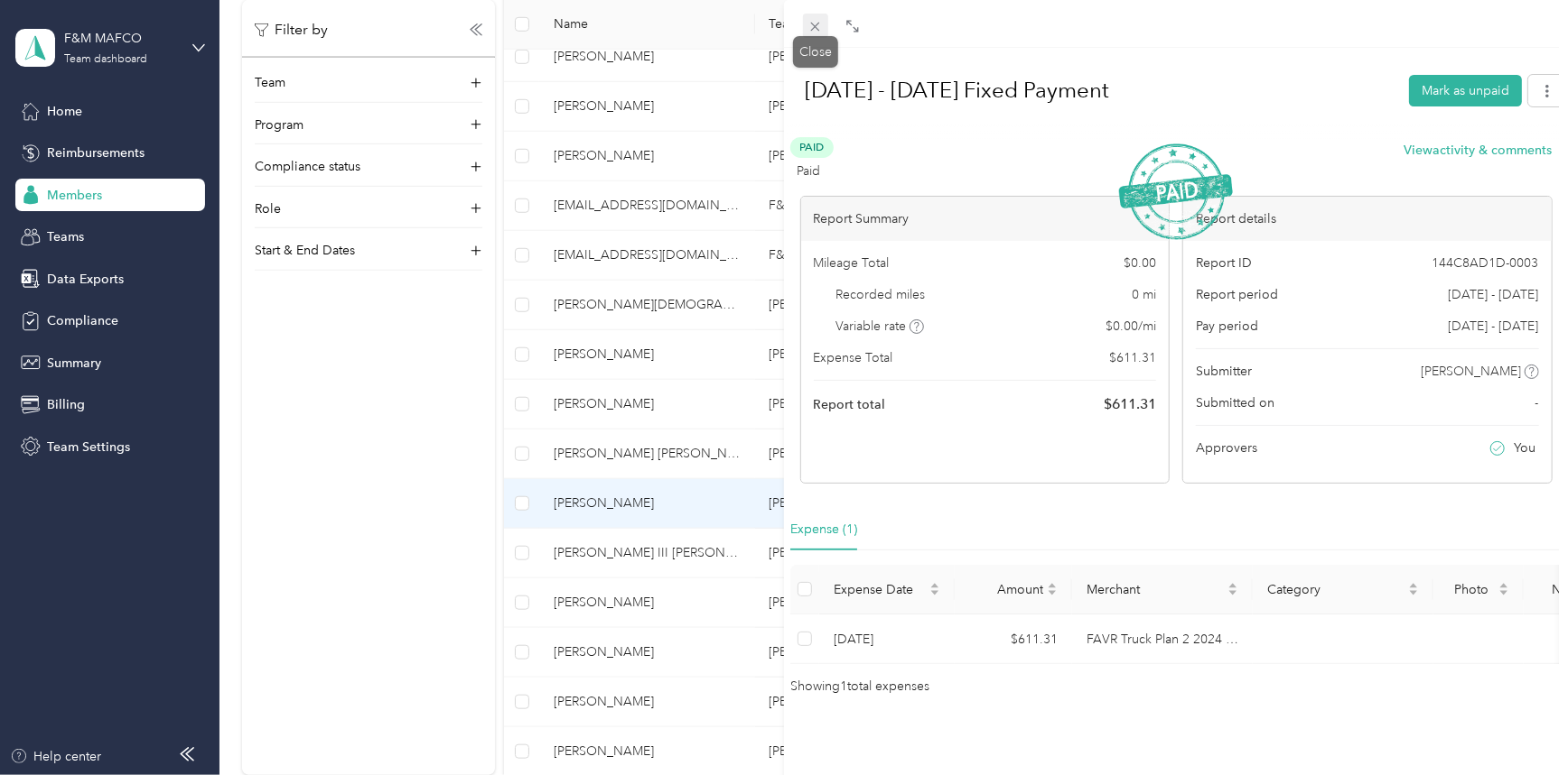
click at [817, 20] on icon at bounding box center [815, 27] width 16 height 16
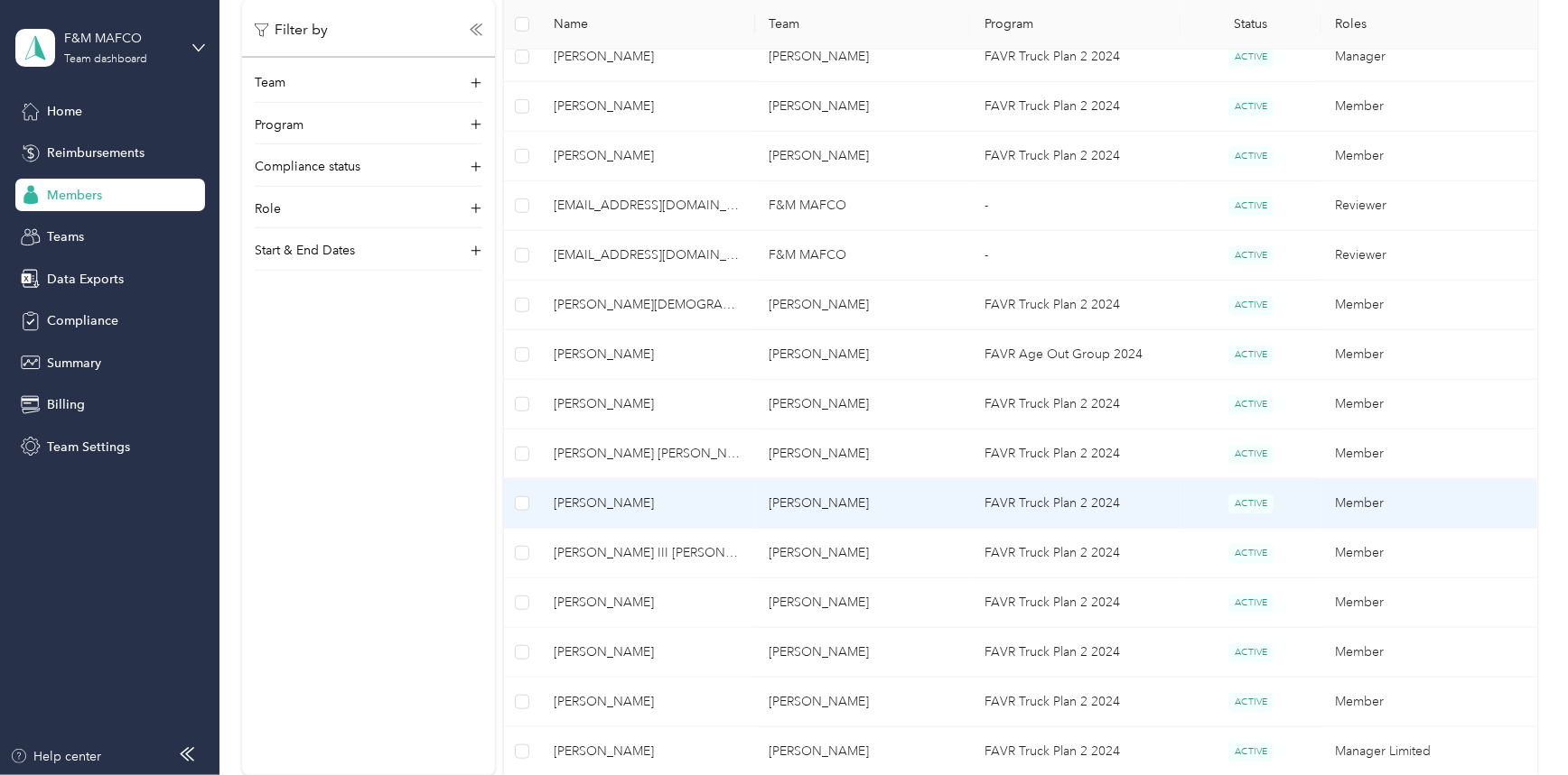
click at [605, 494] on span "[PERSON_NAME]" at bounding box center [646, 504] width 187 height 20
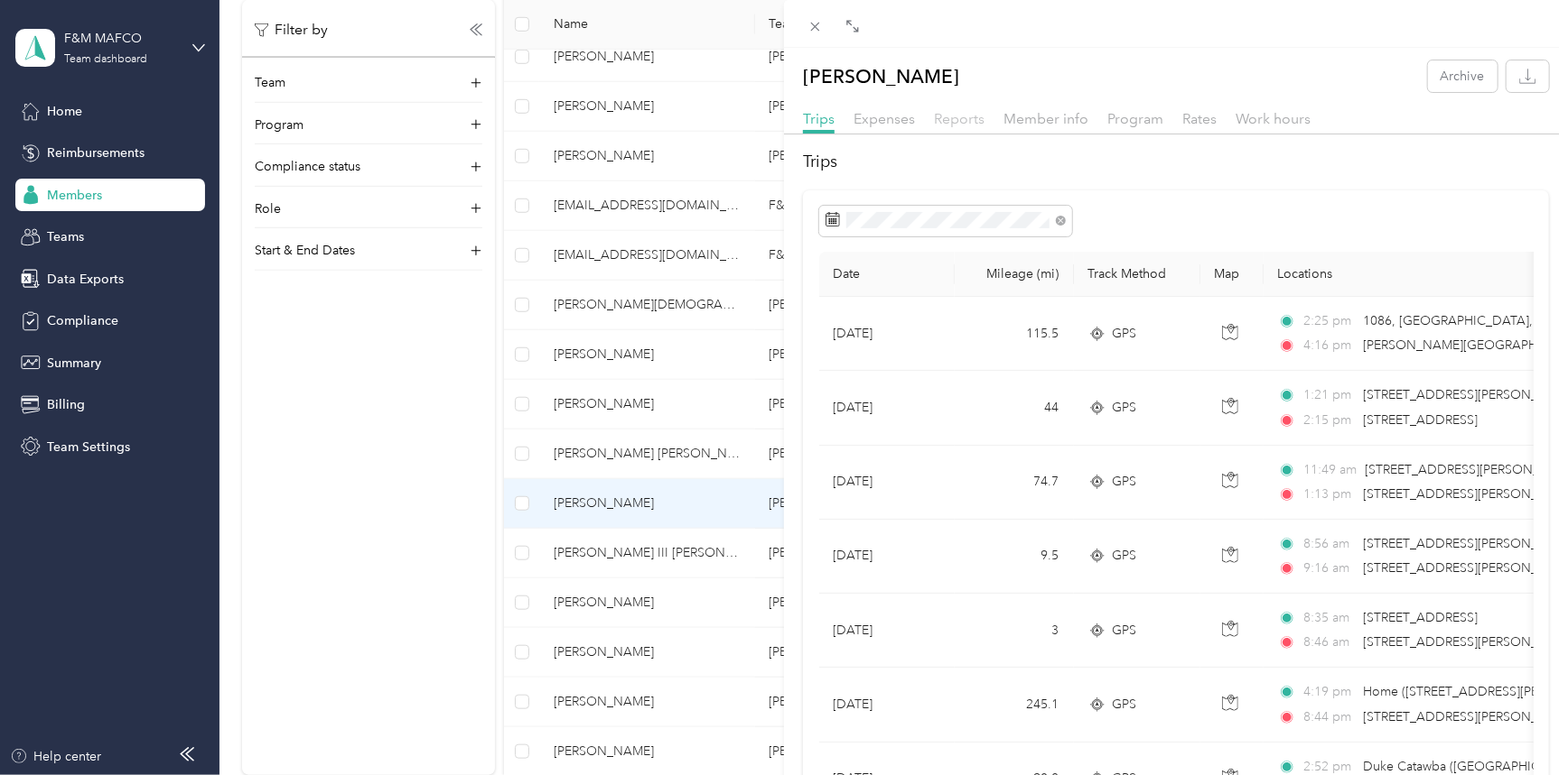
click at [975, 112] on span "Reports" at bounding box center [958, 118] width 50 height 17
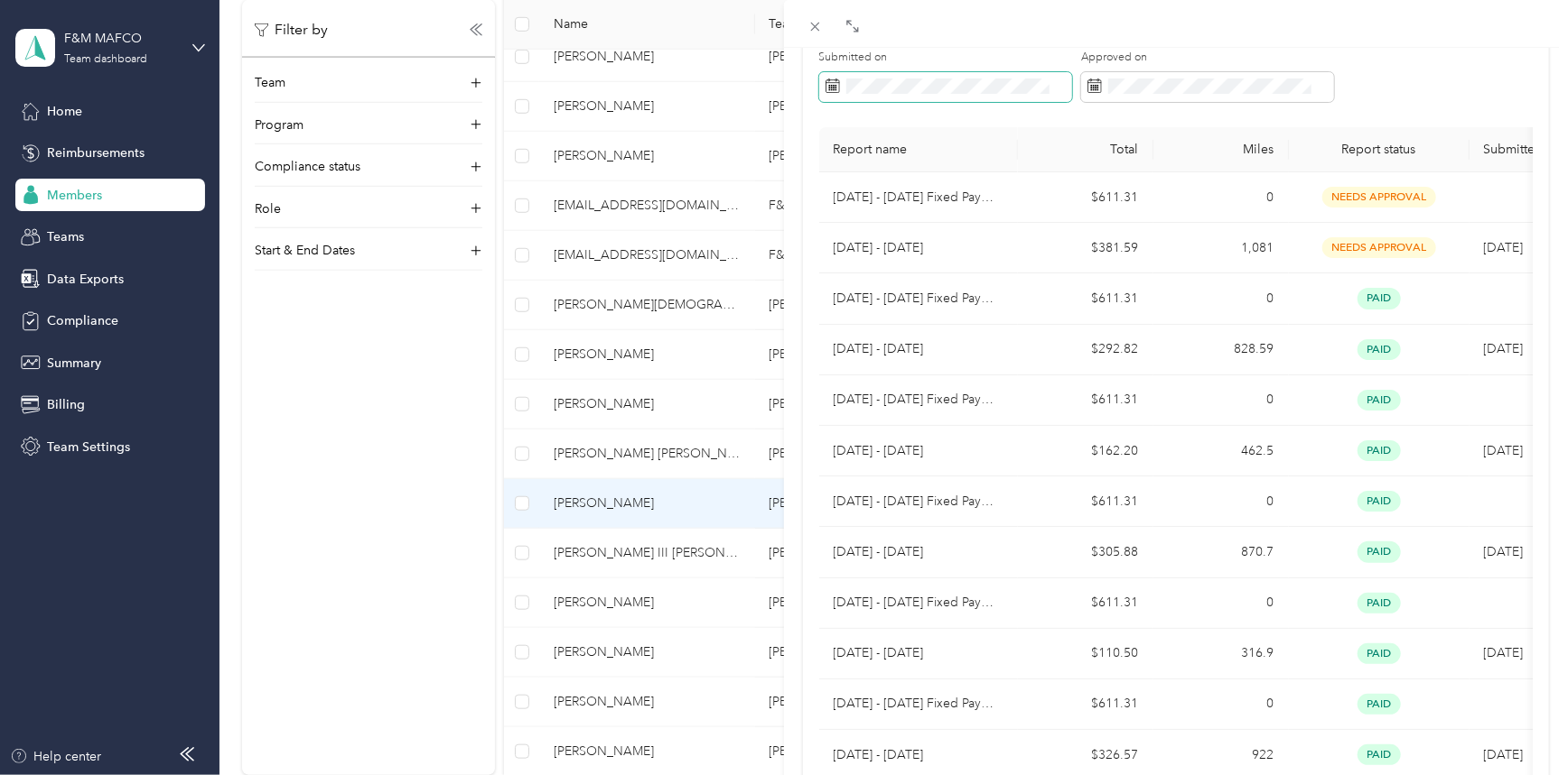
scroll to position [144, 0]
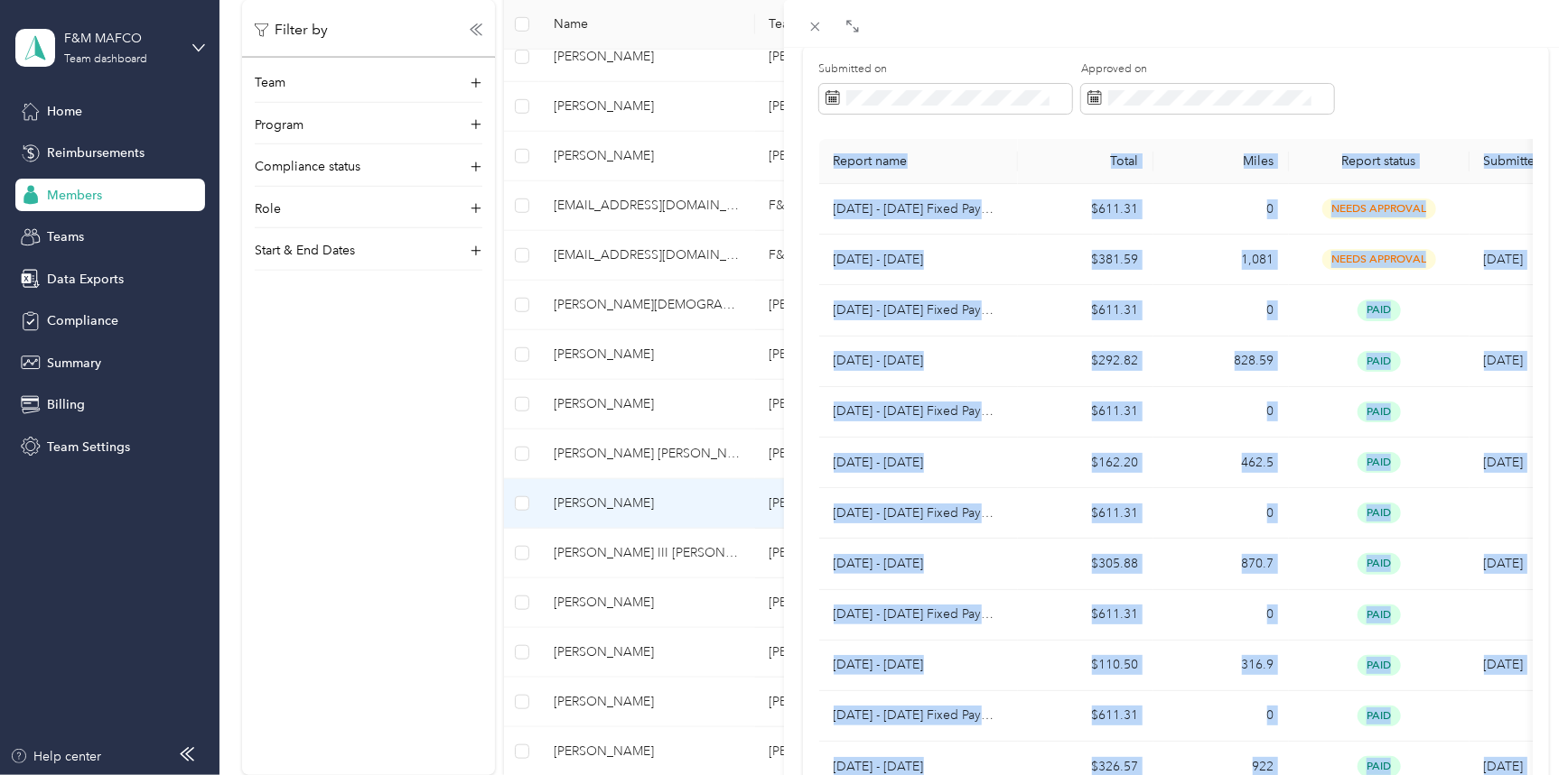
drag, startPoint x: 1512, startPoint y: 527, endPoint x: 818, endPoint y: 169, distance: 780.9
click at [819, 169] on table "Report name Total Miles Report status Submitted on [DATE] - [DATE] Fixed Paymen…" at bounding box center [1212, 644] width 786 height 1010
copy table "Report name Total Miles Report status Submitted on [DATE] - [DATE] Fixed Paymen…"
